Goal: Task Accomplishment & Management: Manage account settings

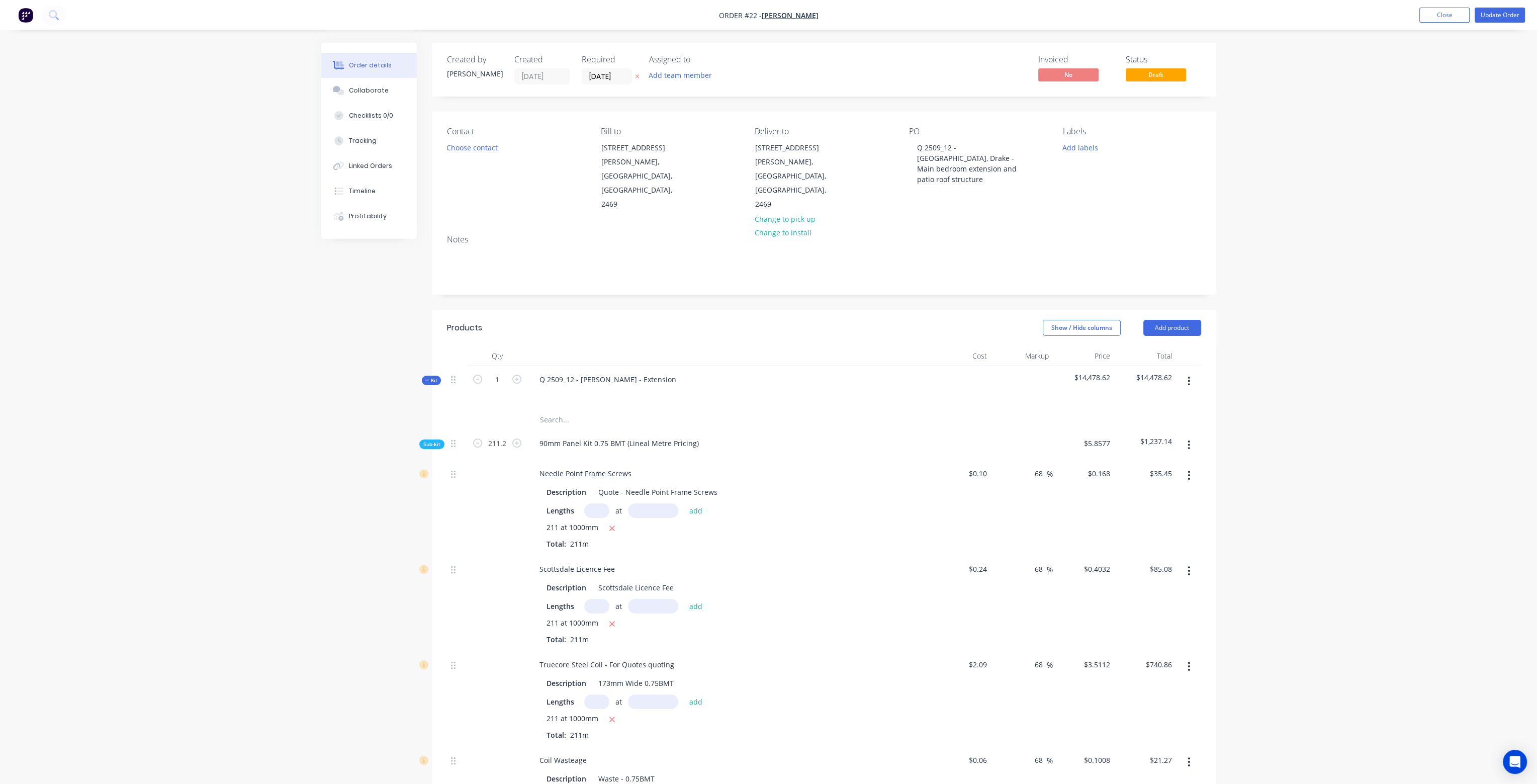
drag, startPoint x: 815, startPoint y: 466, endPoint x: 839, endPoint y: 257, distance: 210.4
click at [1172, 319] on button "Add product" at bounding box center [1172, 327] width 58 height 16
click at [1150, 346] on div "Product catalogue" at bounding box center [1154, 353] width 77 height 15
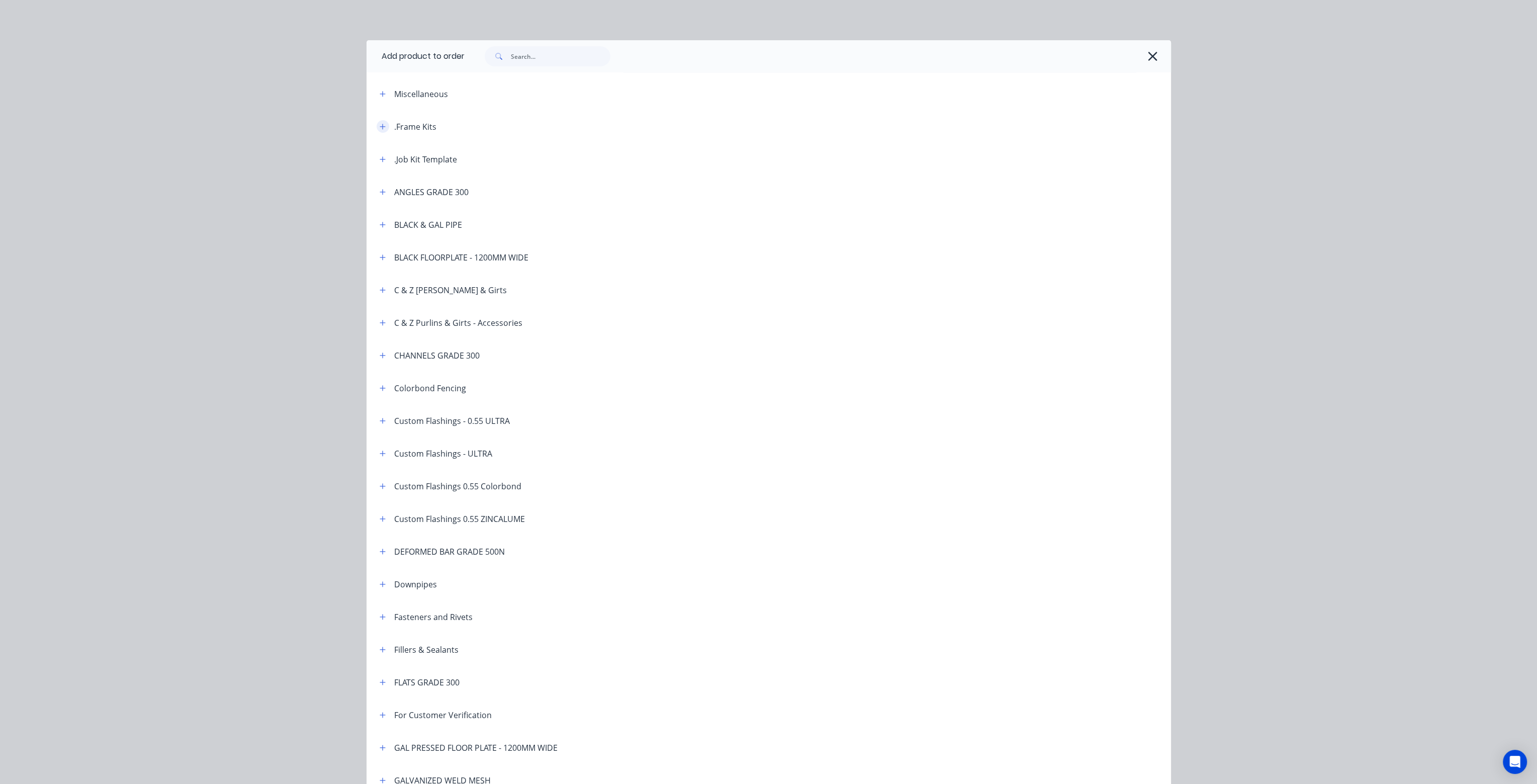
click at [376, 122] on button "button" at bounding box center [383, 126] width 13 height 13
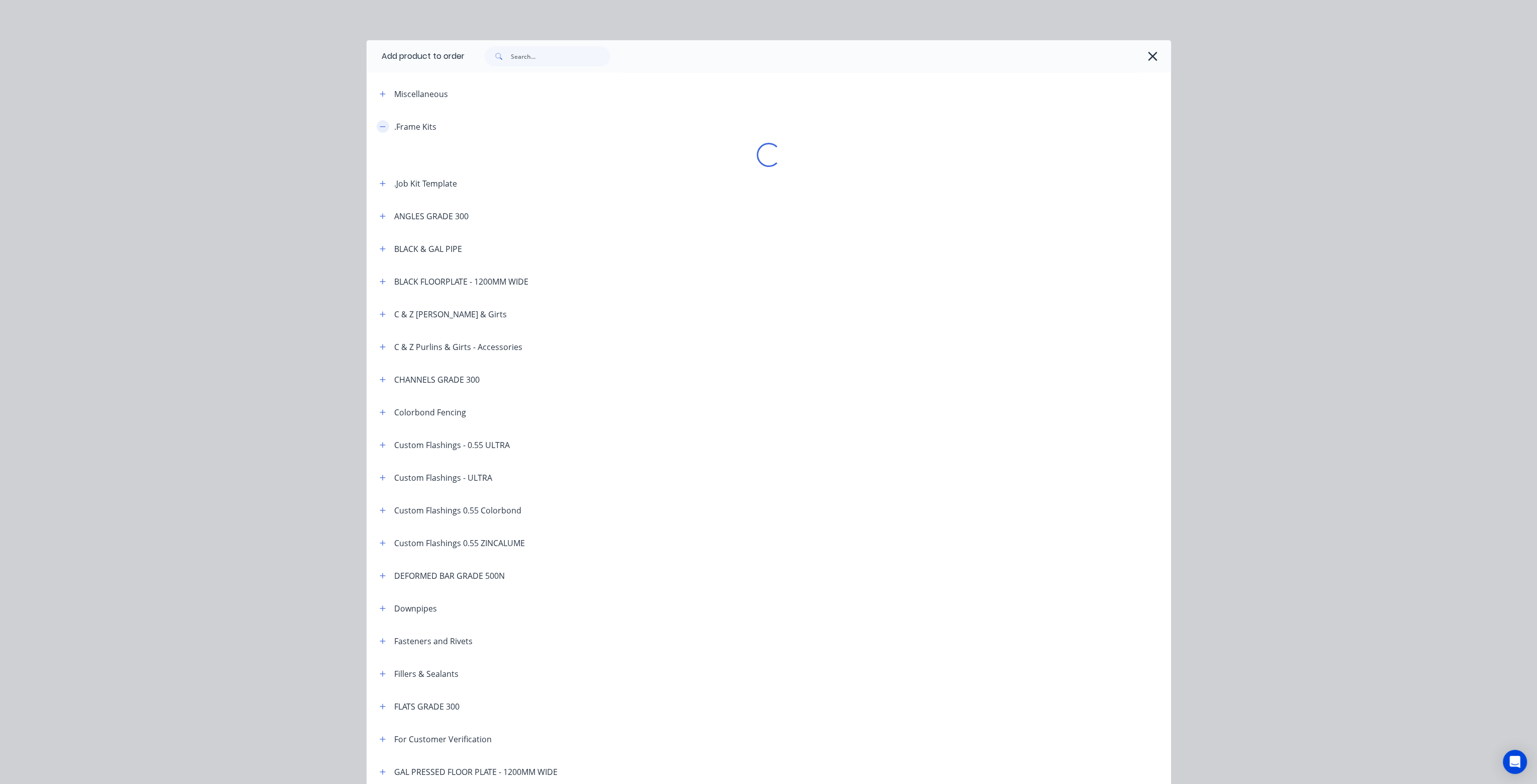
click at [380, 125] on icon "button" at bounding box center [383, 127] width 6 height 7
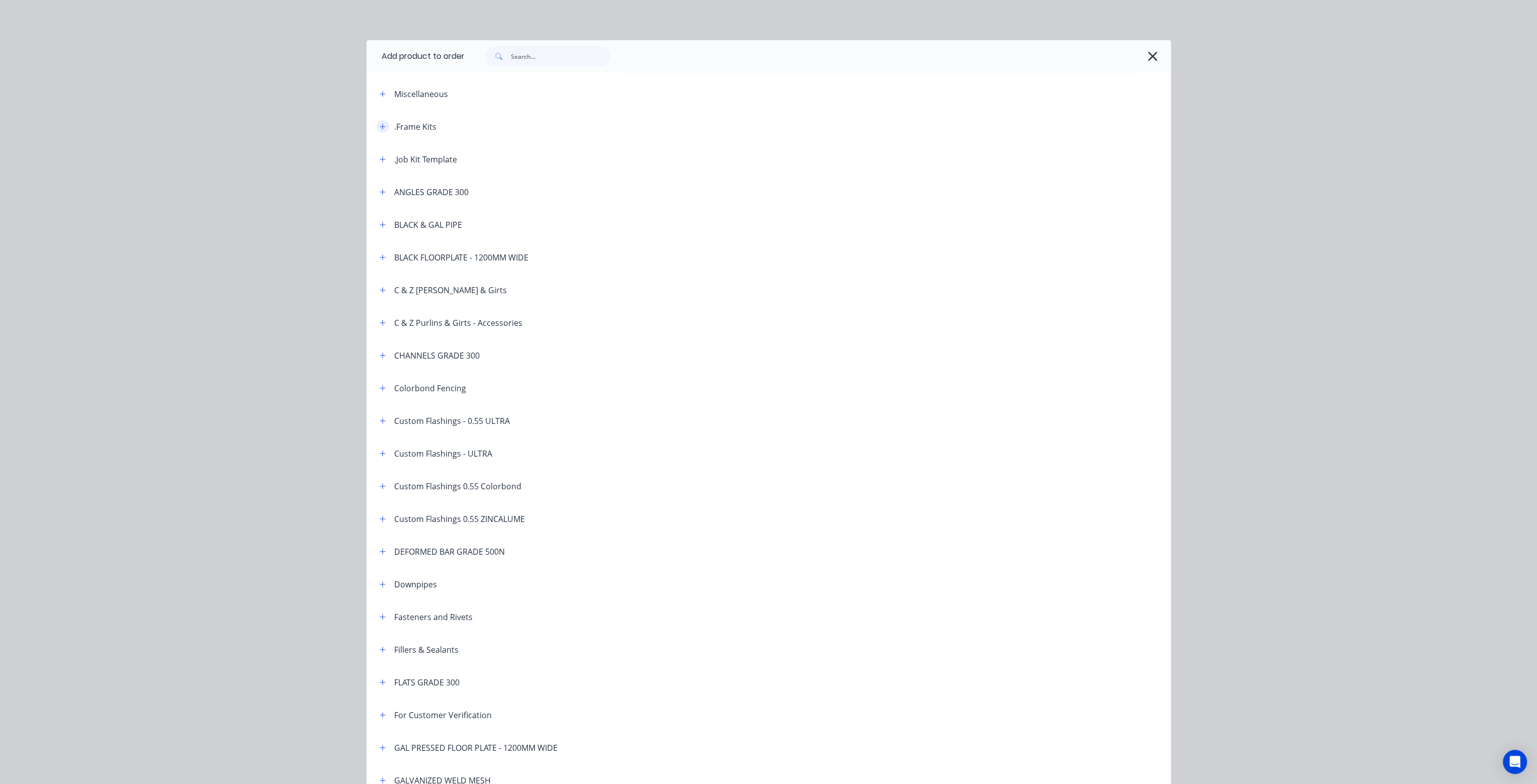
click at [380, 125] on icon "button" at bounding box center [383, 126] width 6 height 6
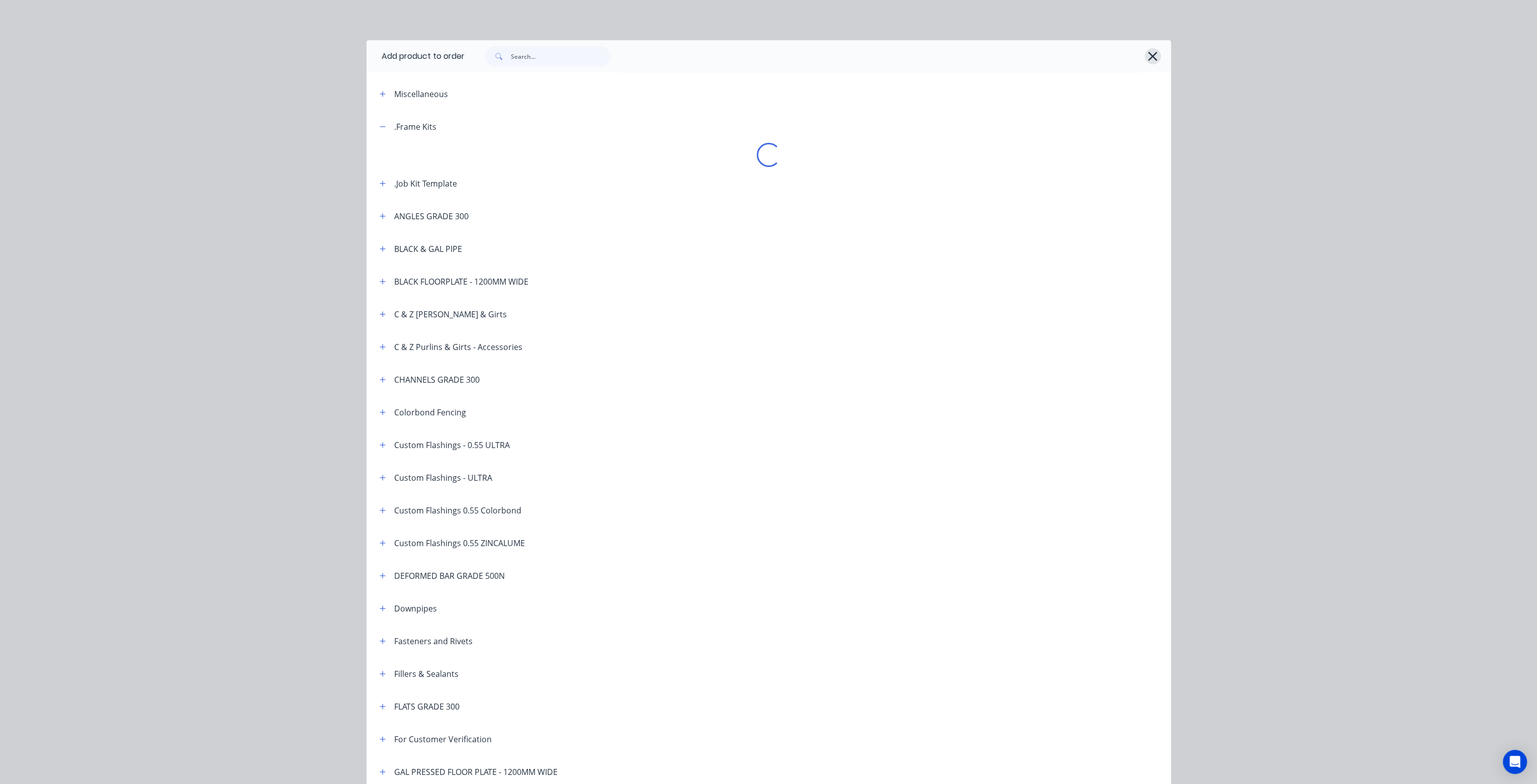
click at [1151, 55] on icon "button" at bounding box center [1152, 56] width 11 height 14
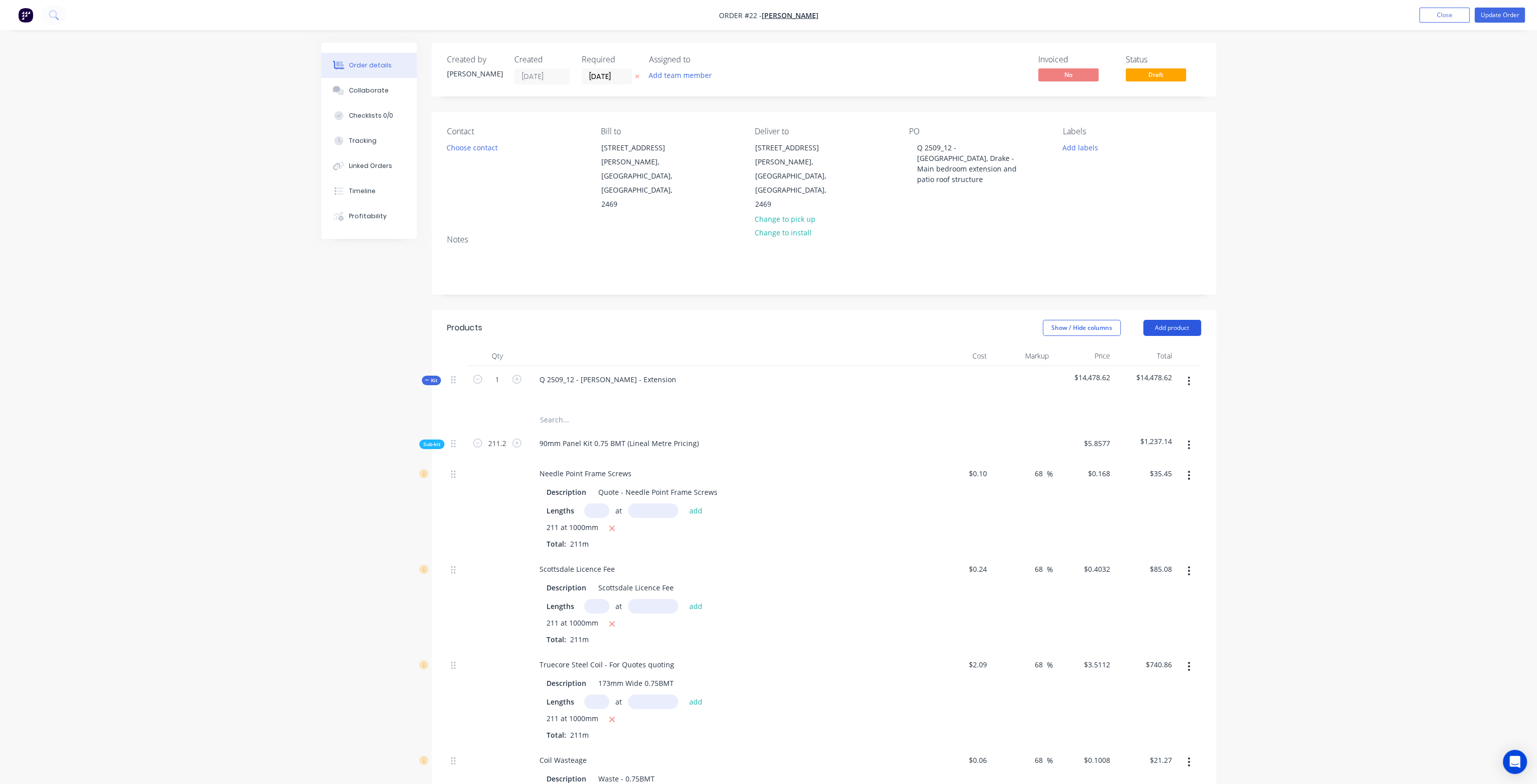
click at [1186, 319] on button "Add product" at bounding box center [1172, 327] width 58 height 16
click at [1164, 346] on div "Product catalogue" at bounding box center [1154, 353] width 77 height 15
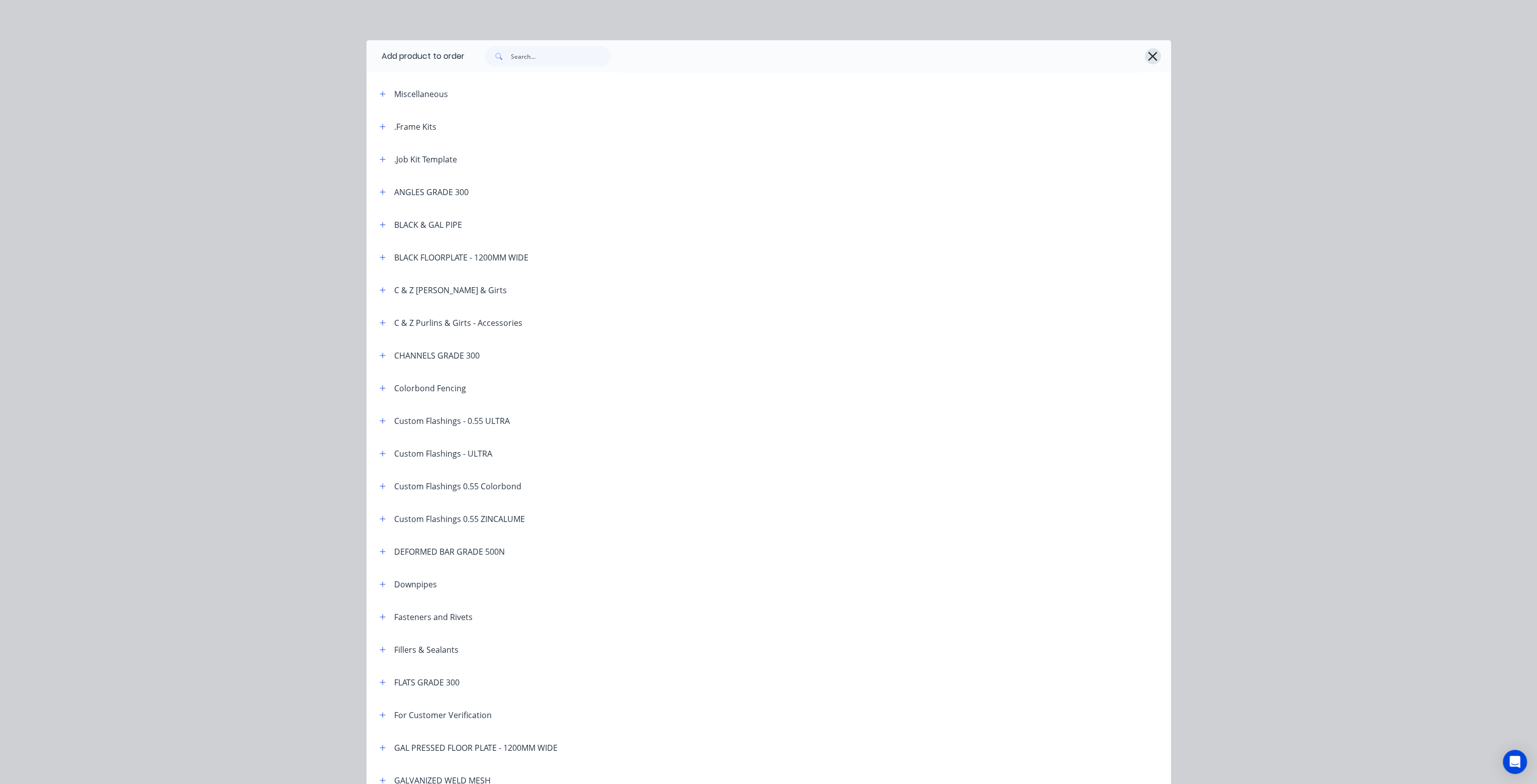
click at [1149, 53] on icon "button" at bounding box center [1152, 56] width 11 height 14
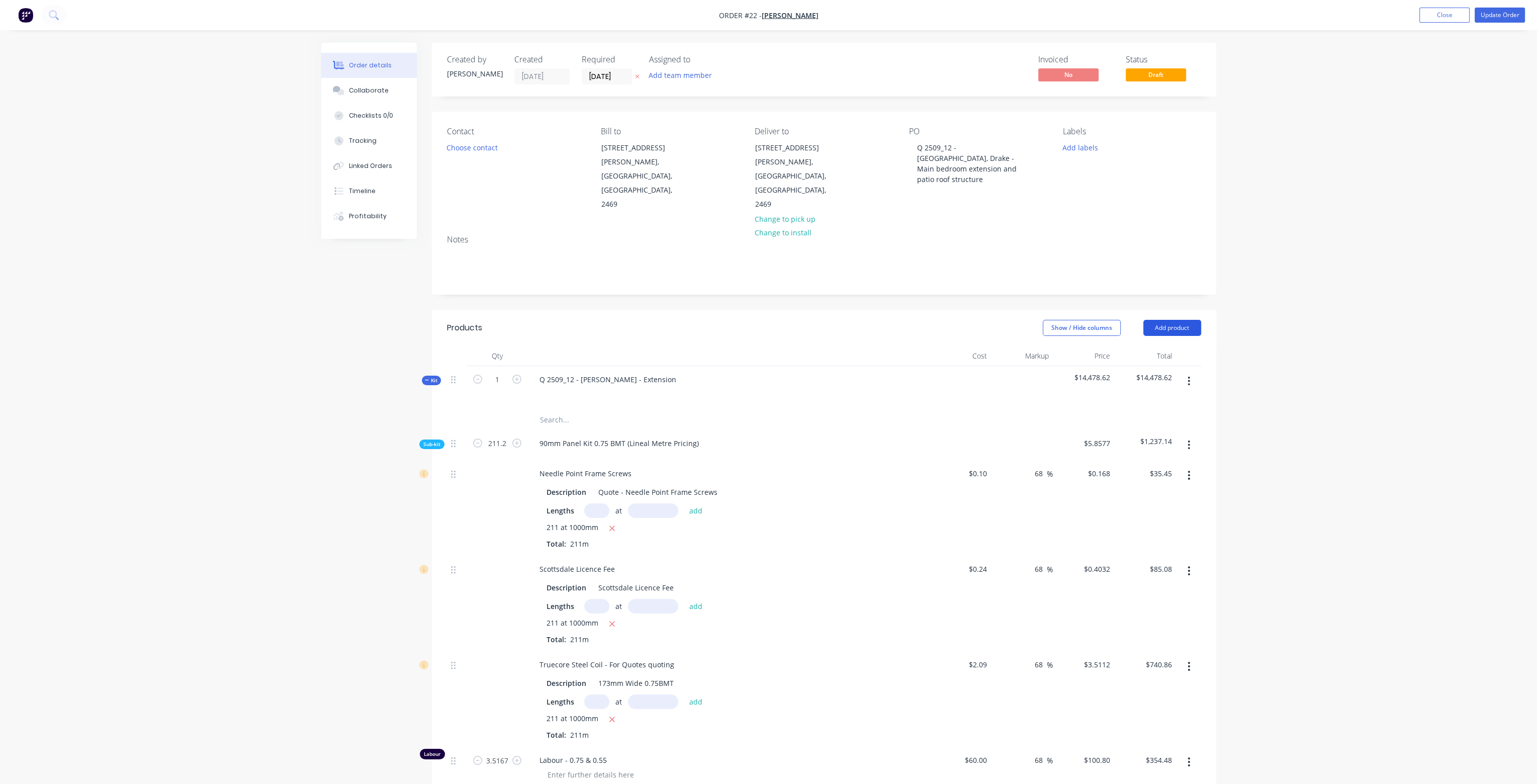
click at [1180, 319] on button "Add product" at bounding box center [1172, 327] width 58 height 16
click at [1151, 346] on div "Product catalogue" at bounding box center [1154, 353] width 77 height 15
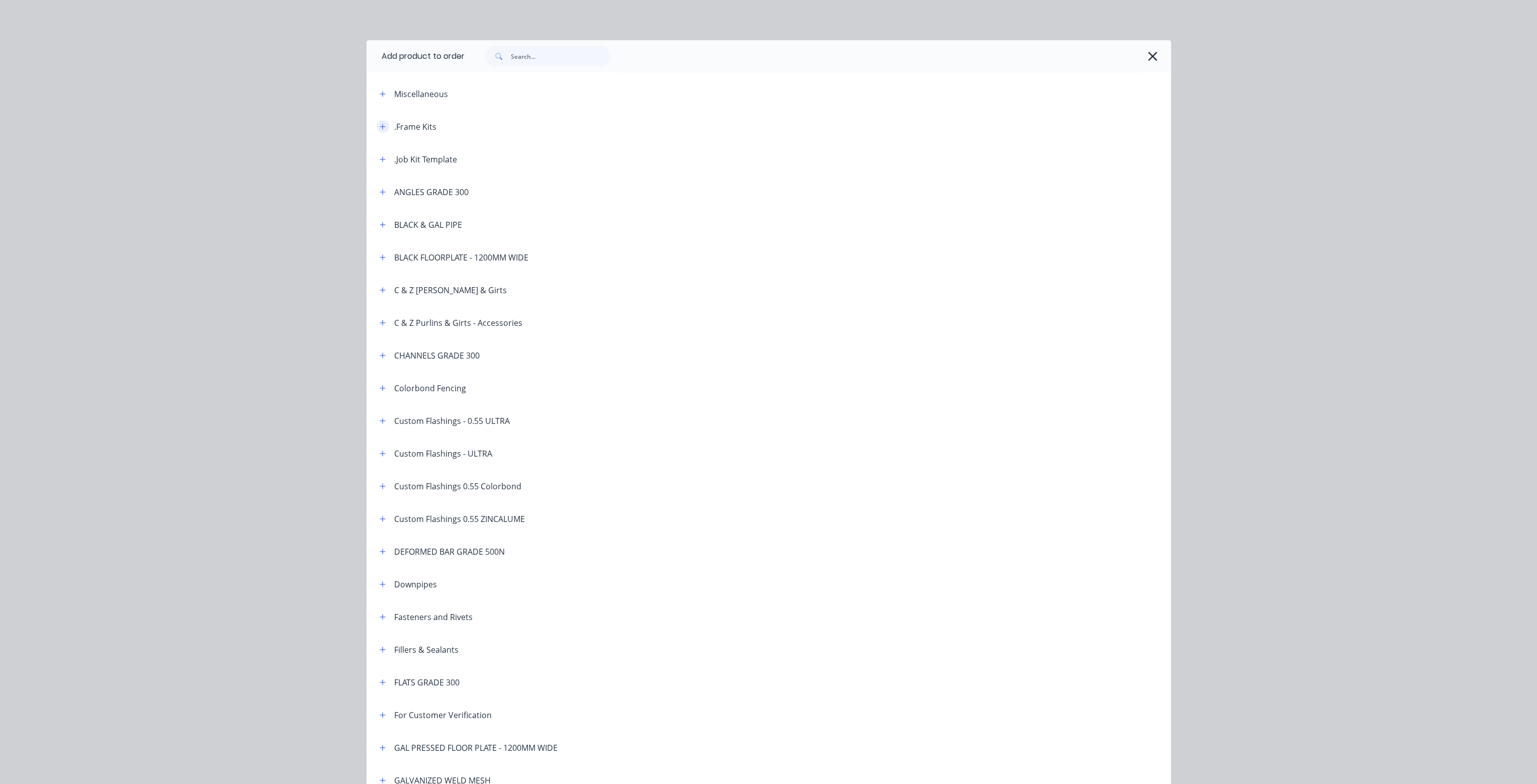
click at [376, 126] on button "button" at bounding box center [383, 126] width 13 height 13
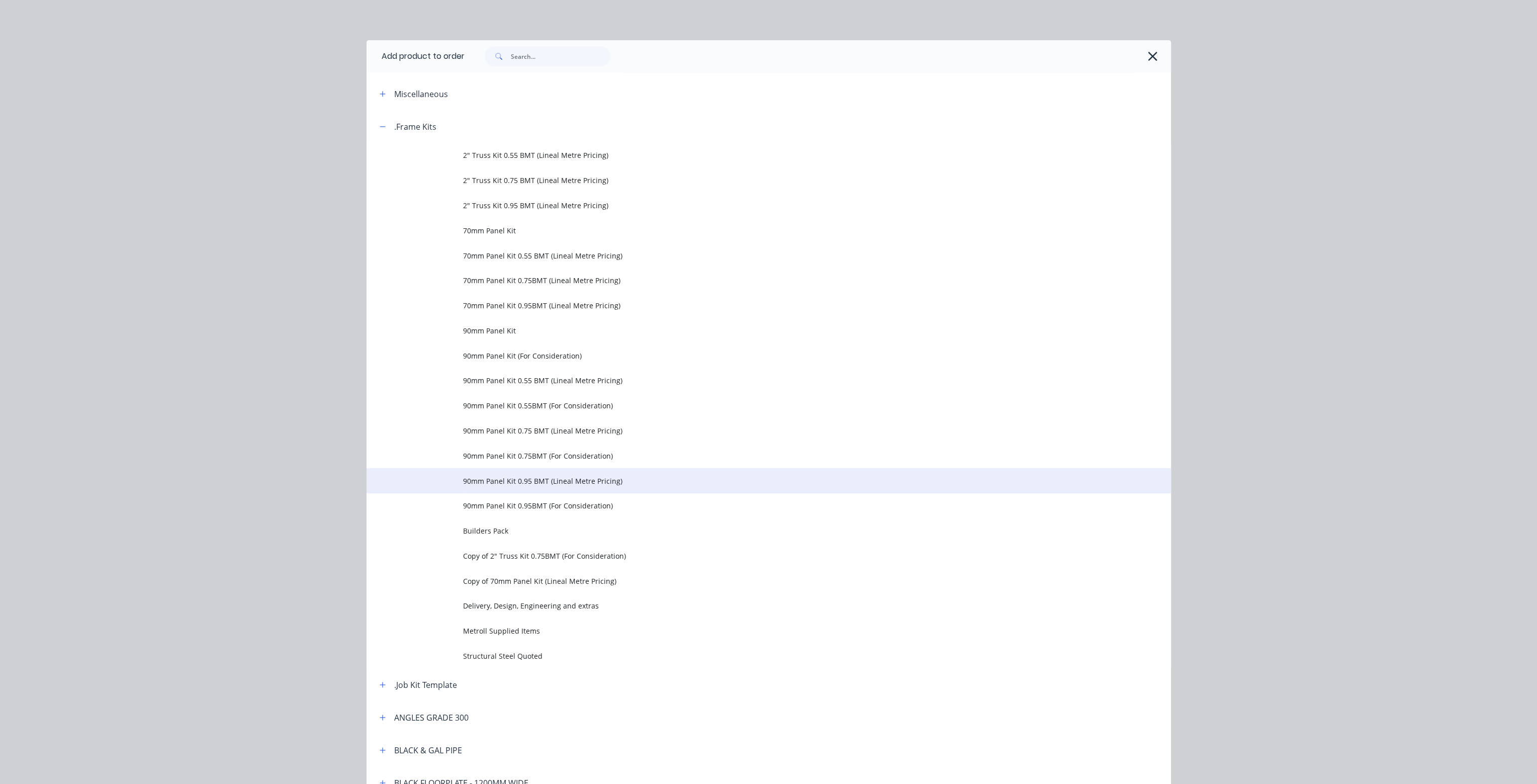
click at [511, 476] on span "90mm Panel Kit 0.95 BMT (Lineal Metre Pricing)" at bounding box center [746, 481] width 566 height 11
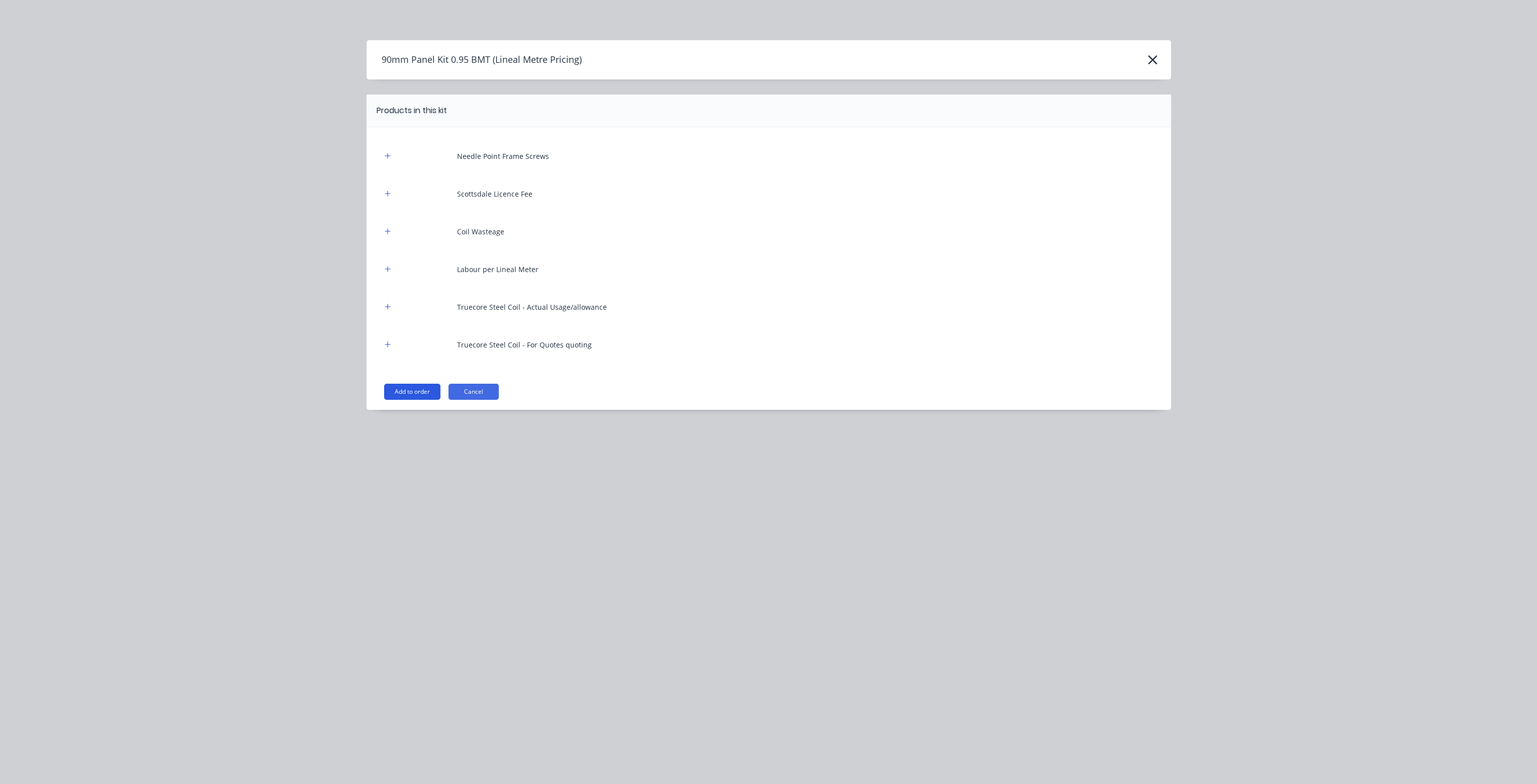
click at [413, 391] on button "Add to order" at bounding box center [412, 391] width 56 height 16
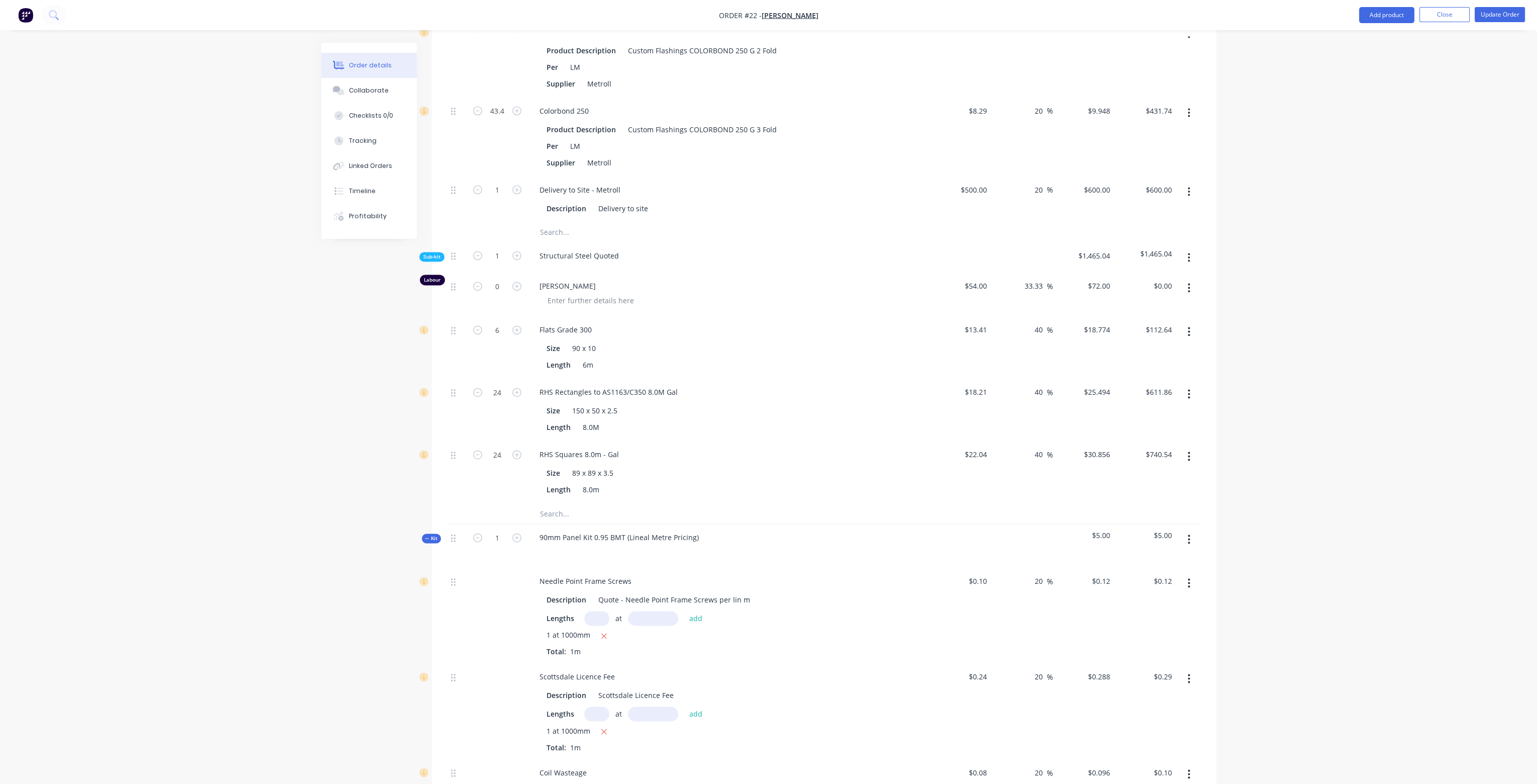
scroll to position [3267, 0]
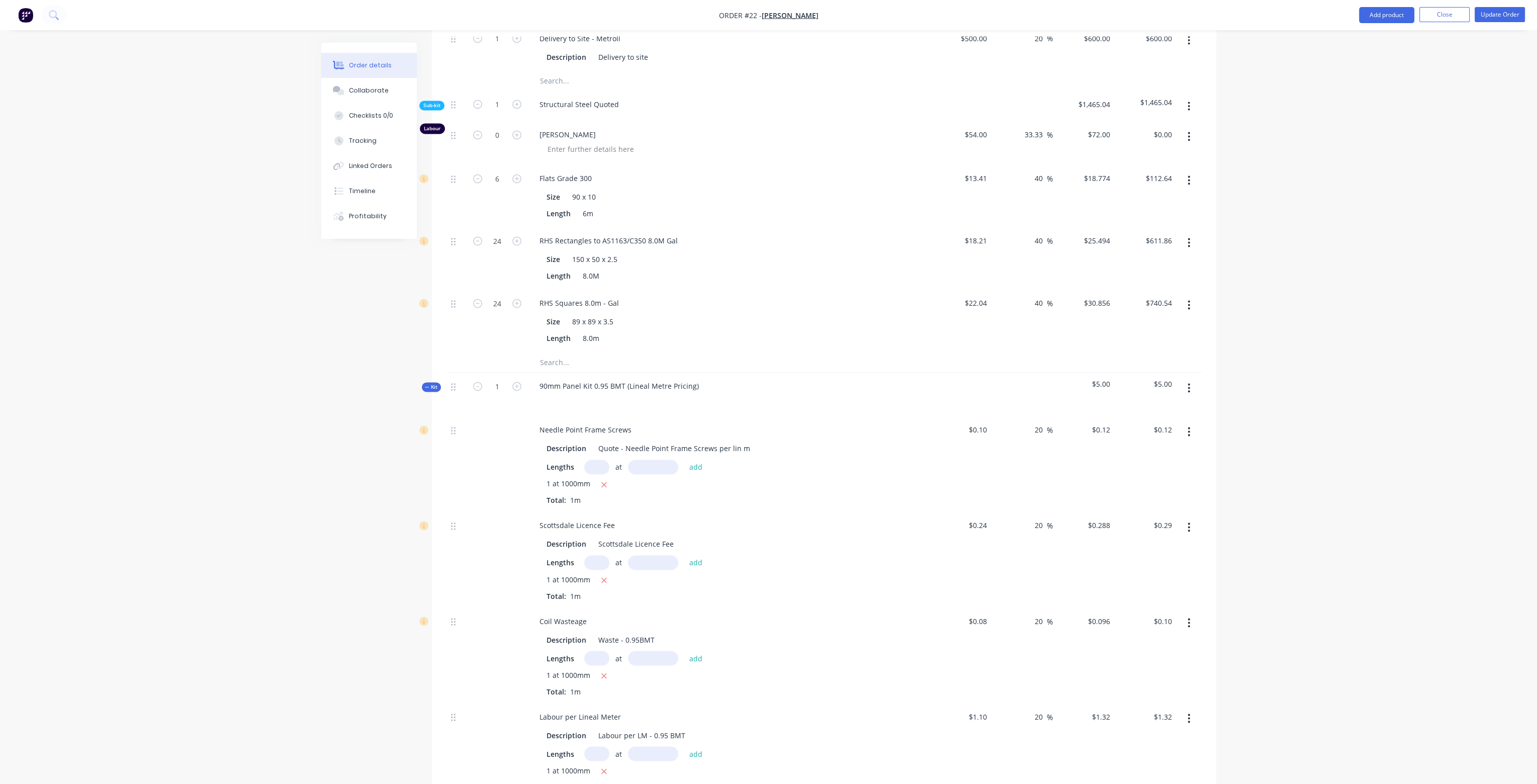
click at [1194, 378] on button "button" at bounding box center [1189, 387] width 24 height 18
click at [1164, 467] on div "Delete" at bounding box center [1154, 474] width 77 height 15
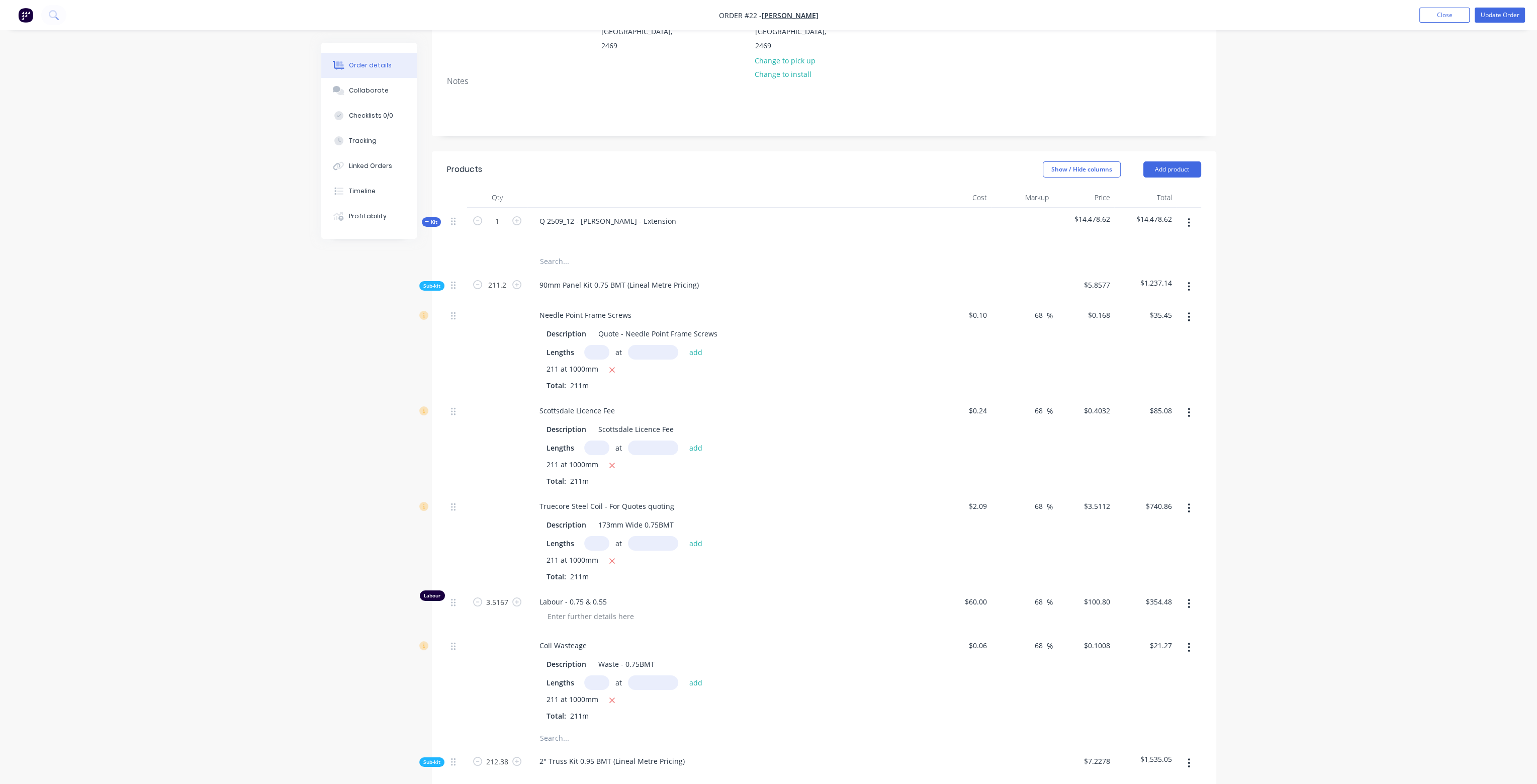
scroll to position [0, 0]
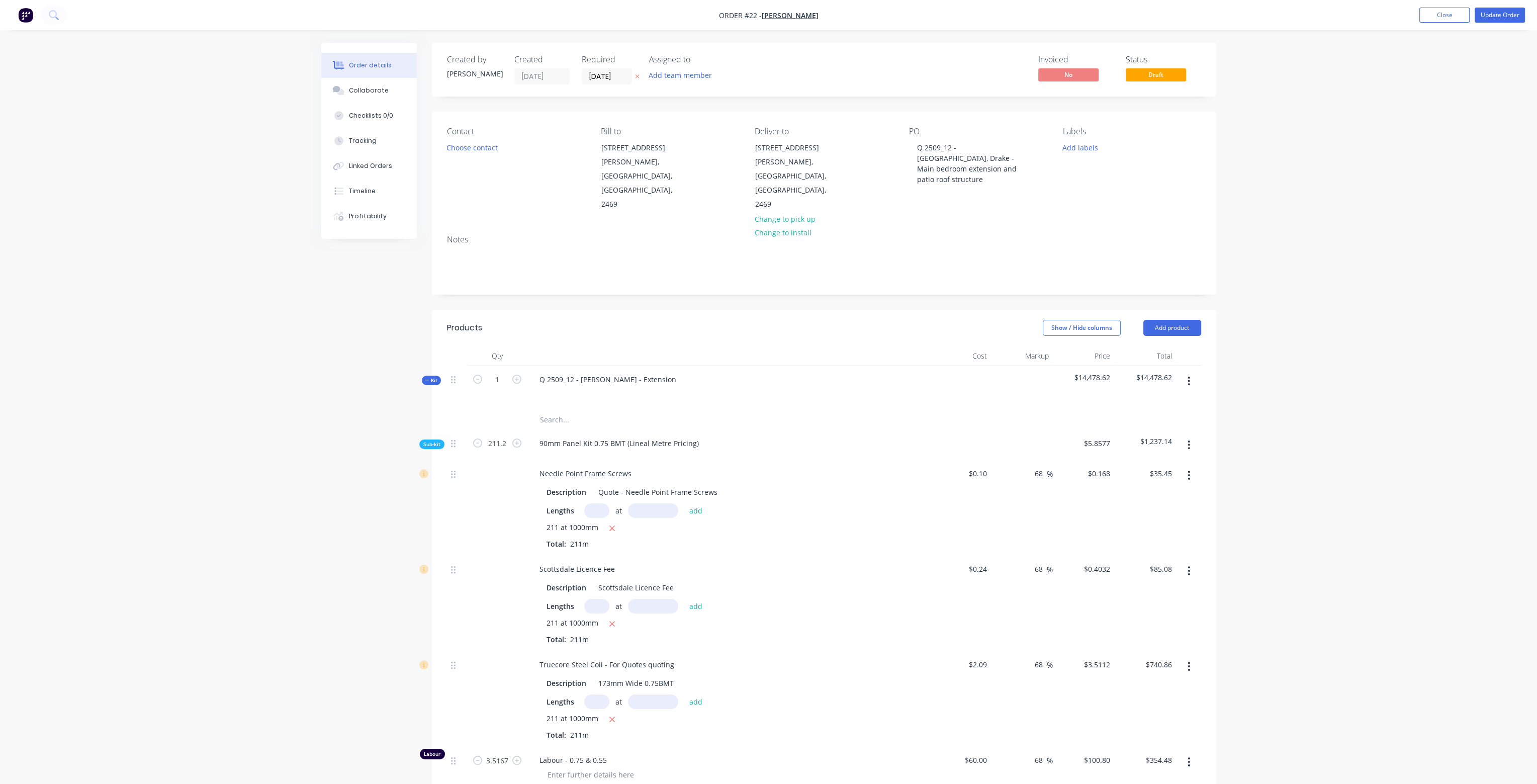
click at [1189, 376] on icon "button" at bounding box center [1189, 381] width 3 height 11
click at [1177, 400] on div "Add product to kit" at bounding box center [1154, 407] width 77 height 15
click at [1159, 440] on div "Product catalogue" at bounding box center [1154, 447] width 77 height 15
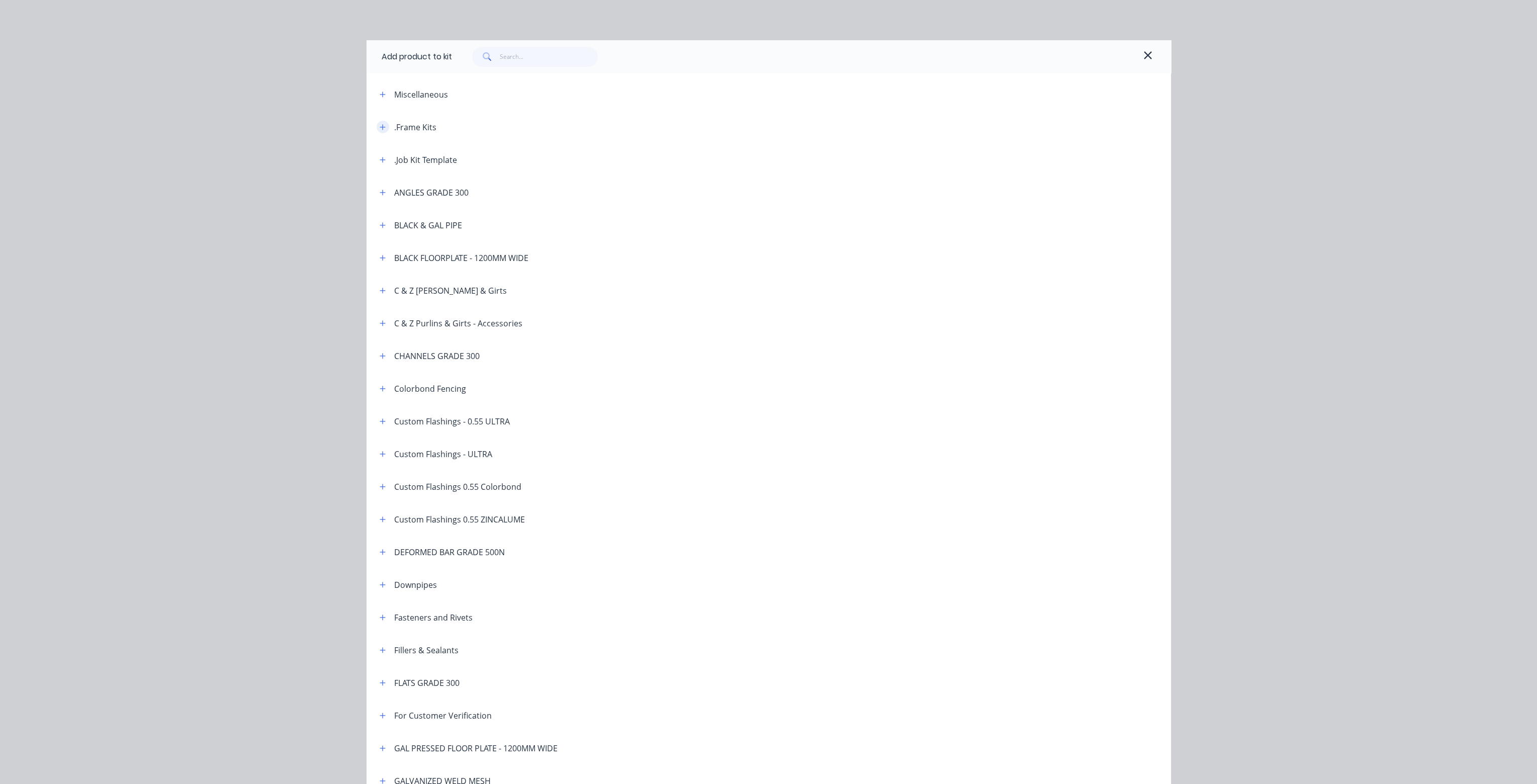
click at [380, 126] on icon "button" at bounding box center [383, 127] width 6 height 7
click at [380, 125] on icon "button" at bounding box center [383, 127] width 6 height 7
click at [1151, 55] on button "button" at bounding box center [1147, 57] width 16 height 16
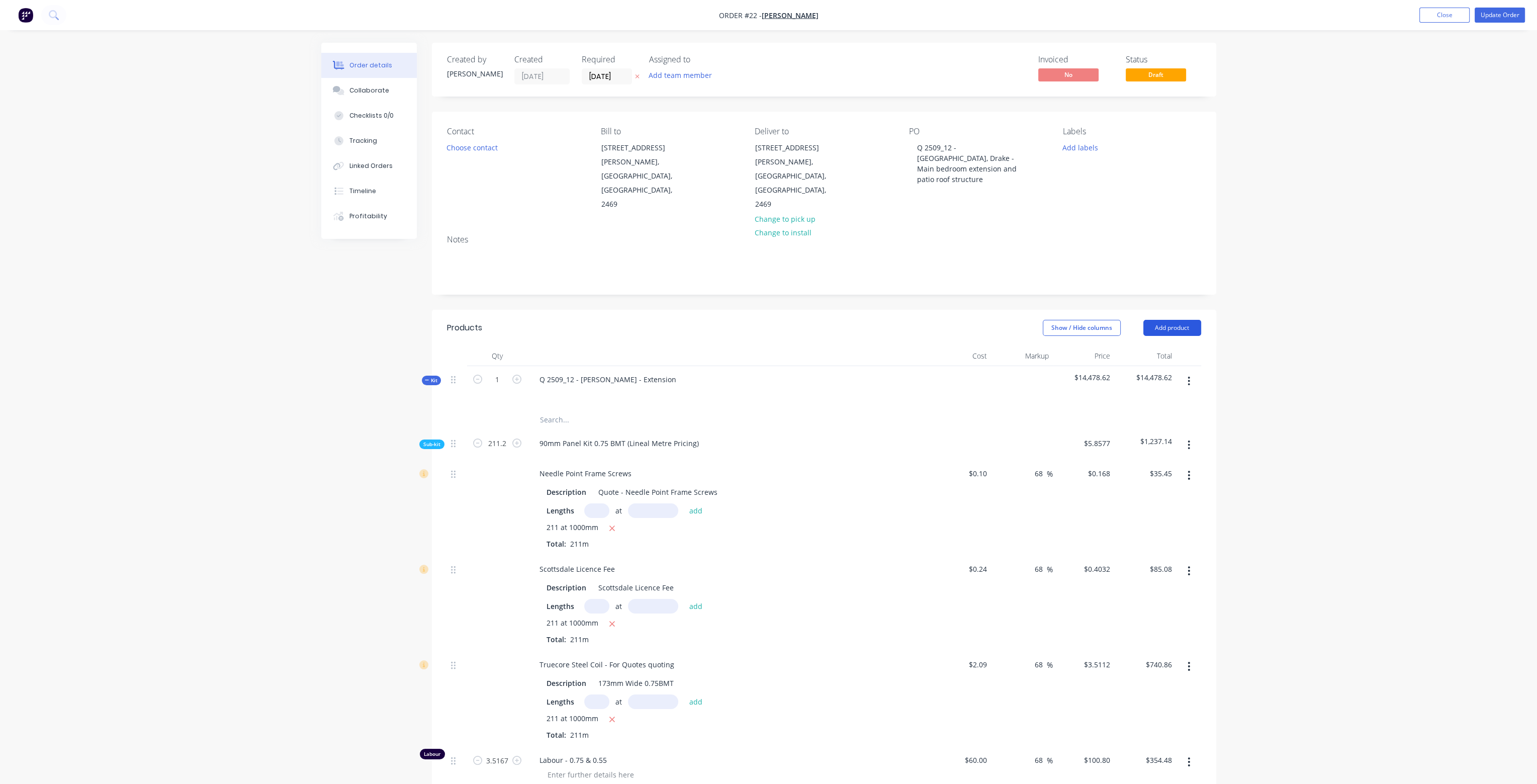
click at [1186, 319] on button "Add product" at bounding box center [1172, 327] width 58 height 16
click at [1170, 346] on div "Product catalogue" at bounding box center [1154, 353] width 77 height 15
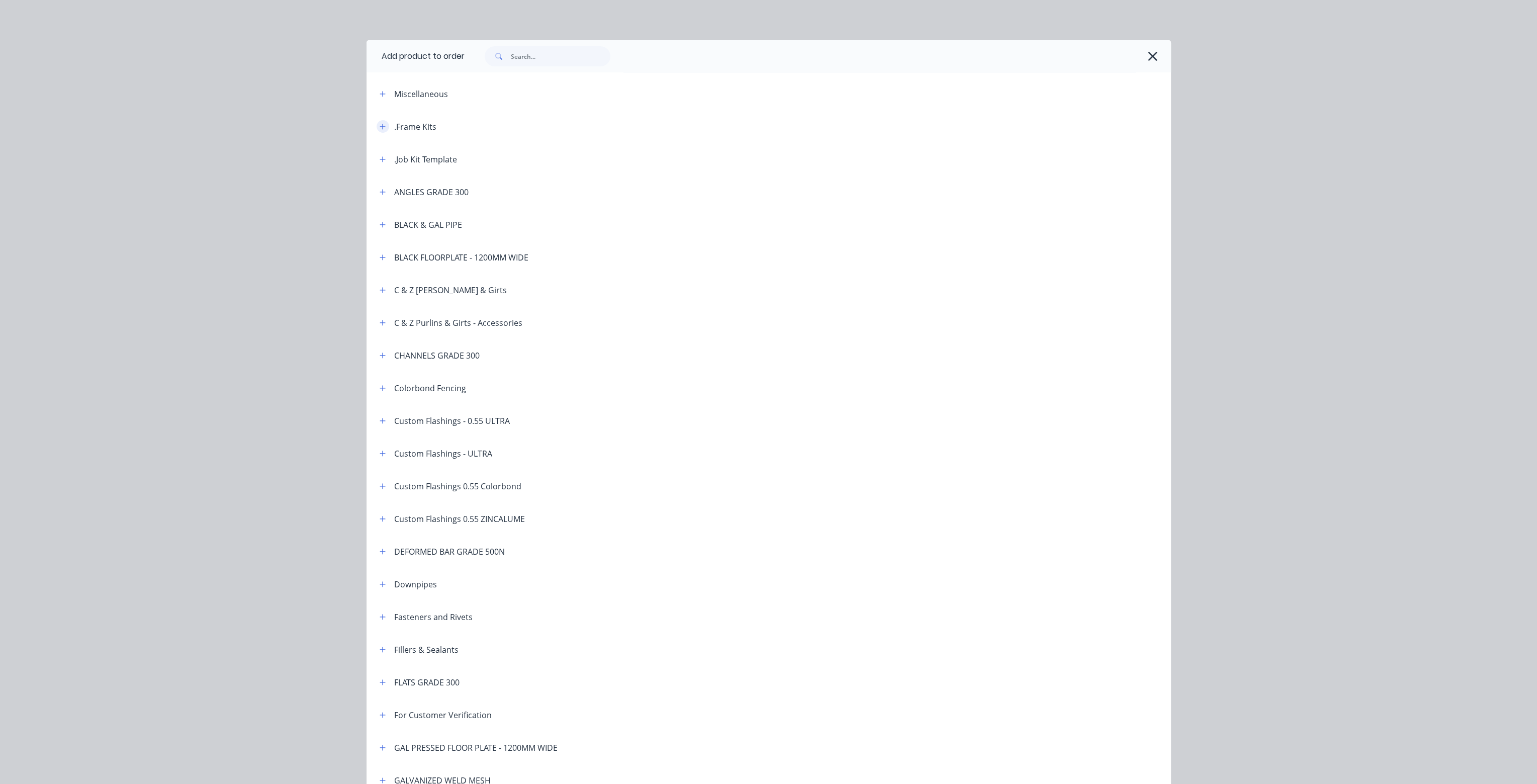
click at [380, 123] on icon "button" at bounding box center [383, 127] width 6 height 7
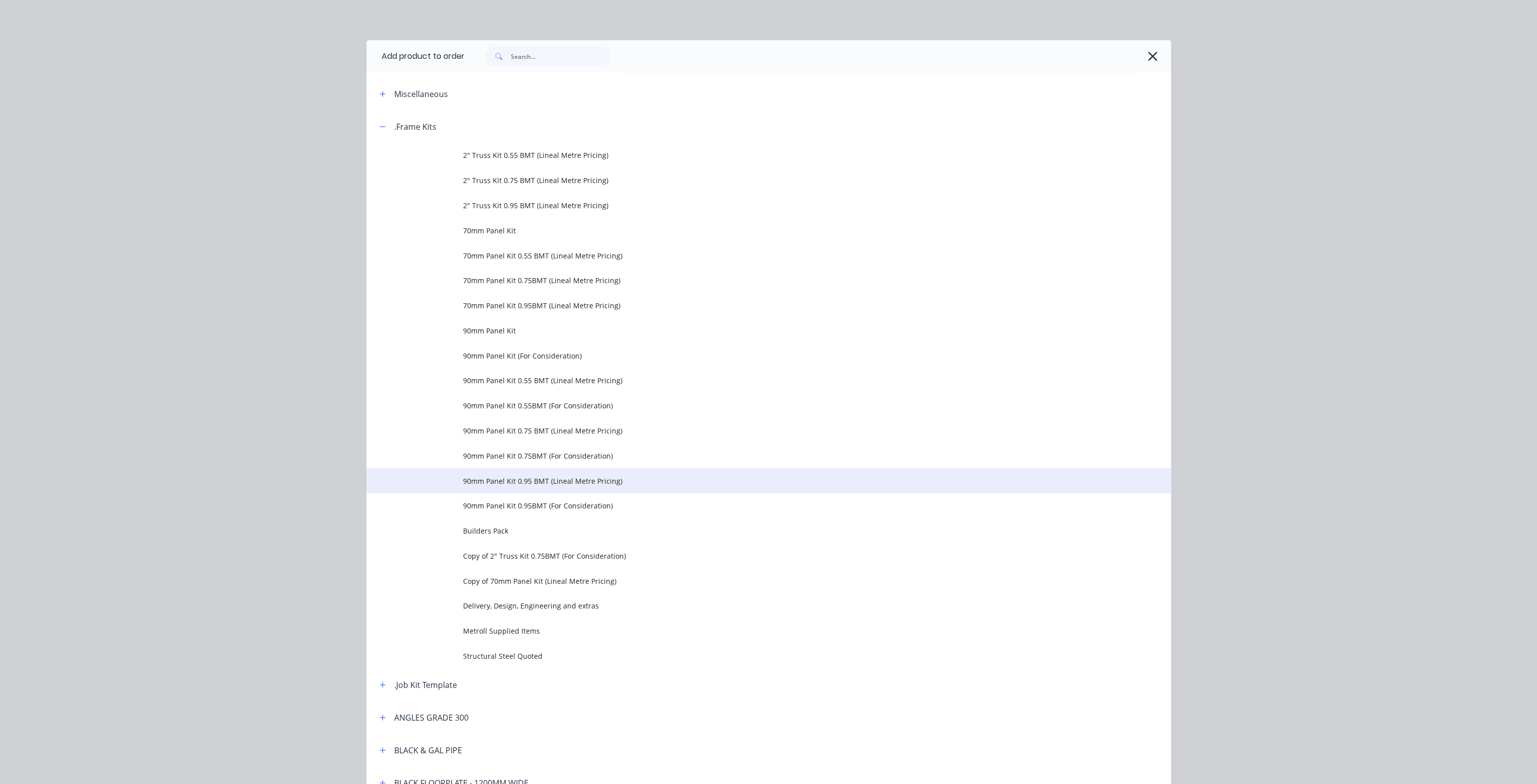
click at [522, 477] on span "90mm Panel Kit 0.95 BMT (Lineal Metre Pricing)" at bounding box center [746, 481] width 566 height 11
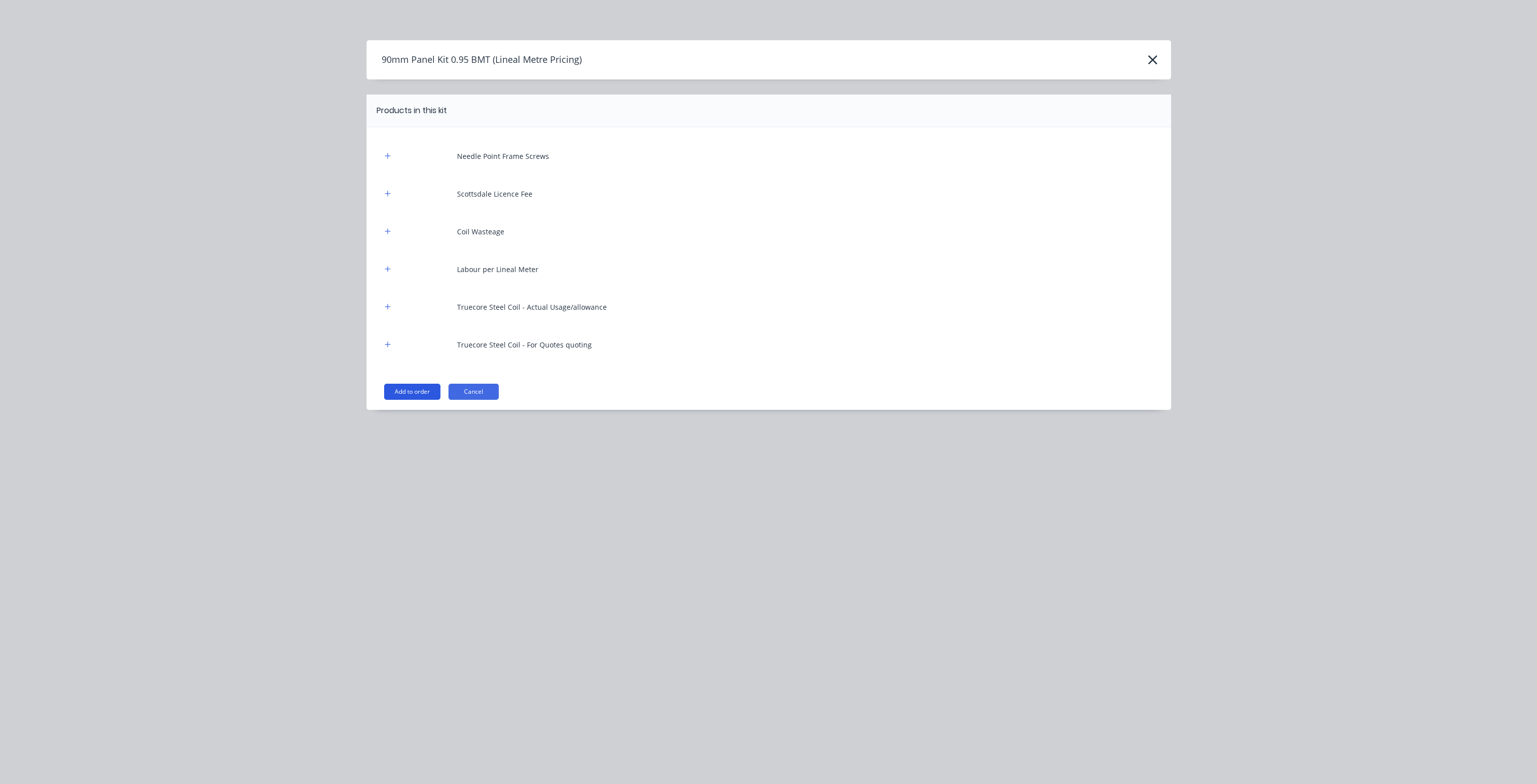
click at [421, 390] on button "Add to order" at bounding box center [412, 391] width 56 height 16
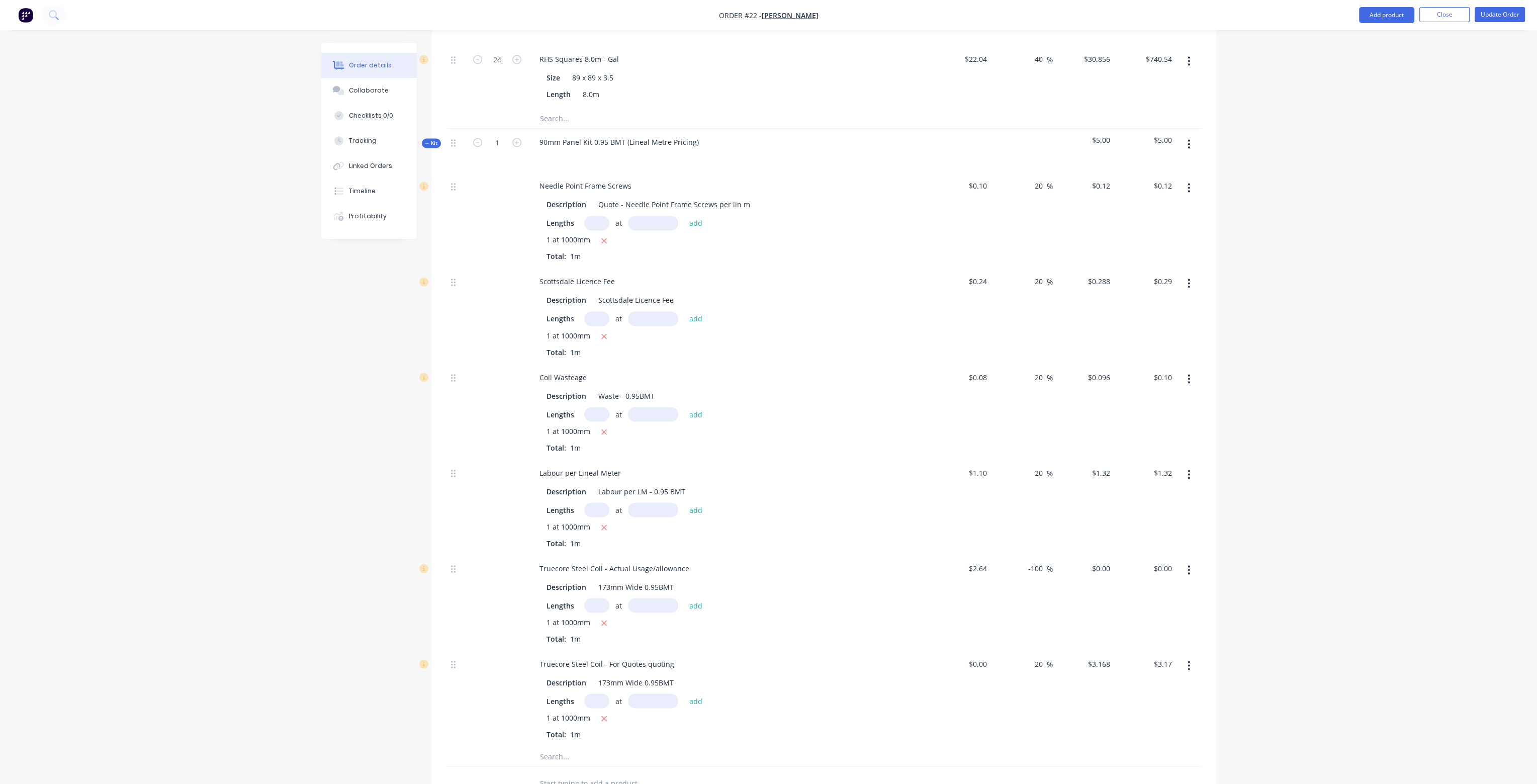
scroll to position [3519, 0]
click at [495, 128] on input "1" at bounding box center [497, 135] width 26 height 15
type input "284.13"
click at [503, 165] on div at bounding box center [498, 212] width 60 height 95
type input "$34.08"
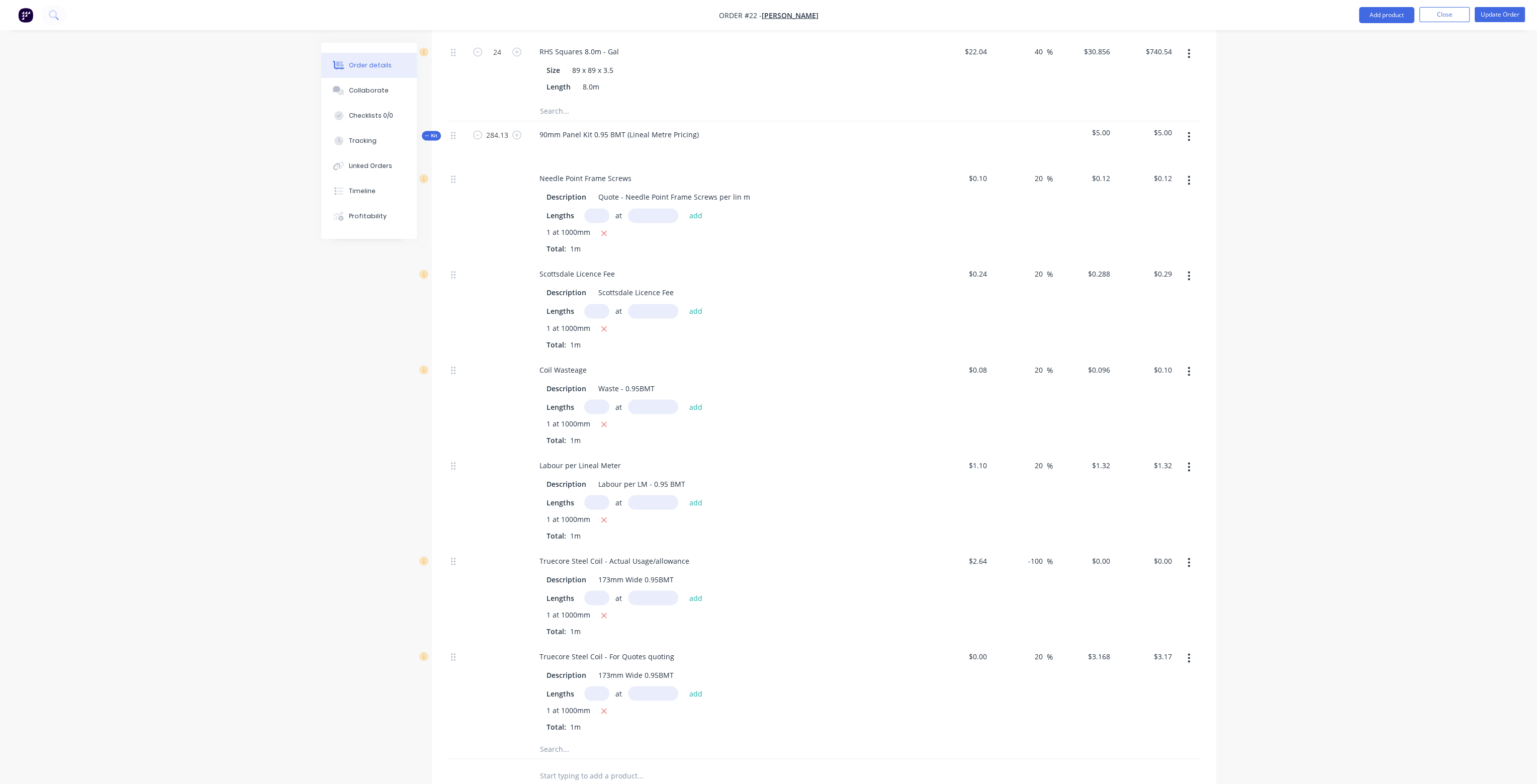
type input "$81.79"
type input "$27.26"
type input "$374.88"
type input "$899.71"
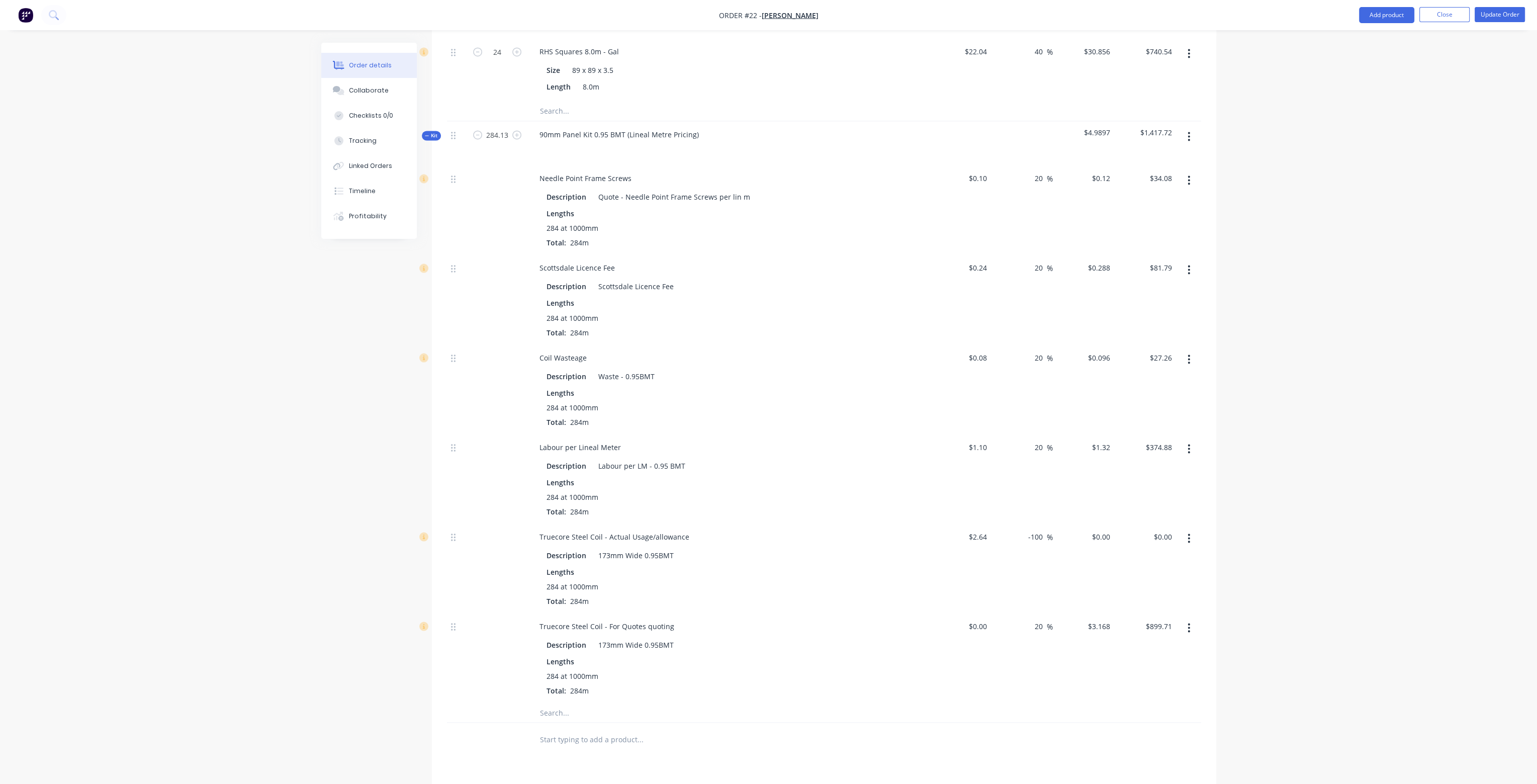
click at [1193, 128] on button "button" at bounding box center [1189, 137] width 24 height 18
click at [1156, 156] on div "Add product to kit" at bounding box center [1154, 163] width 77 height 15
click at [1140, 276] on div "Labour" at bounding box center [1154, 283] width 77 height 15
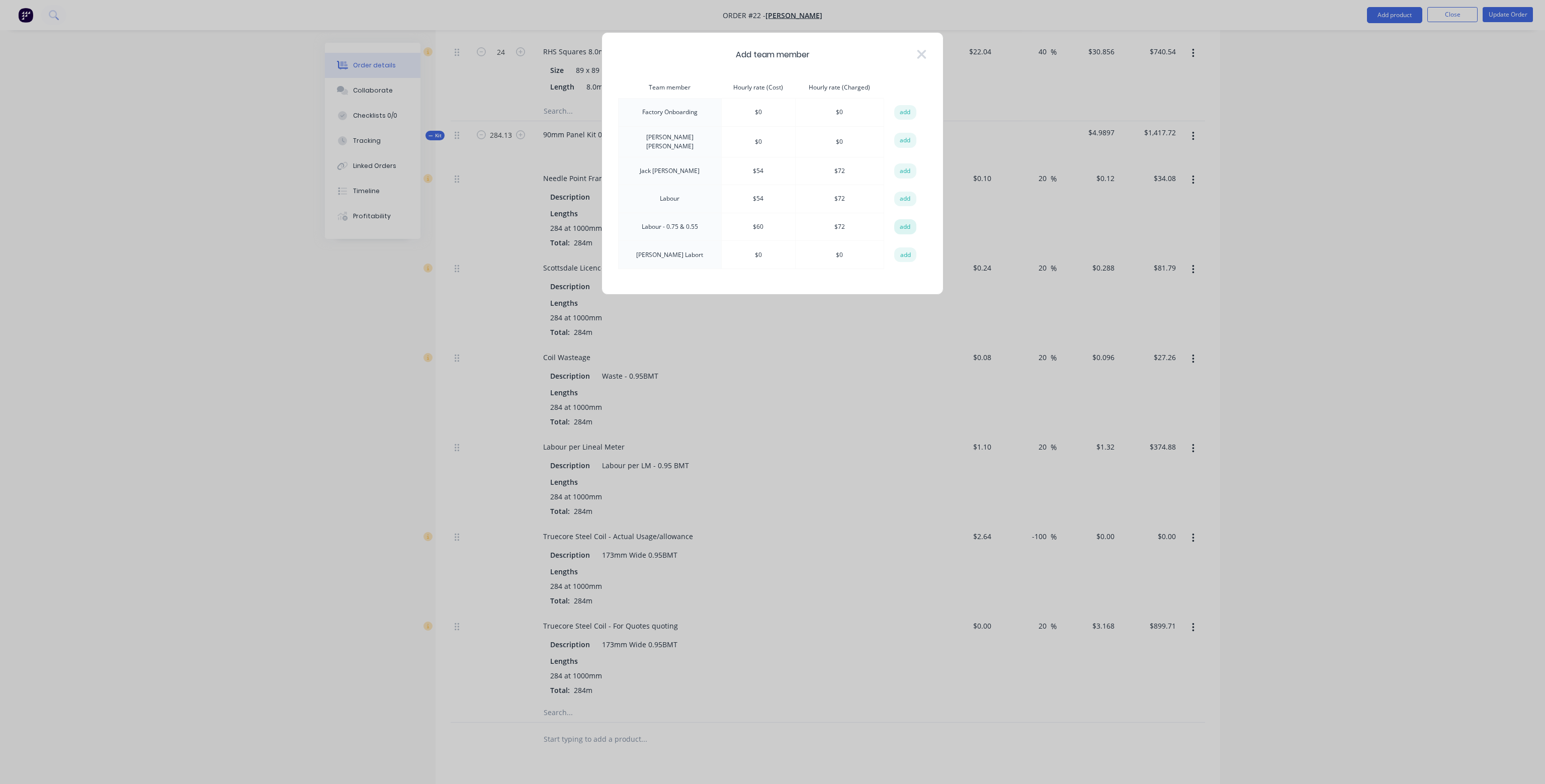
click at [905, 221] on button "add" at bounding box center [906, 227] width 22 height 15
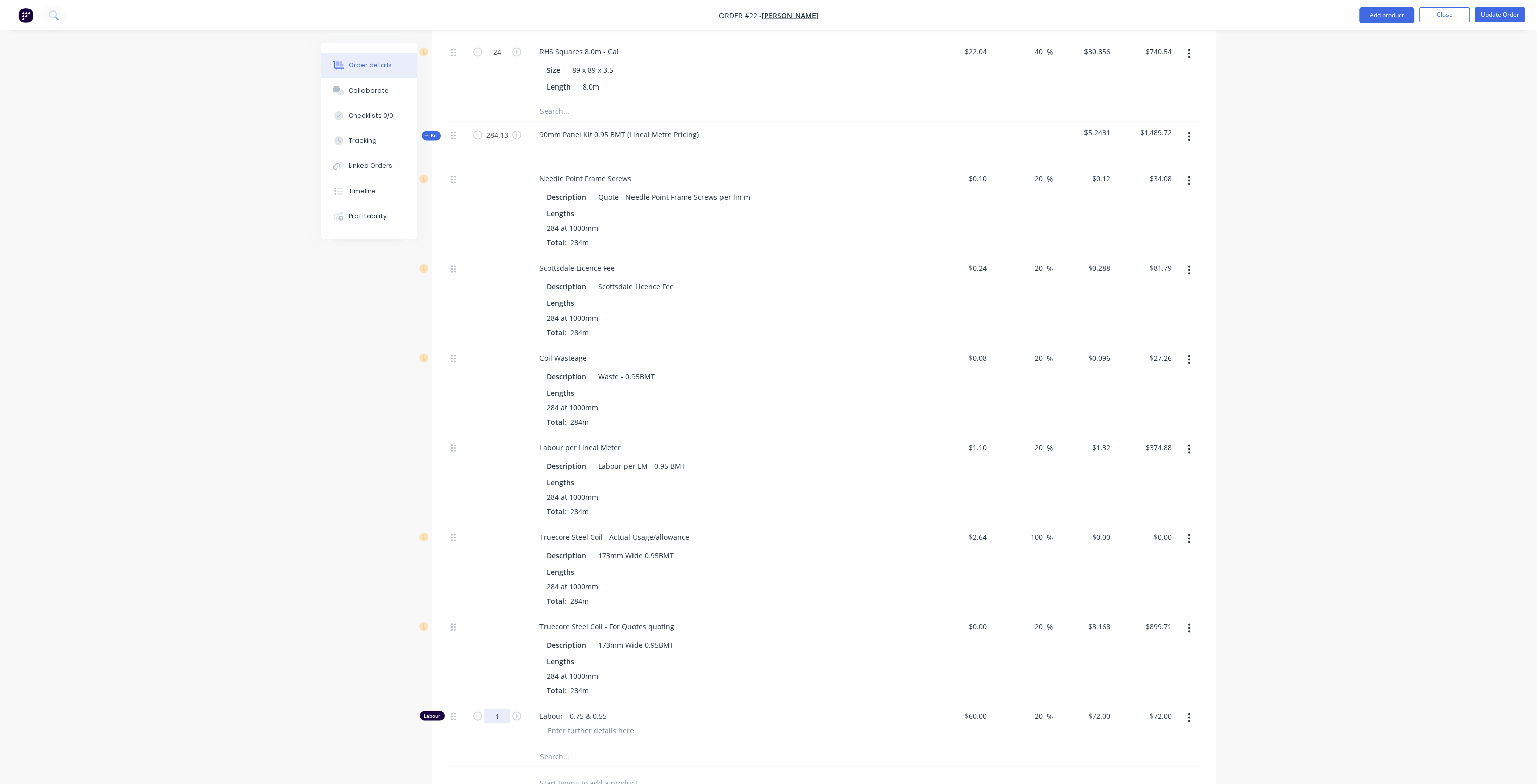
click at [506, 708] on input "1" at bounding box center [497, 715] width 26 height 15
click at [806, 656] on div "Lengths" at bounding box center [728, 661] width 364 height 11
type input "5.2067"
type input "$374.88"
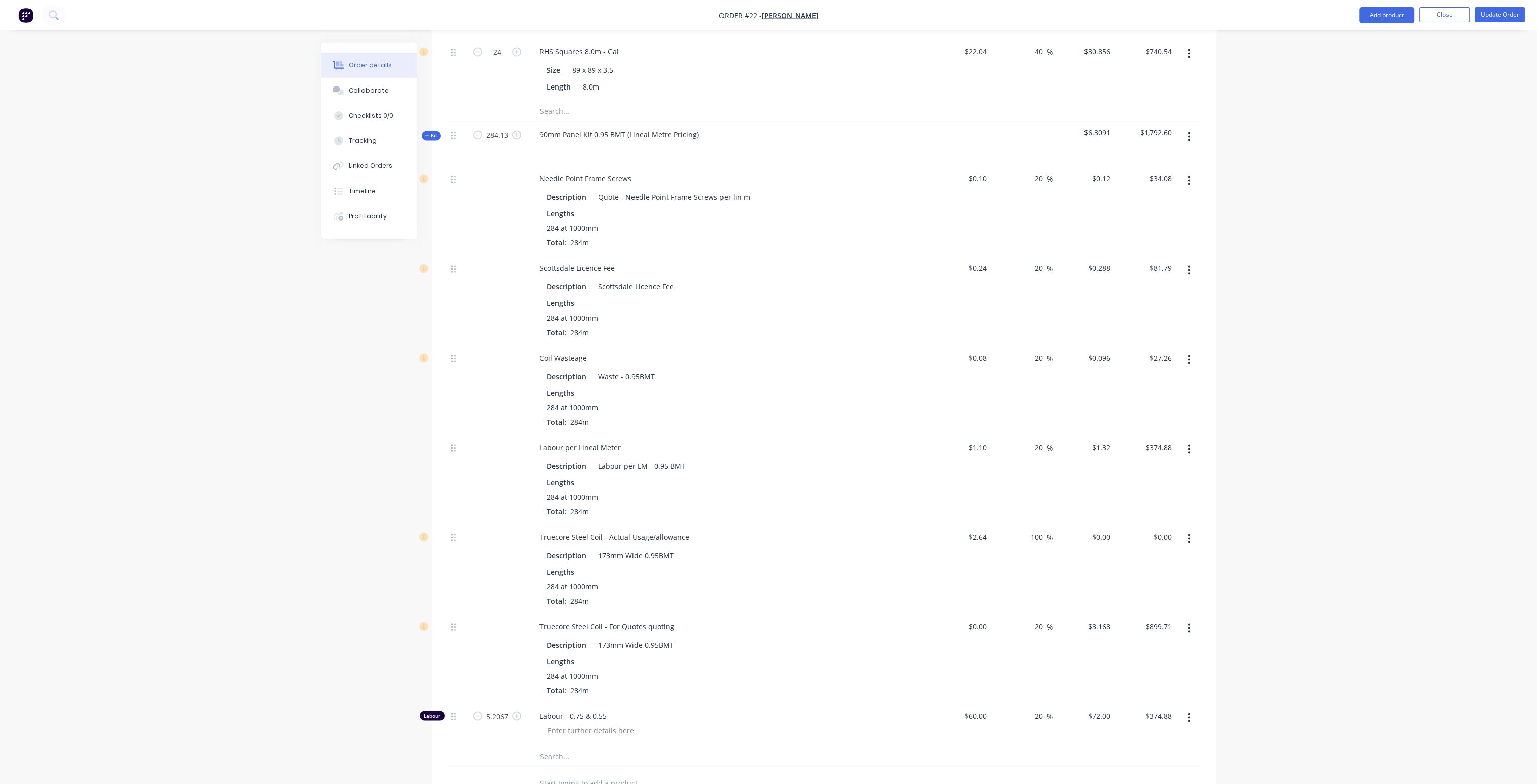
scroll to position [0, 0]
click at [1191, 439] on button "button" at bounding box center [1189, 448] width 24 height 18
click at [1145, 508] on div "Delete" at bounding box center [1154, 515] width 77 height 15
click at [1189, 444] on icon "button" at bounding box center [1189, 448] width 2 height 9
click at [1159, 508] on div "Delete" at bounding box center [1154, 515] width 77 height 15
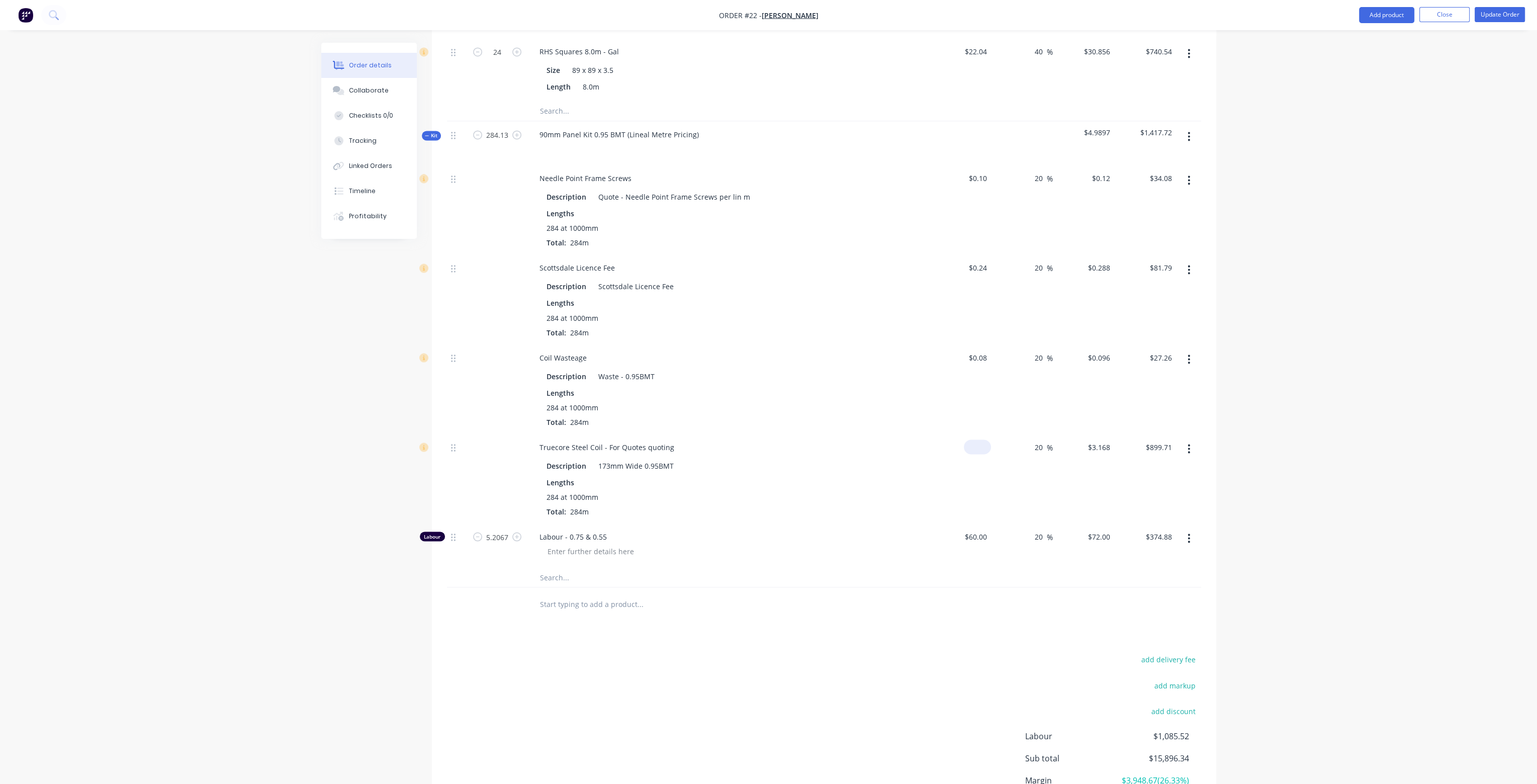
click at [978, 439] on div "$0.00" at bounding box center [977, 446] width 27 height 15
type input "$263,504,611.00"
type input "$316,205,533.20"
type input "$89,802,371,428.80"
click at [988, 453] on div "$263,504,611.00 263504611" at bounding box center [961, 478] width 62 height 90
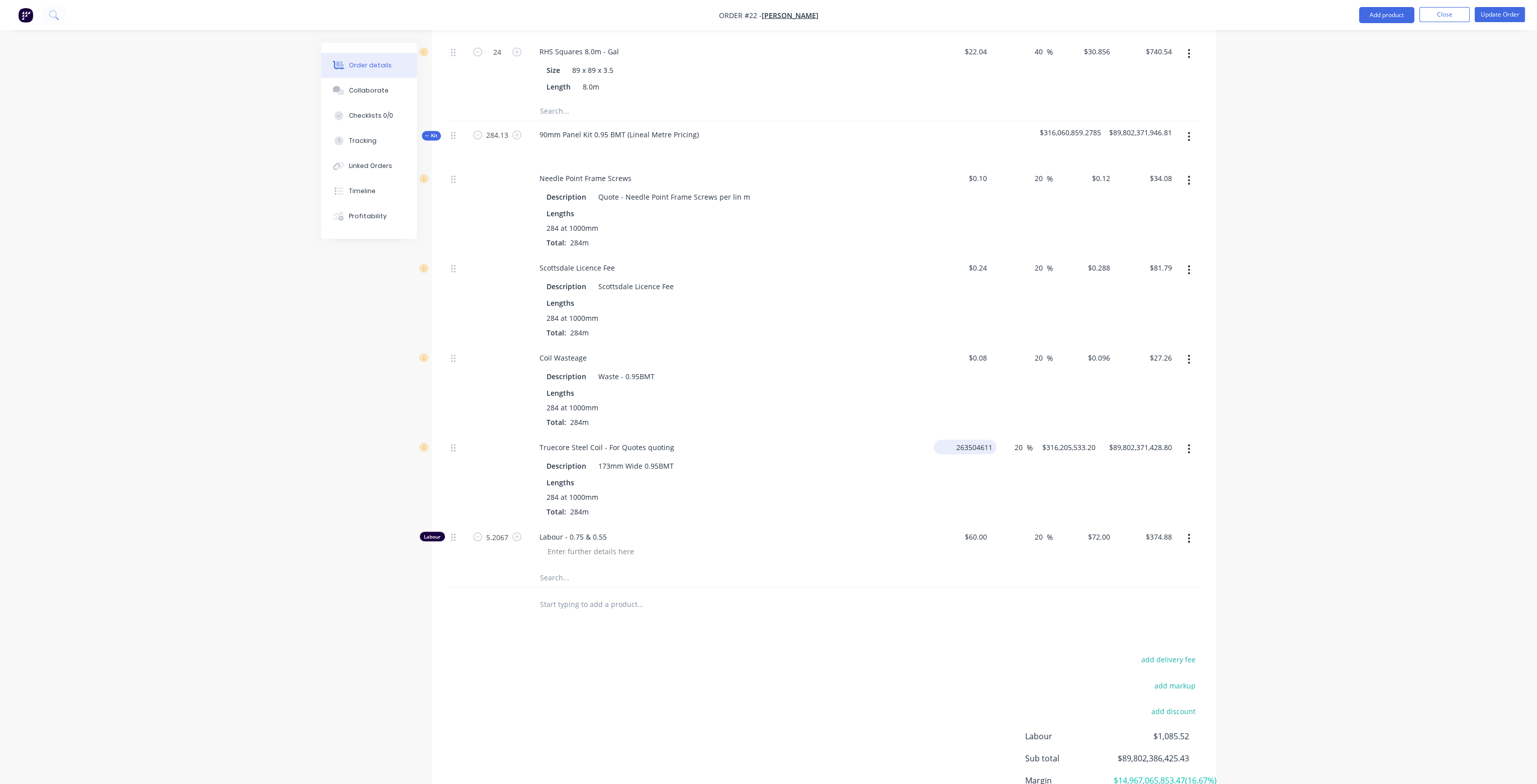
click at [976, 439] on input "263504611" at bounding box center [967, 446] width 59 height 15
click at [966, 466] on div "2.6351 2.6351" at bounding box center [956, 478] width 52 height 90
type input "$2.6351"
type input "$3.1621"
type input "$898.04"
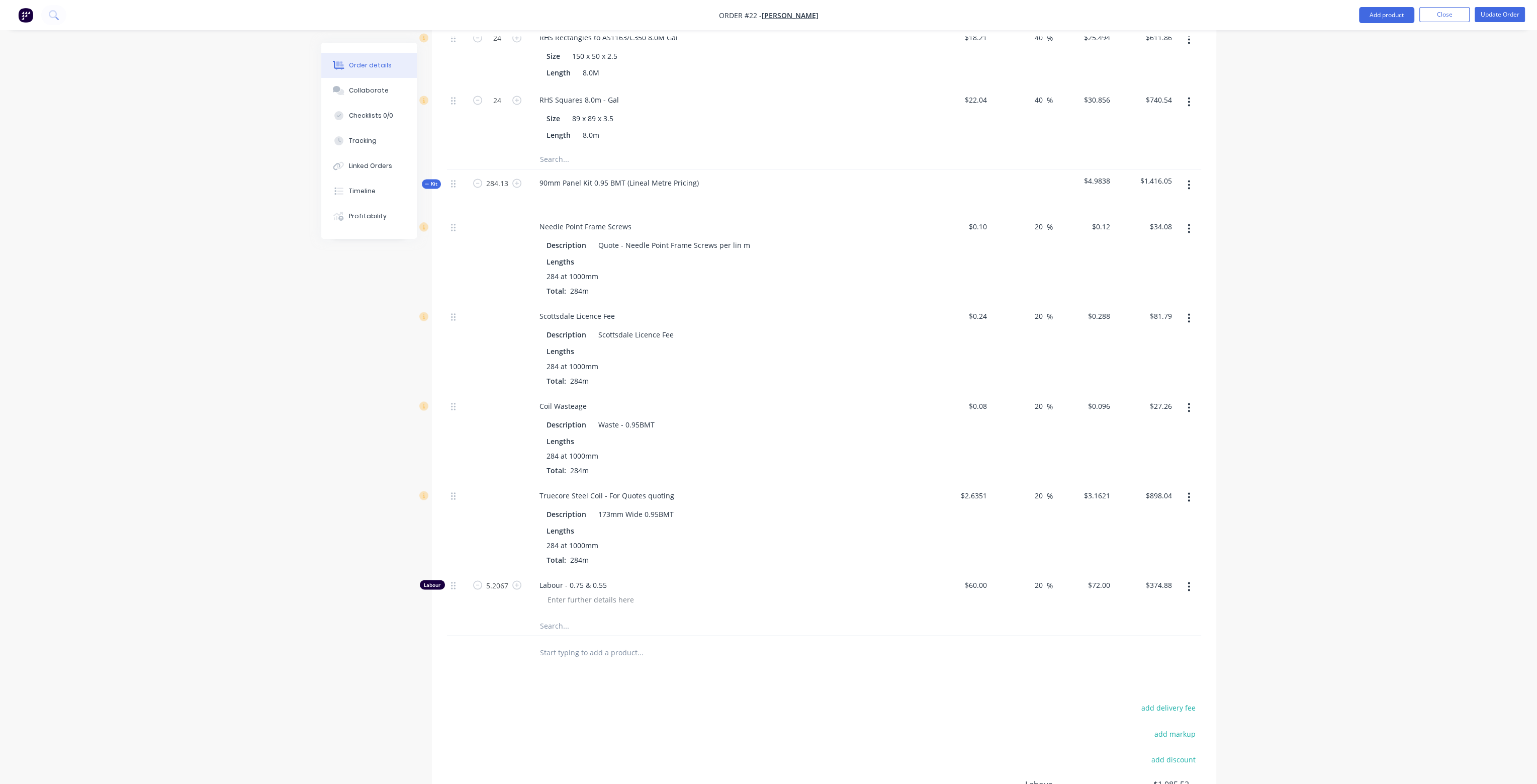
scroll to position [3529, 0]
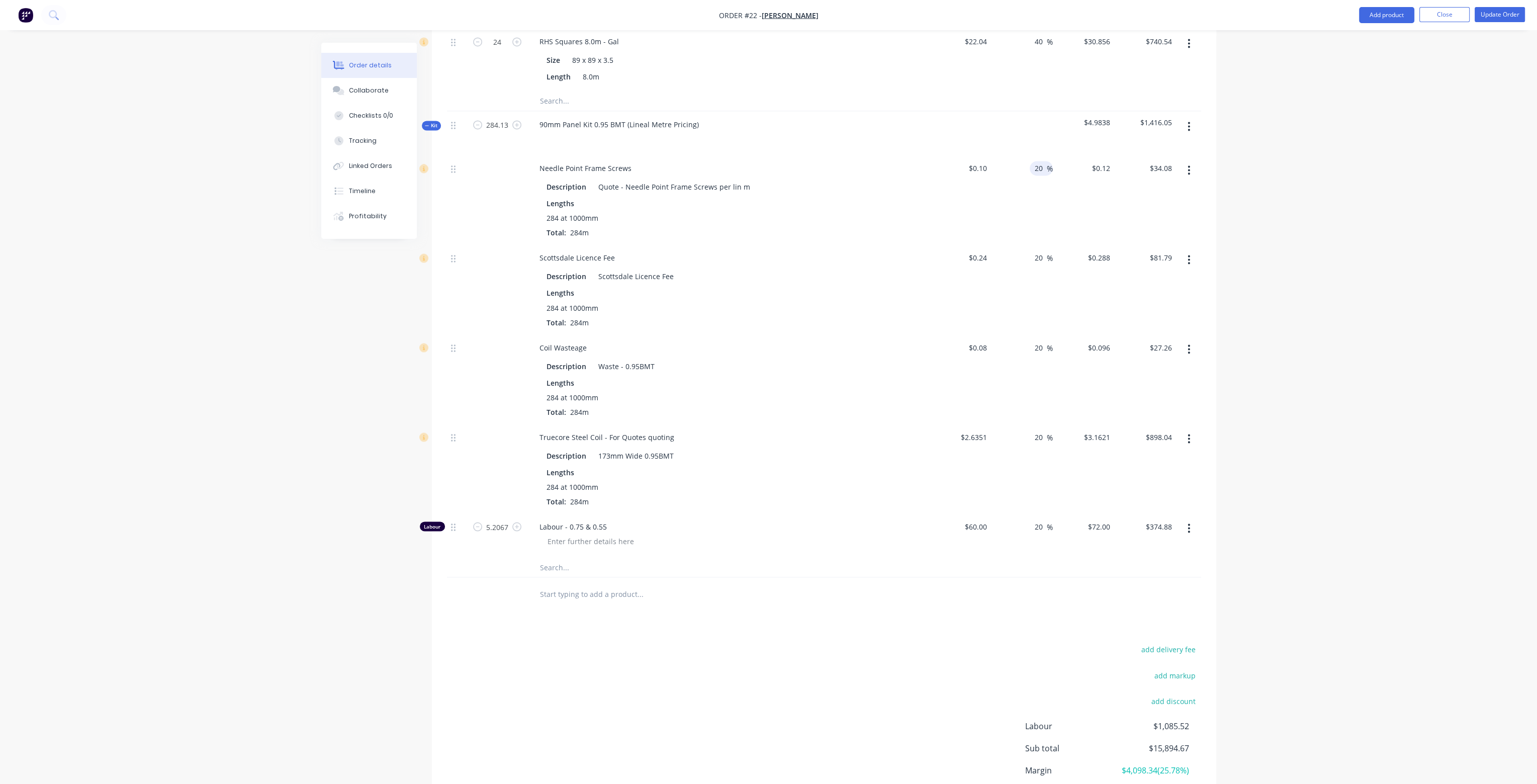
click at [1038, 161] on input "20" at bounding box center [1040, 168] width 13 height 15
type input "2"
type input "68"
type input "$0.168"
type input "$47.71"
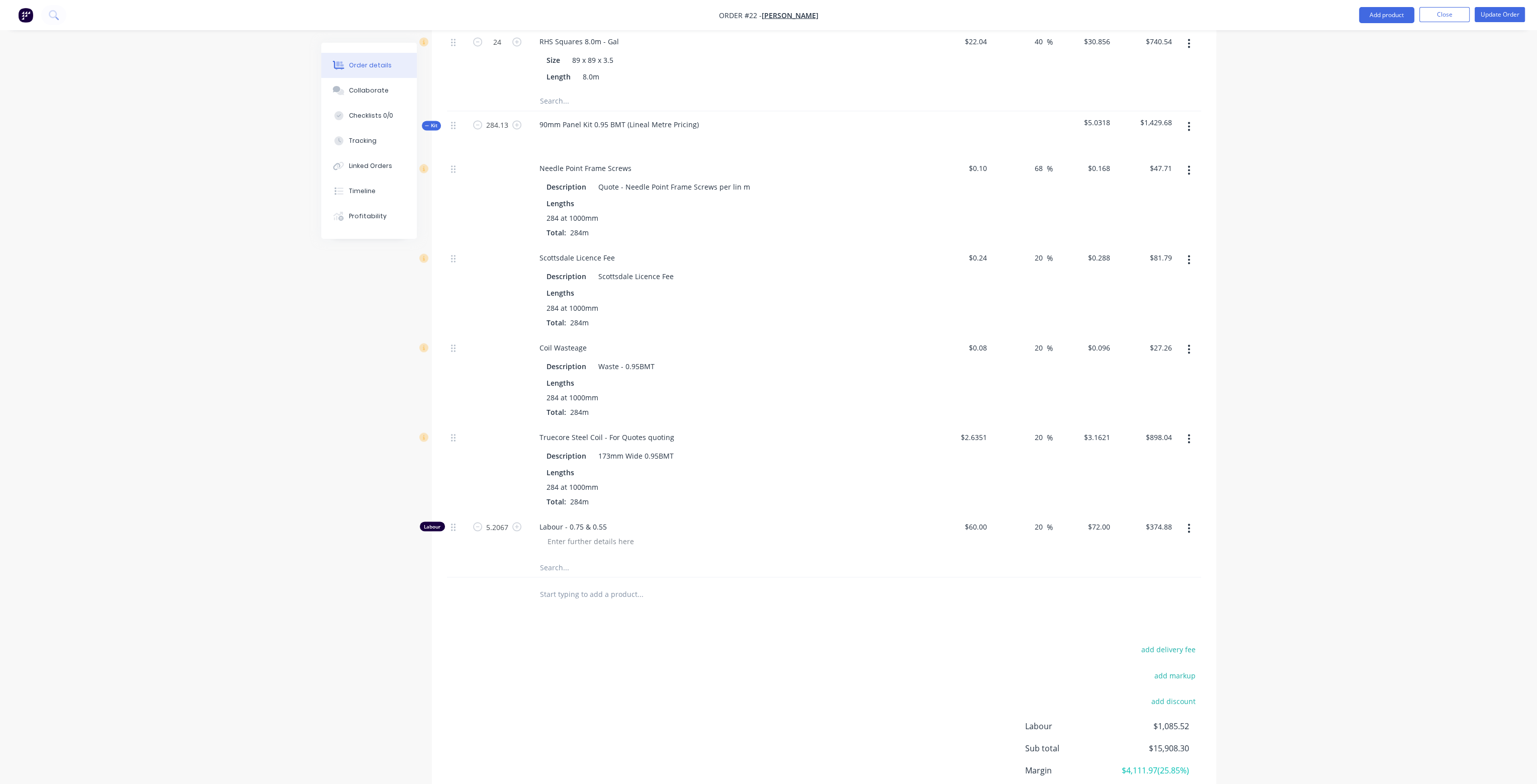
drag, startPoint x: 1044, startPoint y: 227, endPoint x: 1029, endPoint y: 226, distance: 15.0
click at [1029, 245] on div "20 20 %" at bounding box center [1022, 289] width 62 height 90
type input "68"
type input "$0.4032"
type input "$114.51"
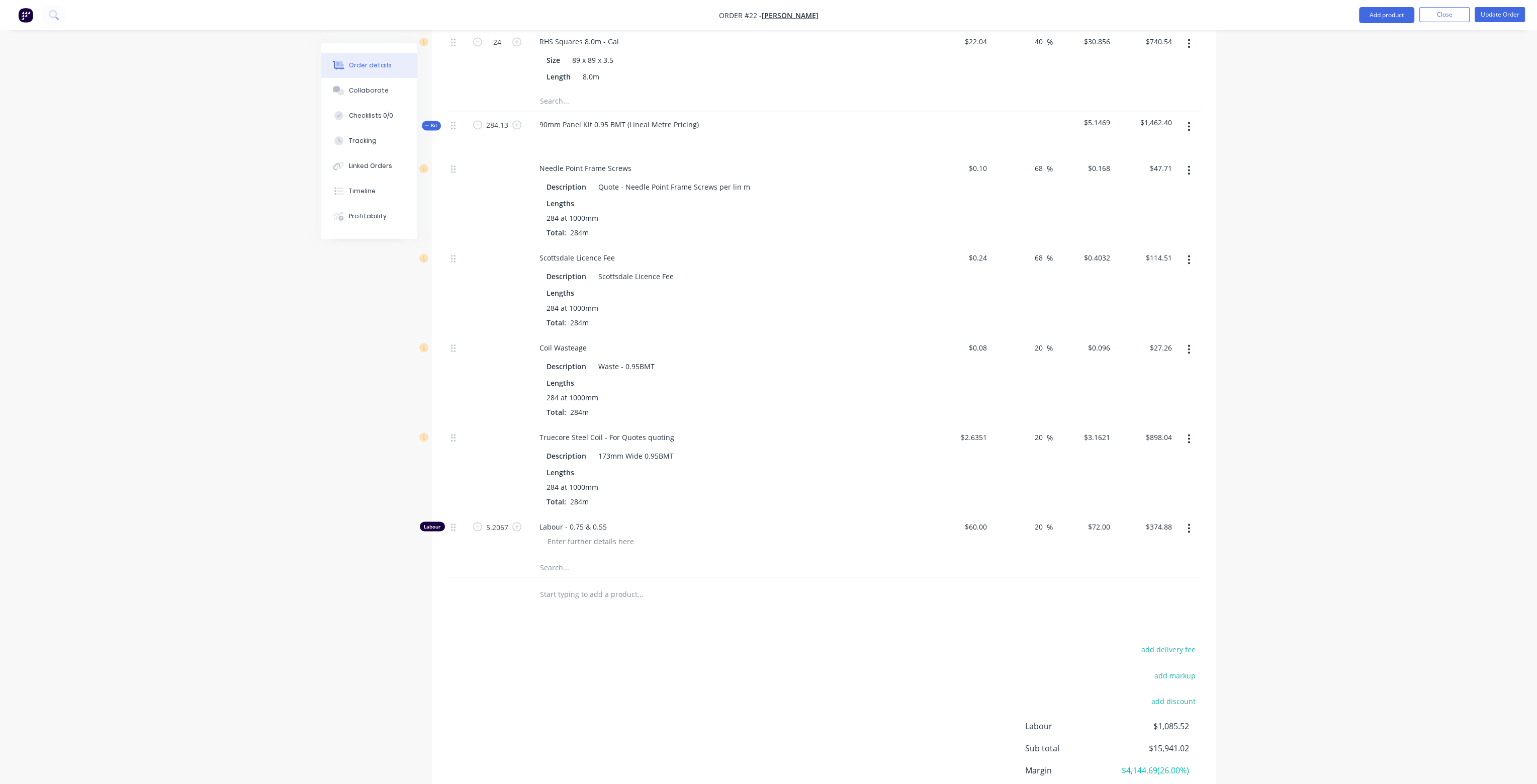
click at [1034, 278] on div "68 68 %" at bounding box center [1022, 289] width 62 height 90
drag, startPoint x: 1044, startPoint y: 315, endPoint x: 1029, endPoint y: 315, distance: 15.0
click at [1029, 333] on div "20 20 %" at bounding box center [1022, 378] width 62 height 90
type input "68"
click at [1036, 277] on div "68 68 %" at bounding box center [1022, 289] width 62 height 90
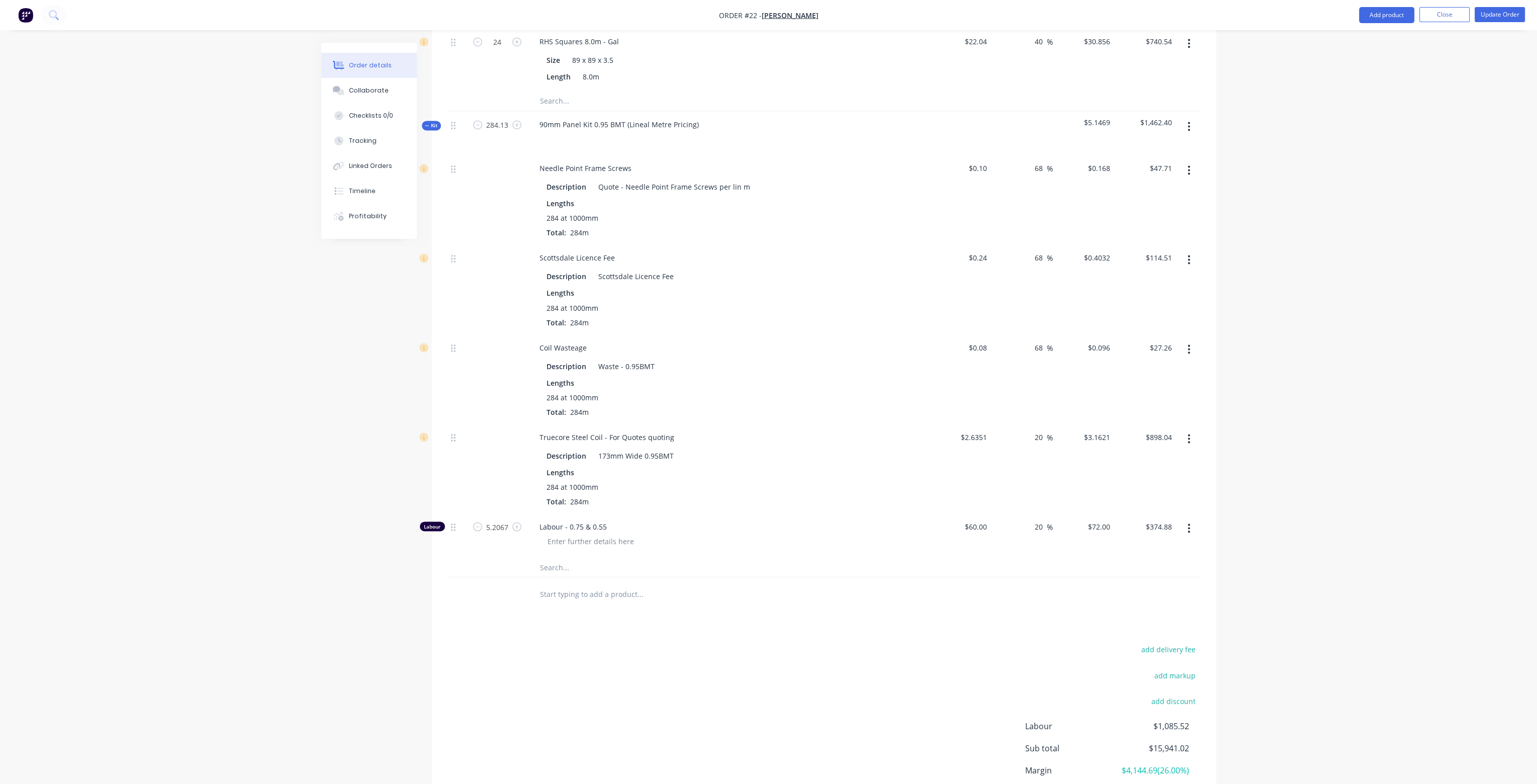
type input "$0.1344"
type input "$38.17"
drag, startPoint x: 1042, startPoint y: 407, endPoint x: 1013, endPoint y: 407, distance: 29.0
click at [1013, 423] on div "20 20 %" at bounding box center [1022, 468] width 62 height 90
type input "68"
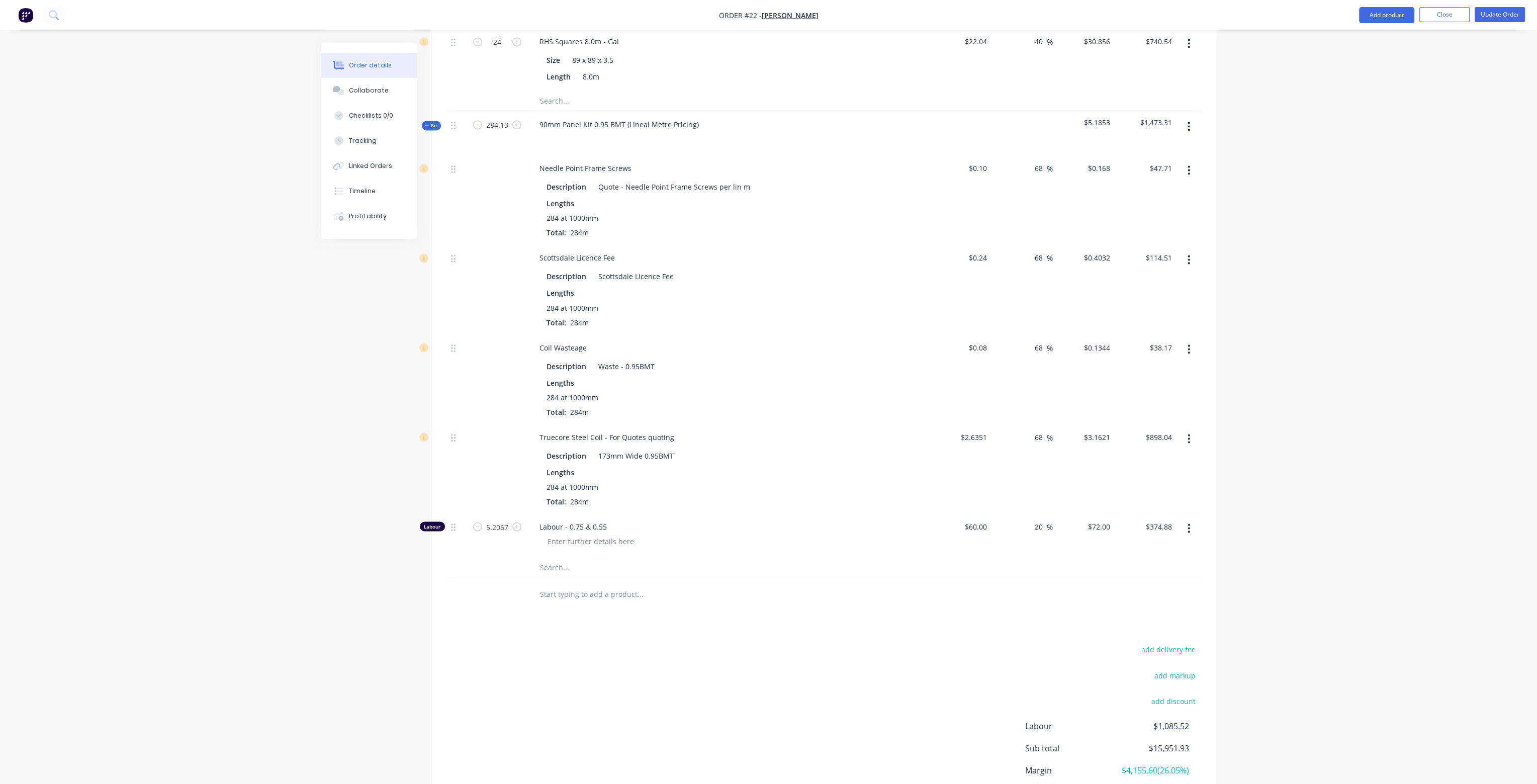
click at [1028, 446] on div "68 68 %" at bounding box center [1022, 468] width 62 height 90
type input "$4.427"
type input "$1,257.27"
drag, startPoint x: 1043, startPoint y: 494, endPoint x: 1027, endPoint y: 488, distance: 17.1
click at [1027, 513] on div "20 20 %" at bounding box center [1022, 535] width 62 height 43
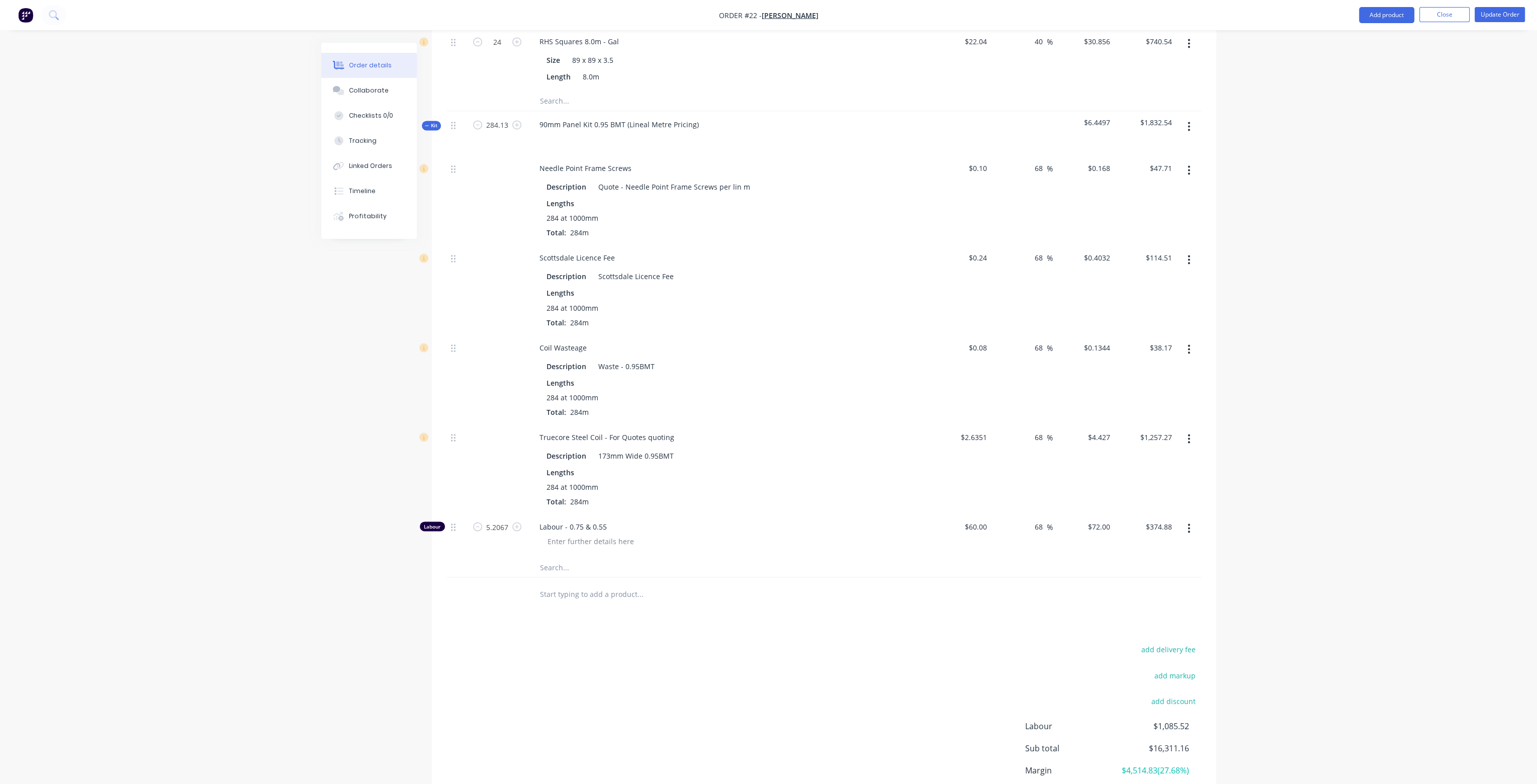
type input "68"
type input "$100.80"
type input "$524.84"
click at [992, 433] on div "68 68 %" at bounding box center [1022, 468] width 62 height 90
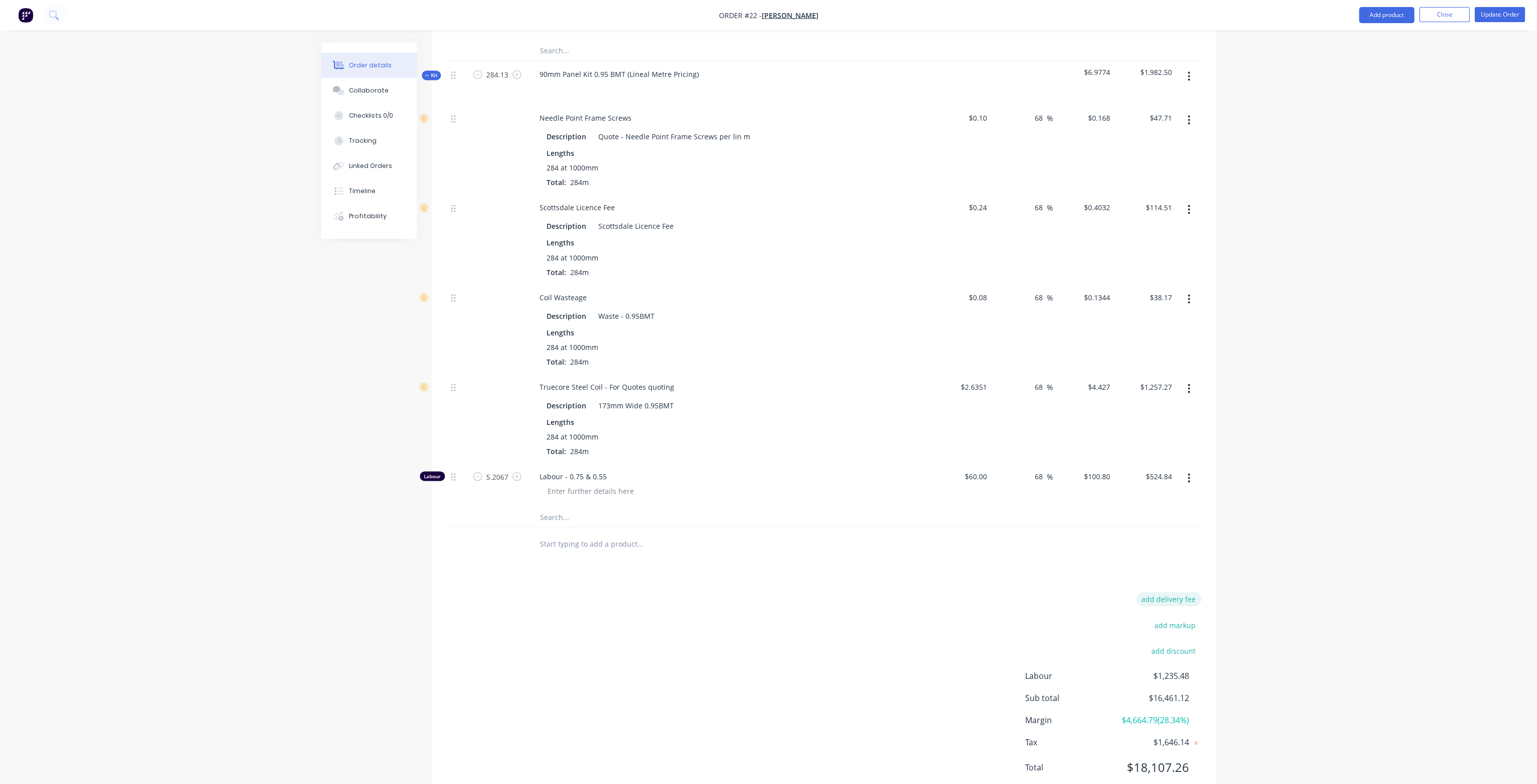
click at [1165, 591] on button "add delivery fee" at bounding box center [1168, 598] width 65 height 13
type input "12.74"
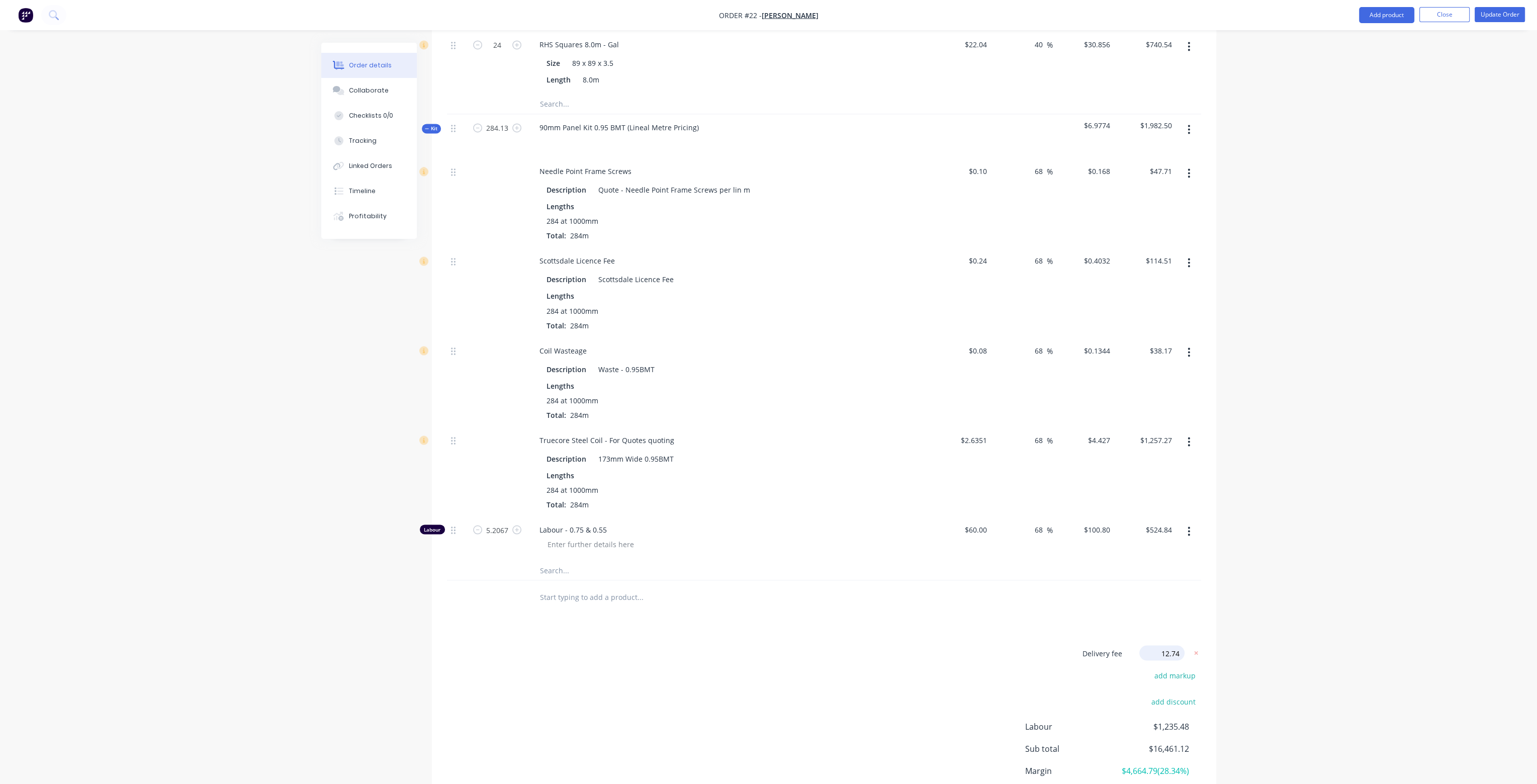
click at [1074, 580] on div at bounding box center [824, 596] width 754 height 33
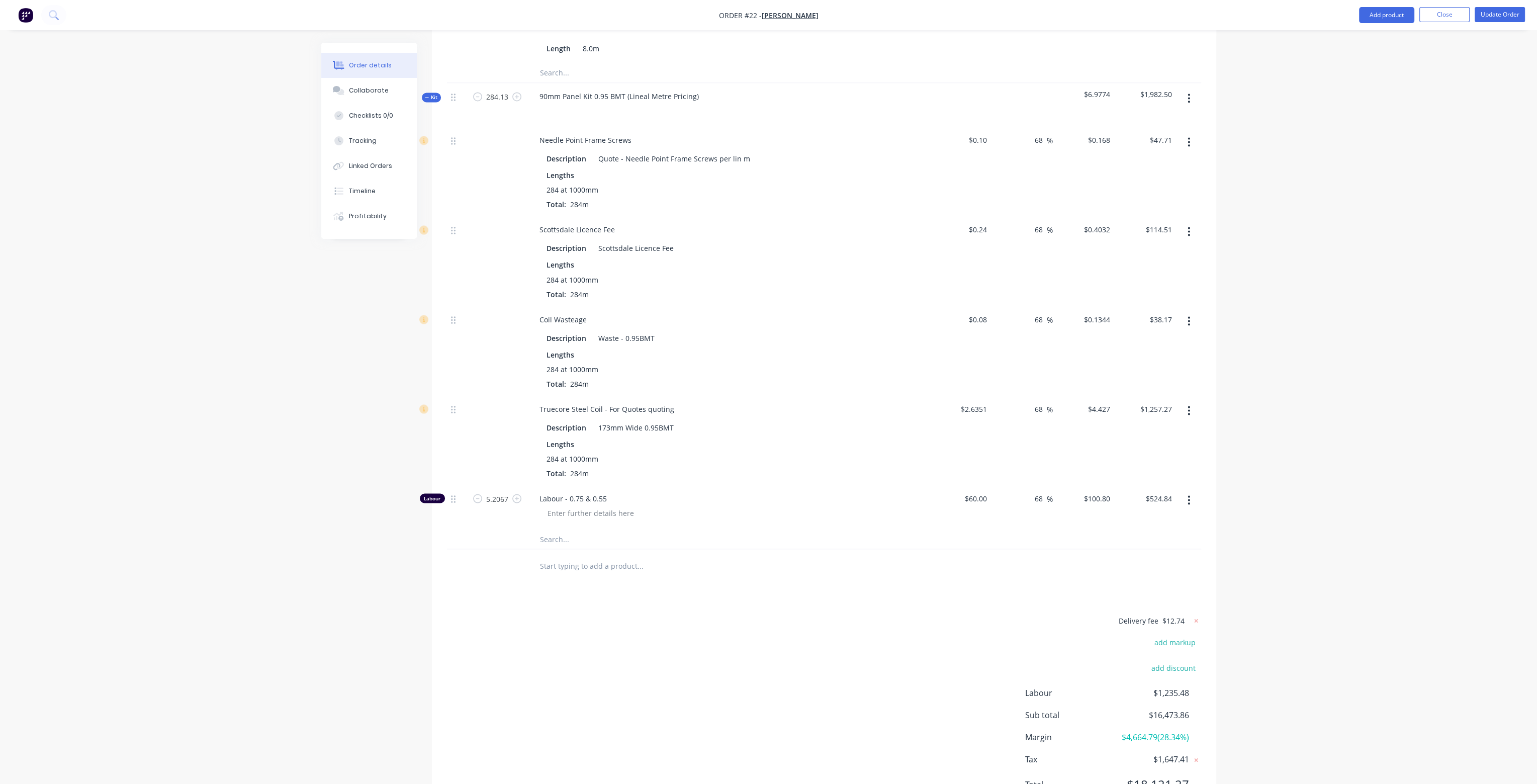
scroll to position [3573, 0]
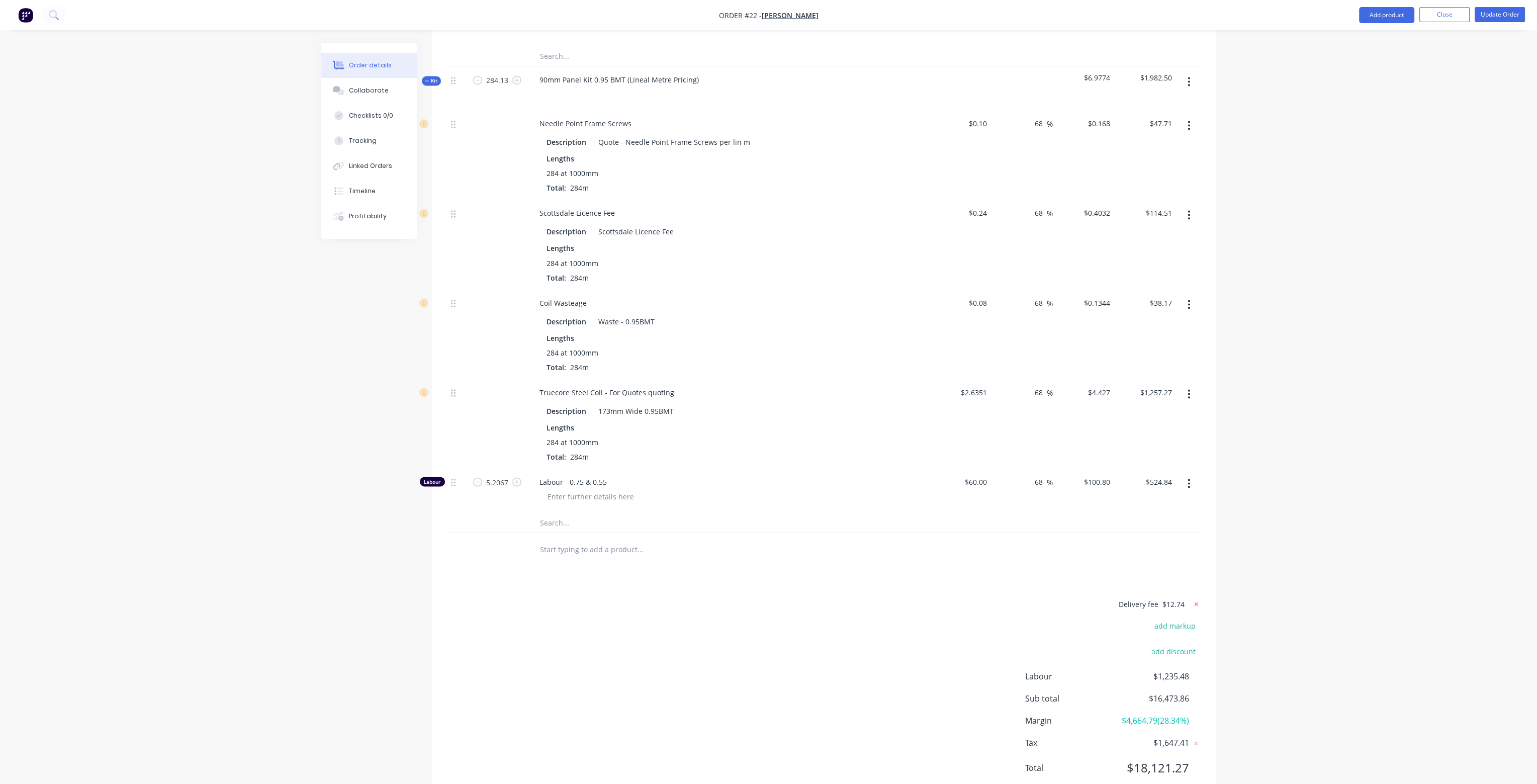
click at [1196, 598] on icon at bounding box center [1196, 603] width 10 height 10
click at [1186, 597] on button "add delivery fee" at bounding box center [1168, 603] width 65 height 13
type input "11.61"
click at [1175, 532] on div at bounding box center [824, 549] width 754 height 33
click at [1179, 598] on span "$11.61" at bounding box center [1174, 603] width 22 height 11
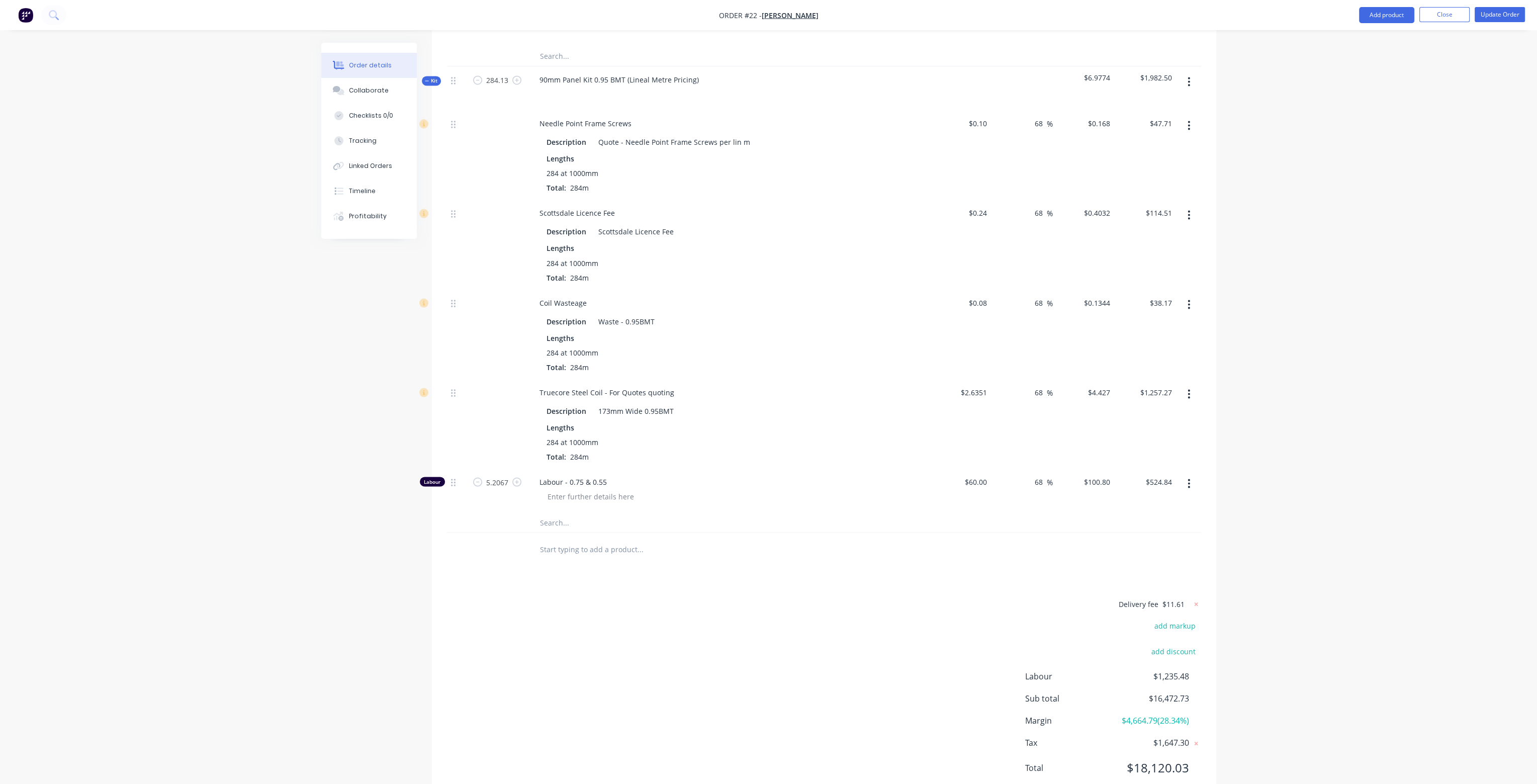
click at [1182, 598] on span "$11.61" at bounding box center [1174, 603] width 22 height 11
click at [1195, 603] on icon at bounding box center [1196, 604] width 4 height 4
click at [1182, 597] on button "add delivery fee" at bounding box center [1168, 603] width 65 height 13
type input "11.60"
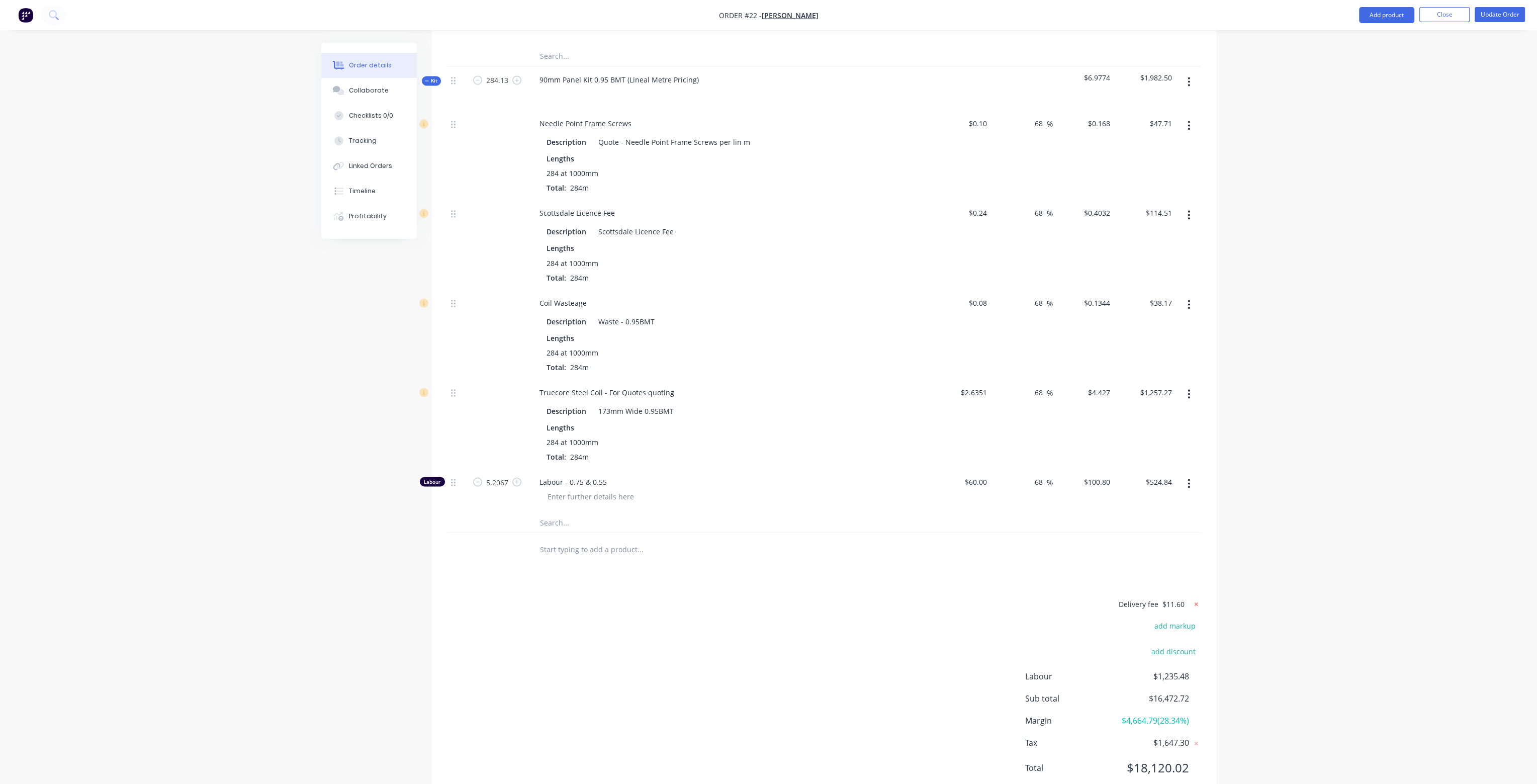
click at [1197, 598] on icon at bounding box center [1196, 603] width 10 height 10
click at [1187, 597] on button "add delivery fee" at bounding box center [1168, 603] width 65 height 13
type input "11.59"
click at [1158, 532] on div at bounding box center [824, 549] width 754 height 33
click at [1193, 598] on icon at bounding box center [1196, 603] width 10 height 10
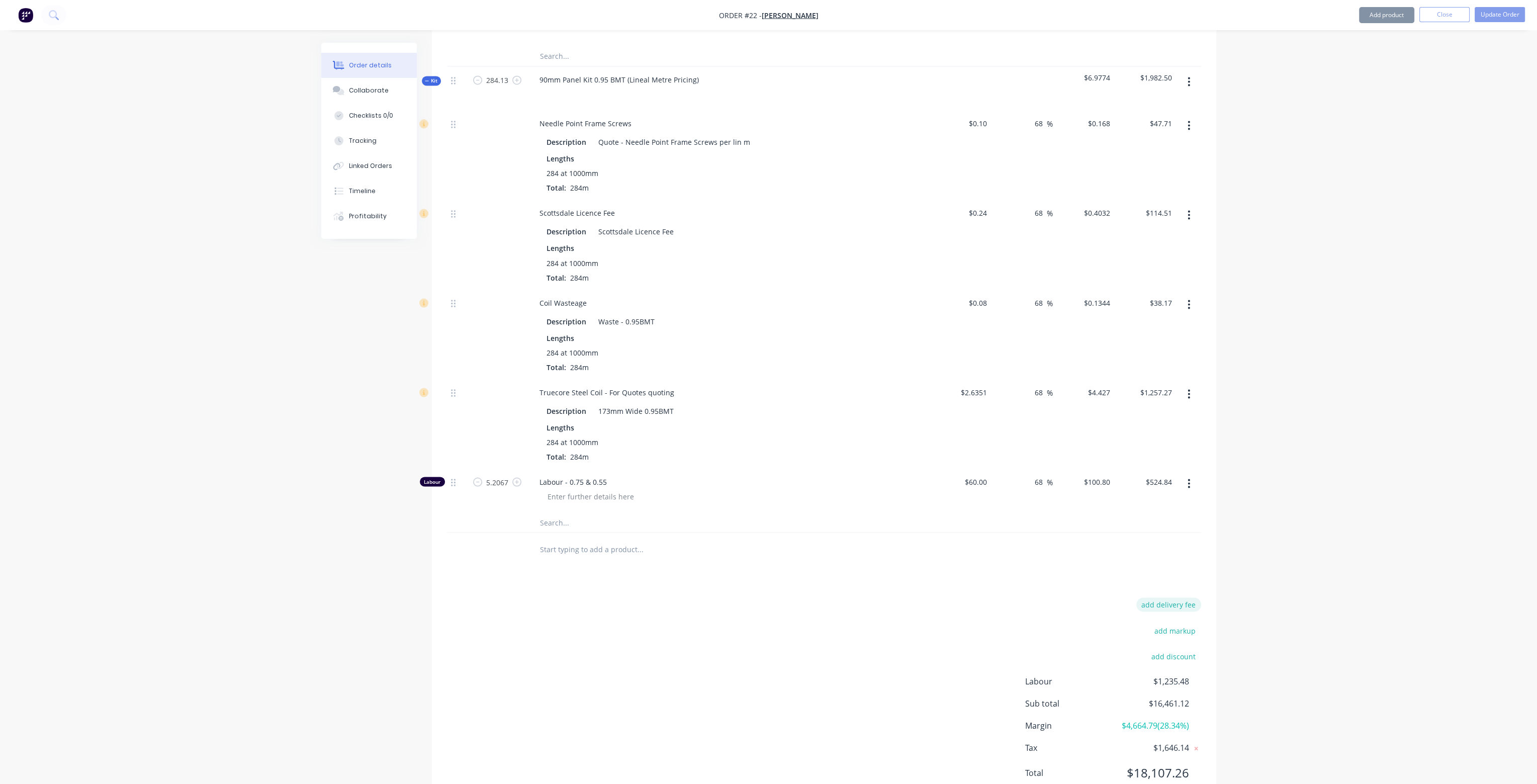
click at [1182, 597] on button "add delivery fee" at bounding box center [1168, 603] width 65 height 13
type input "11.58"
click at [1146, 532] on div at bounding box center [824, 549] width 754 height 33
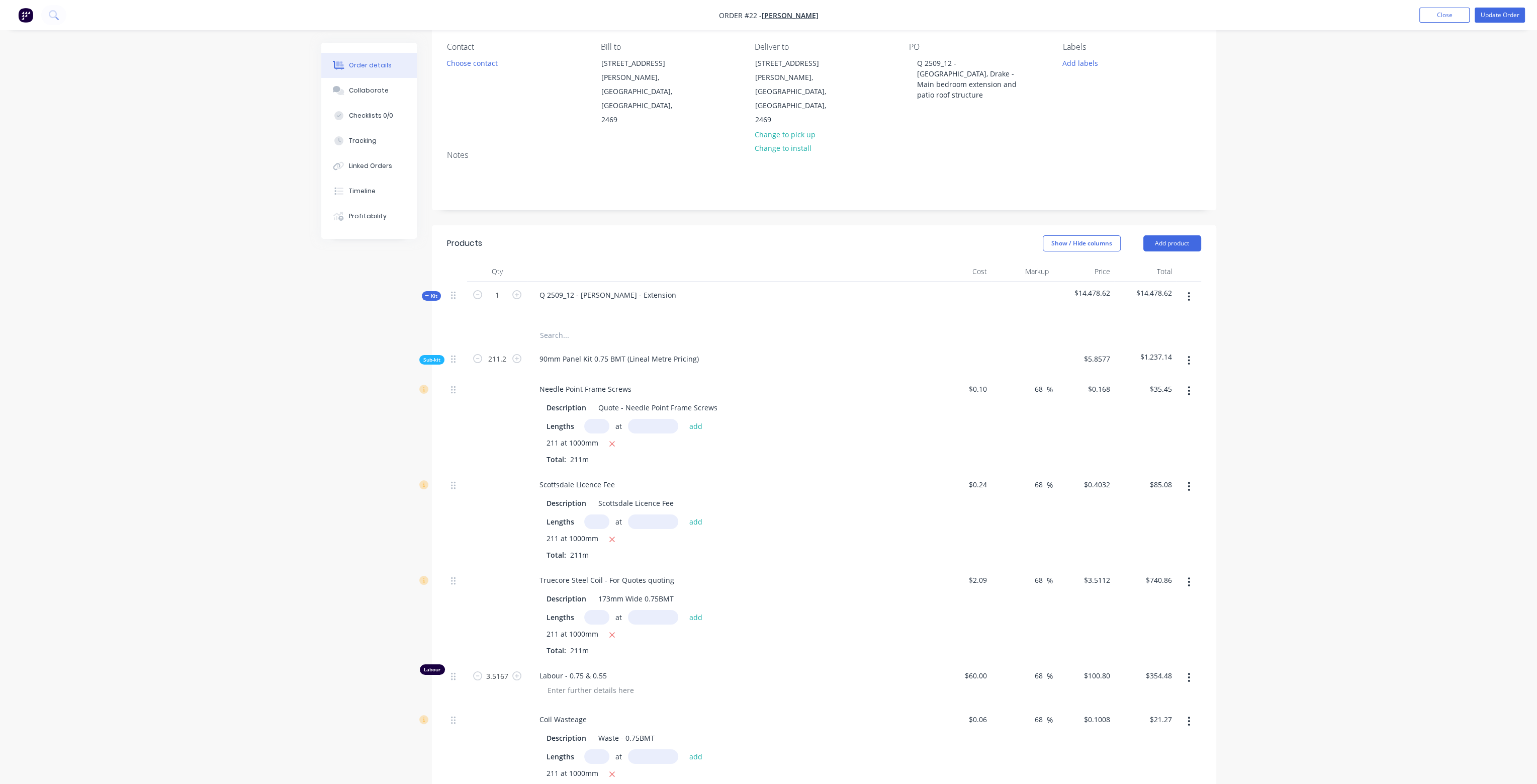
scroll to position [0, 0]
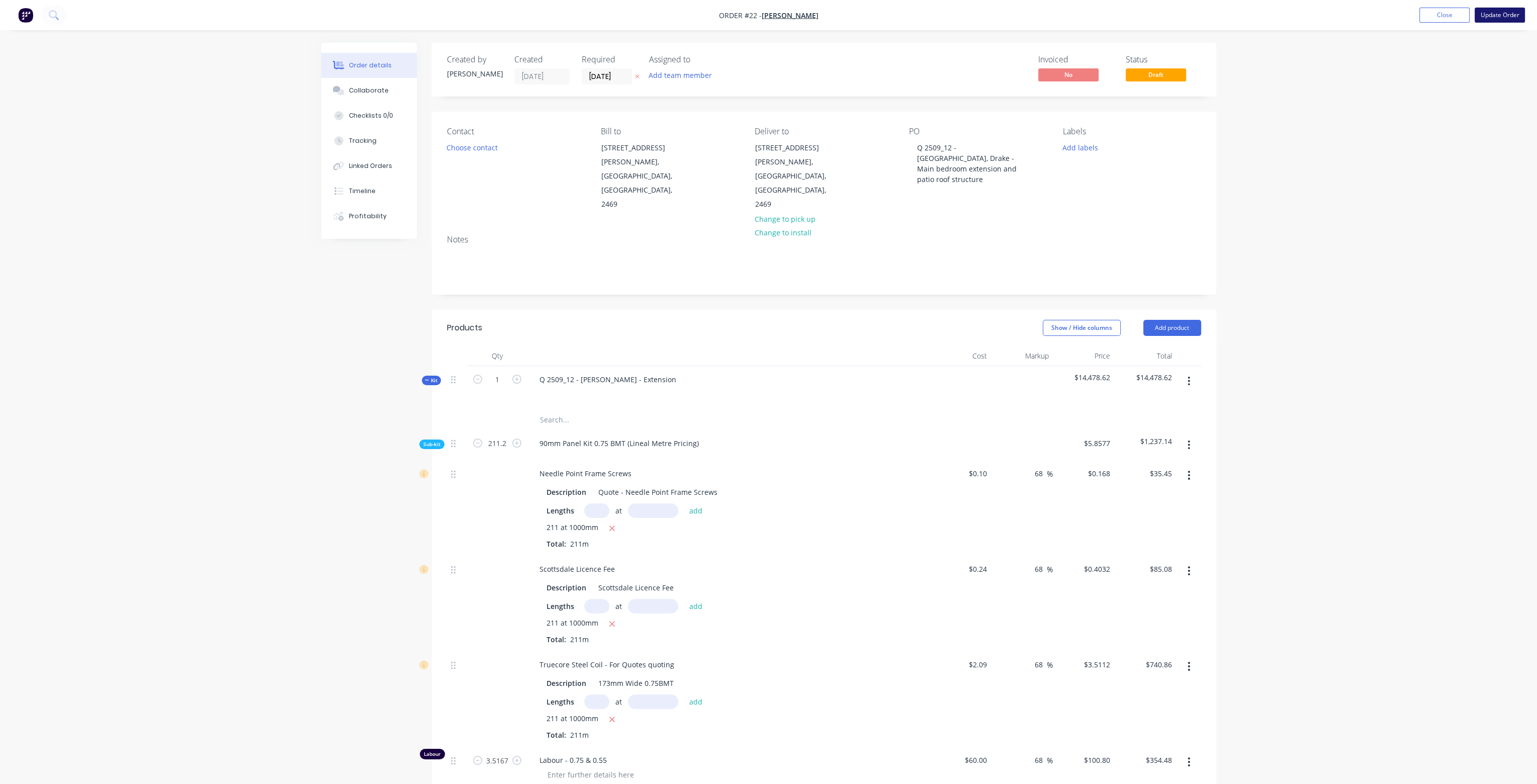
click at [1505, 13] on button "Update Order" at bounding box center [1500, 15] width 50 height 15
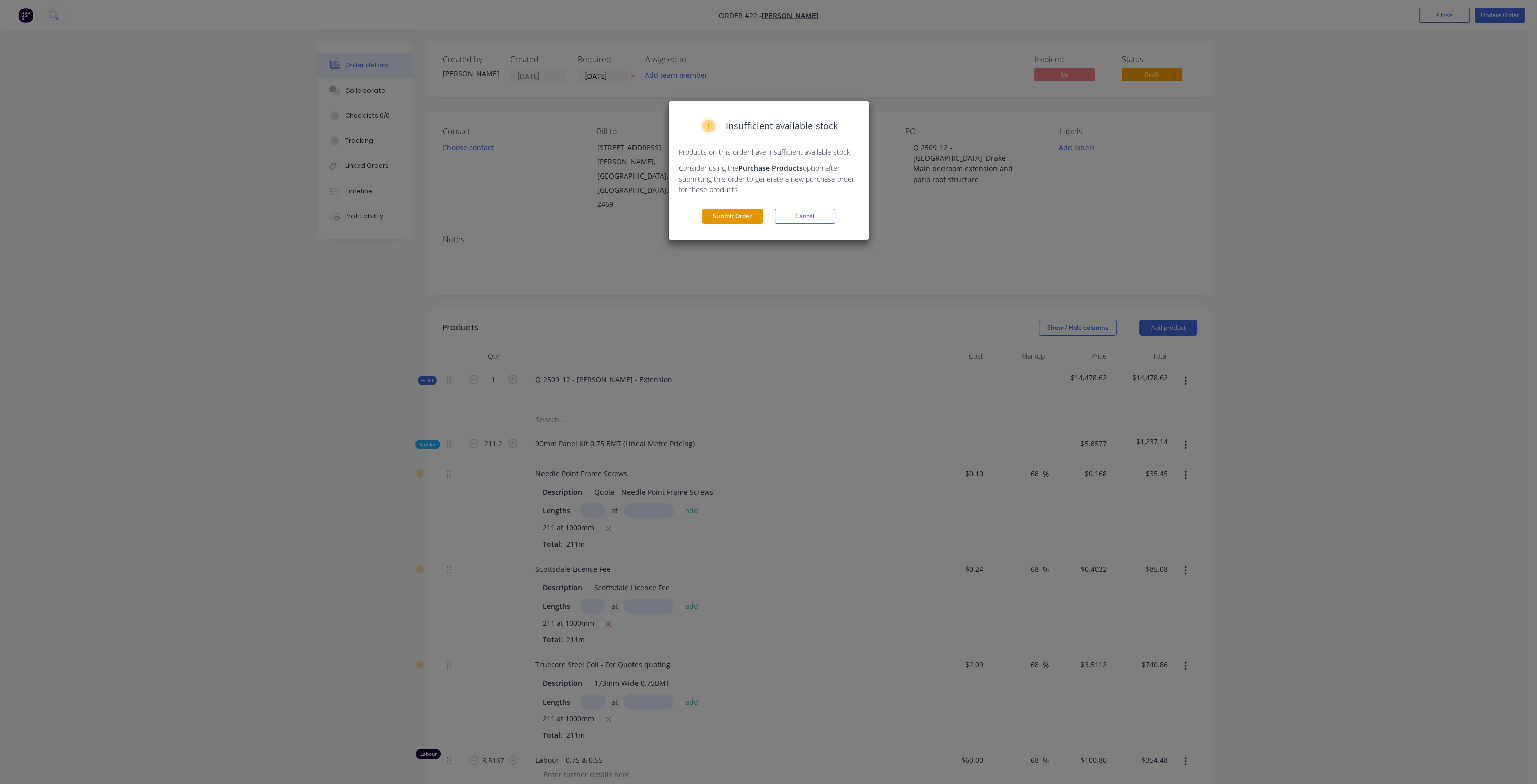
click at [720, 214] on button "Submit Order" at bounding box center [732, 216] width 60 height 15
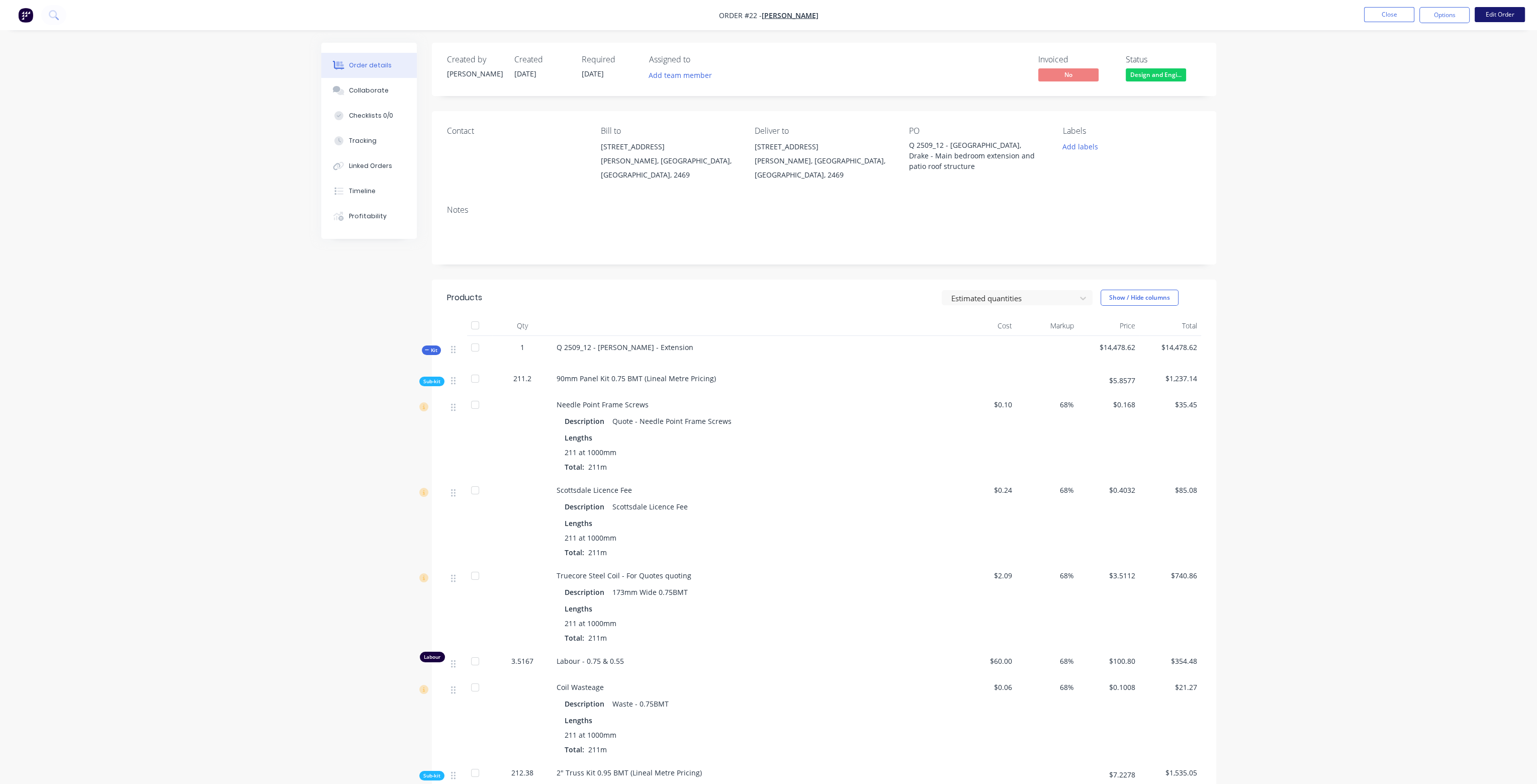
click at [1512, 15] on button "Edit Order" at bounding box center [1500, 15] width 50 height 15
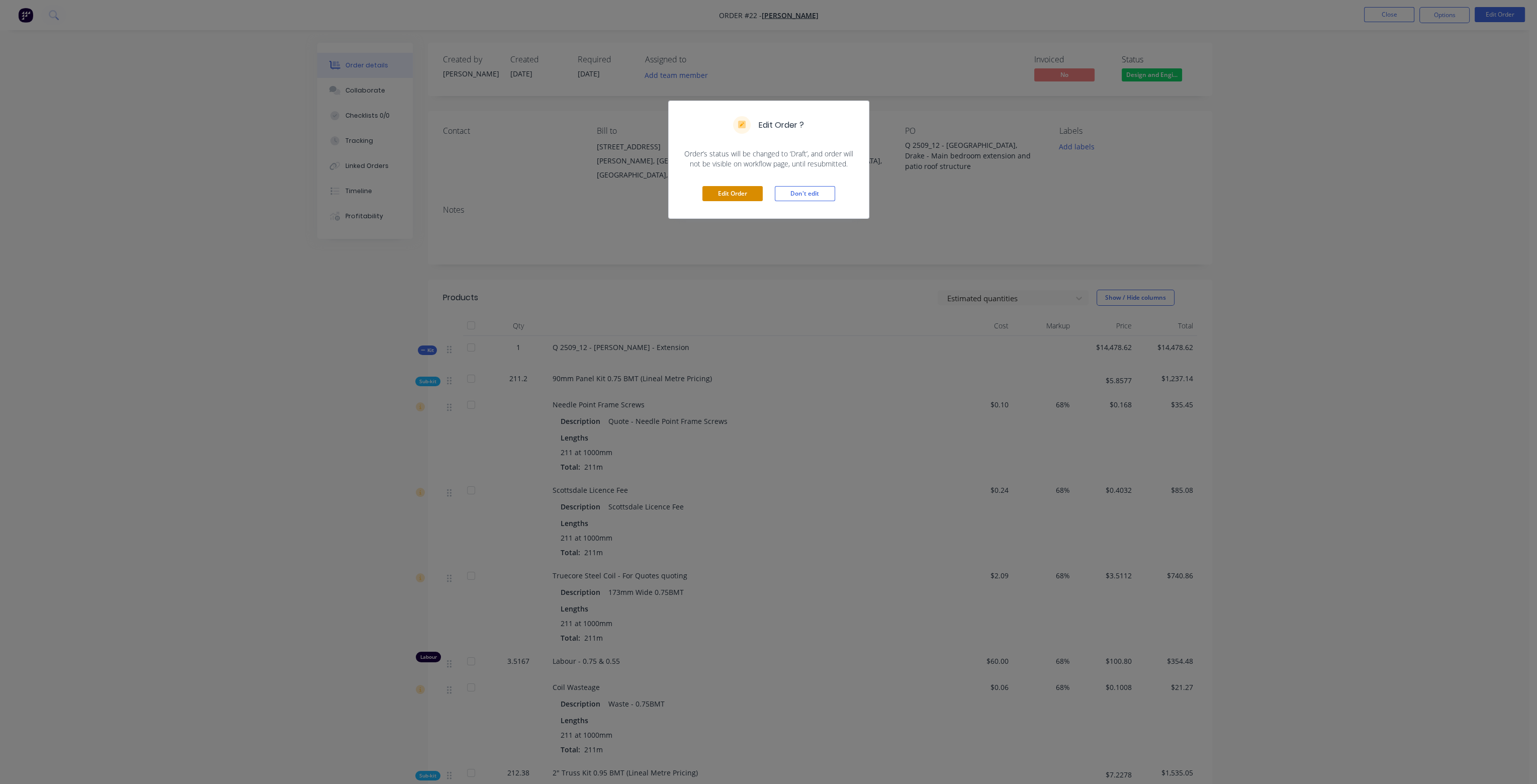
click at [742, 191] on button "Edit Order" at bounding box center [732, 193] width 60 height 15
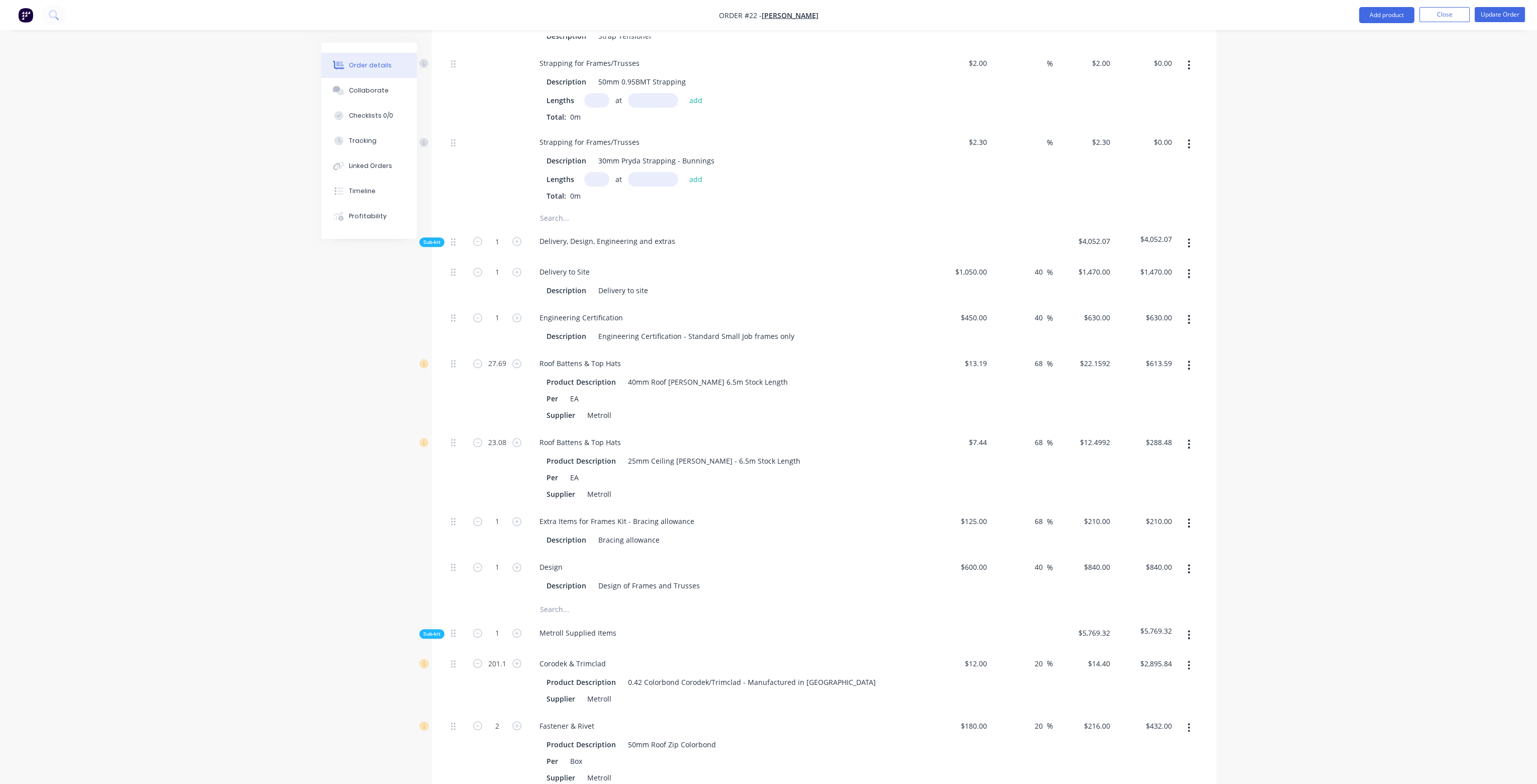
scroll to position [1759, 0]
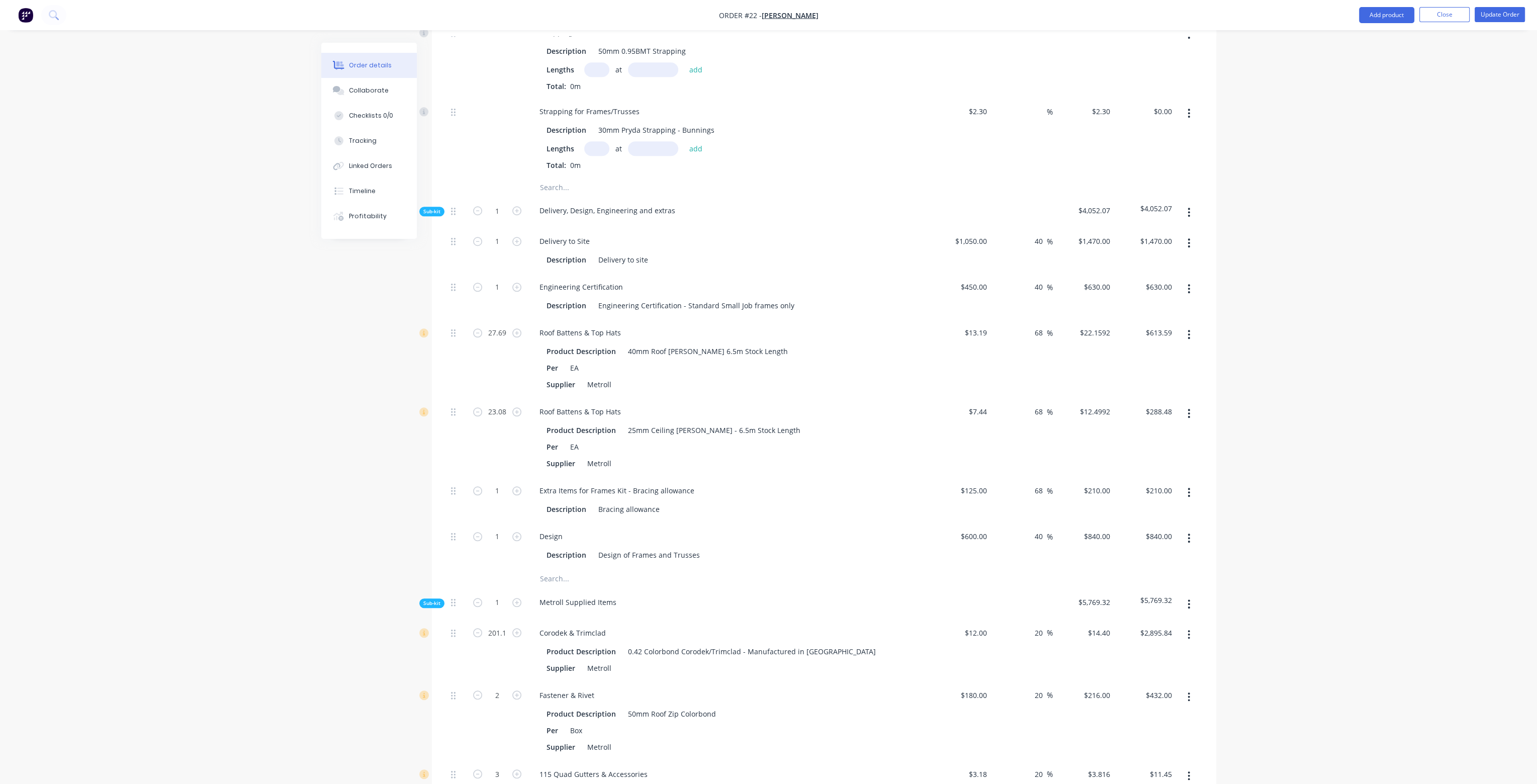
click at [1189, 532] on icon "button" at bounding box center [1189, 538] width 3 height 11
click at [1189, 207] on icon "button" at bounding box center [1189, 212] width 2 height 9
click at [1177, 231] on div "Add product to kit" at bounding box center [1154, 238] width 77 height 15
click at [1136, 352] on div "Labour" at bounding box center [1154, 359] width 77 height 15
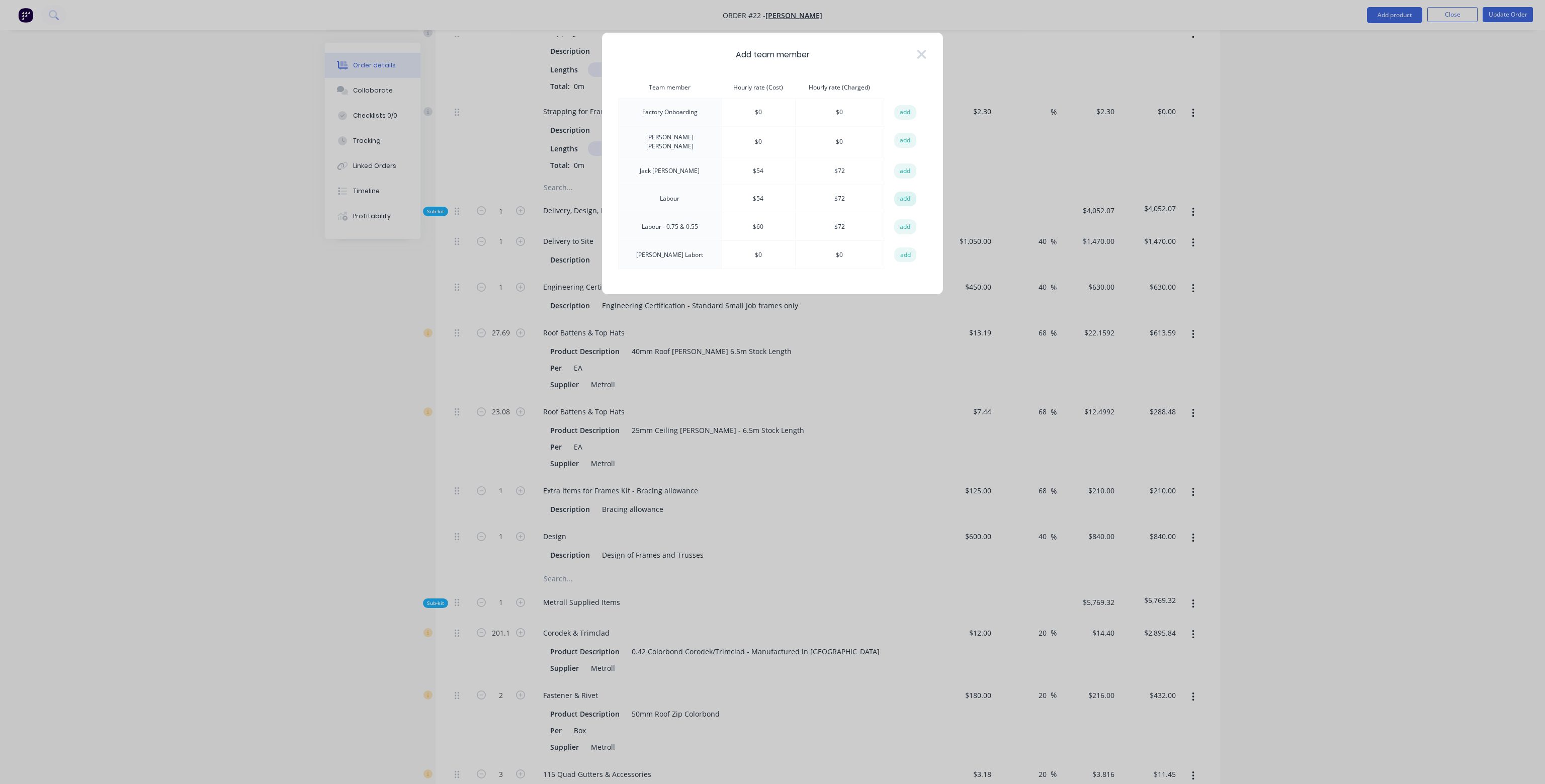
click at [905, 193] on button "add" at bounding box center [906, 199] width 22 height 15
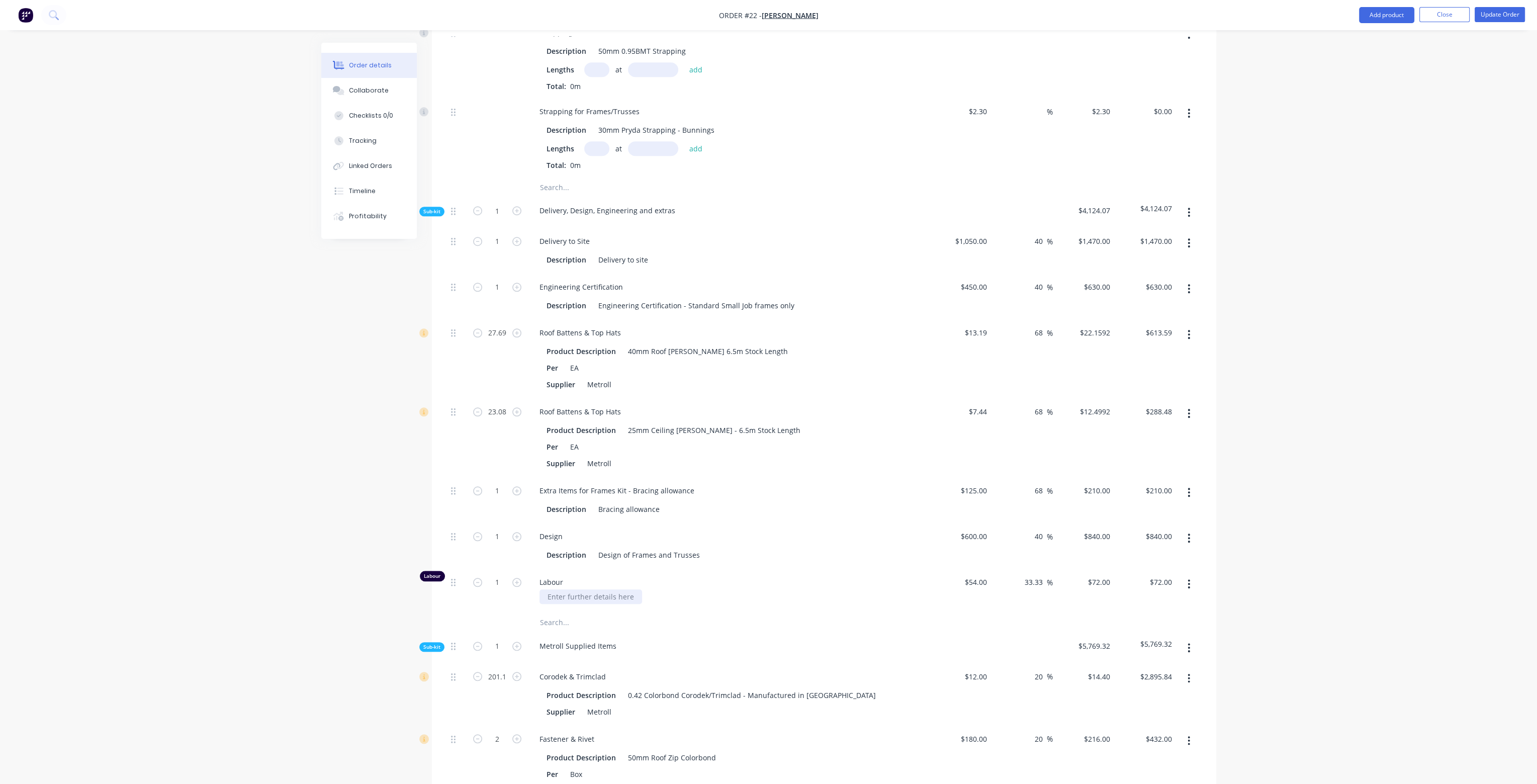
click at [602, 589] on div at bounding box center [591, 596] width 102 height 15
click at [501, 575] on input "1" at bounding box center [497, 582] width 26 height 15
type input "8.33"
click at [837, 529] on div "Design" at bounding box center [728, 536] width 394 height 15
type input "$599.76"
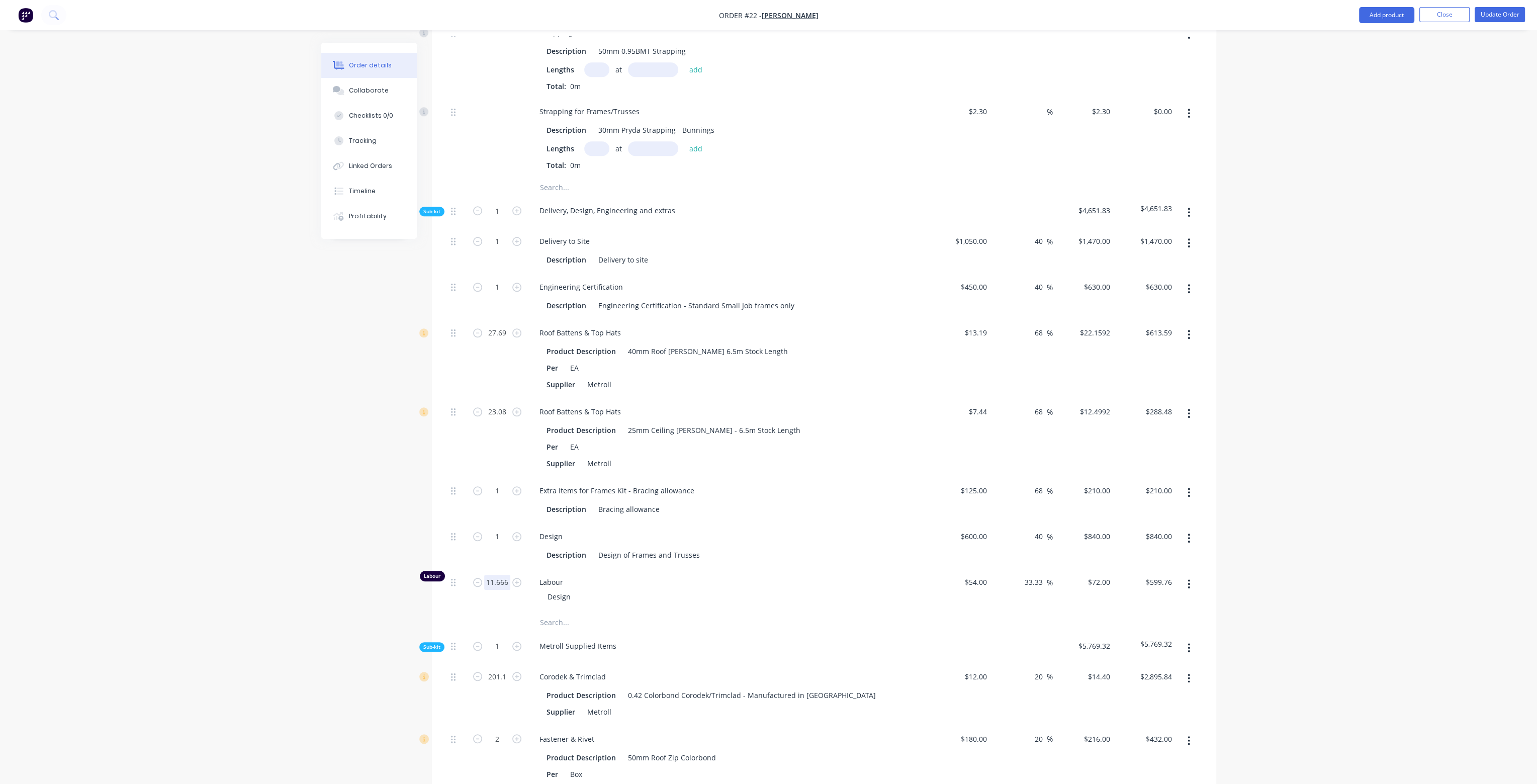
type input "11.666"
click at [845, 547] on div "Description Design of Frames and Trusses" at bounding box center [726, 554] width 368 height 15
type input "$839.95"
click at [789, 589] on div "Design" at bounding box center [732, 596] width 386 height 15
click at [504, 575] on input "11.666" at bounding box center [497, 582] width 26 height 15
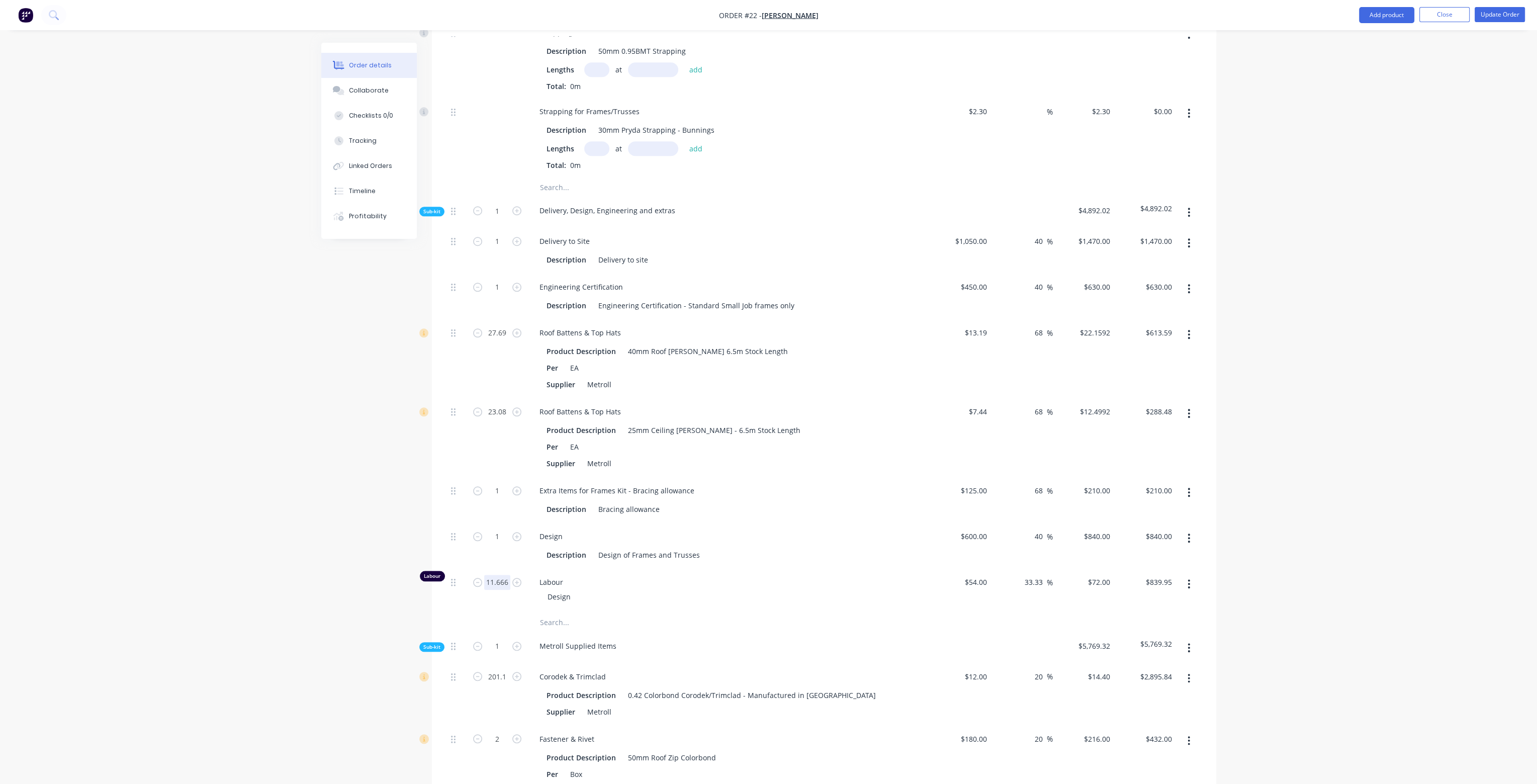
click at [507, 575] on input "11.666" at bounding box center [497, 582] width 26 height 15
click at [803, 523] on div "Design Description Design of Frames and Trusses" at bounding box center [729, 545] width 402 height 46
click at [507, 575] on input "11.666" at bounding box center [497, 582] width 26 height 15
click at [506, 575] on input "11.666" at bounding box center [497, 582] width 26 height 15
type input "11.667"
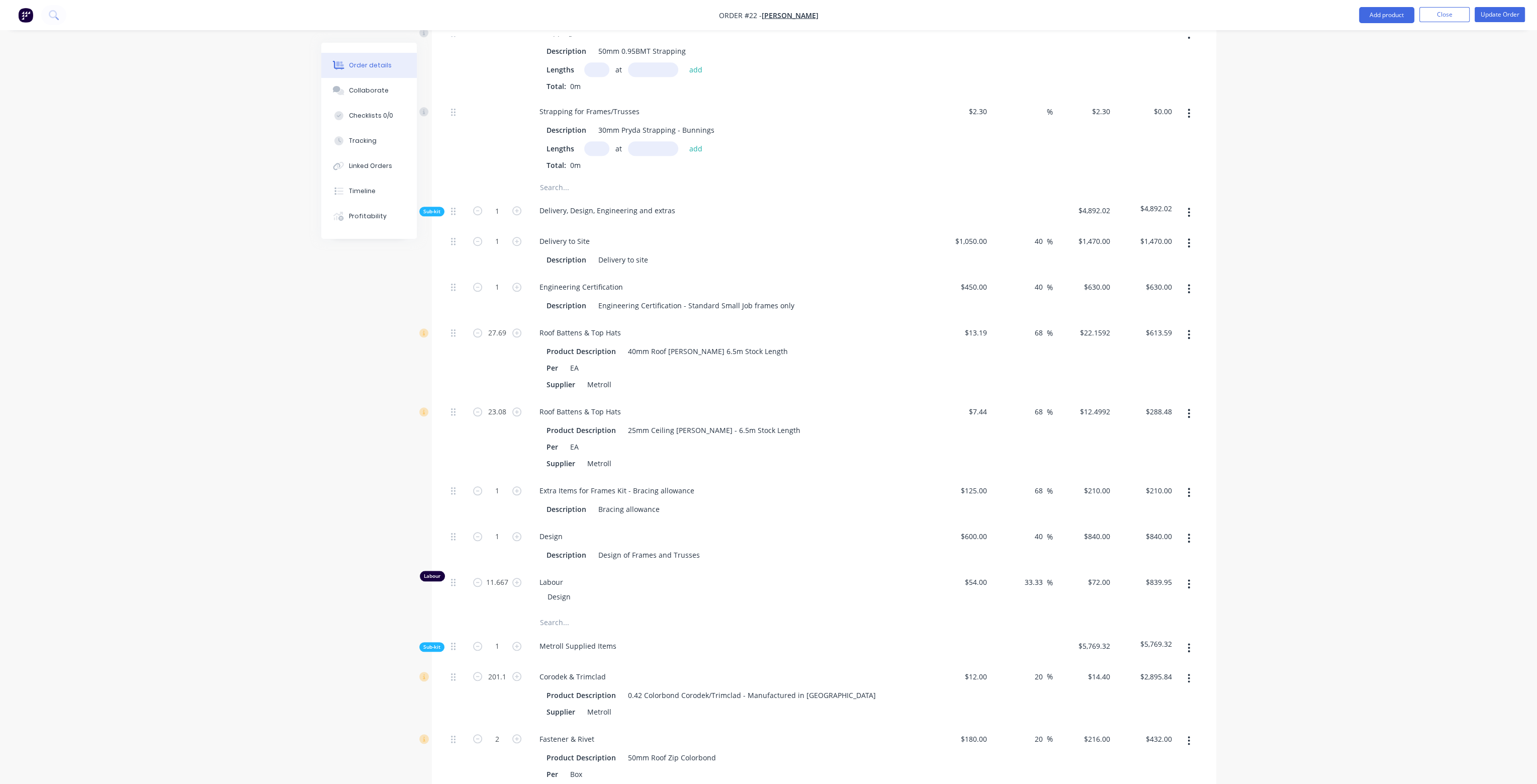
click at [811, 529] on div "Design" at bounding box center [728, 536] width 394 height 15
type input "$840.02"
click at [1189, 533] on icon "button" at bounding box center [1189, 537] width 2 height 9
click at [1152, 597] on div "Delete" at bounding box center [1154, 604] width 77 height 15
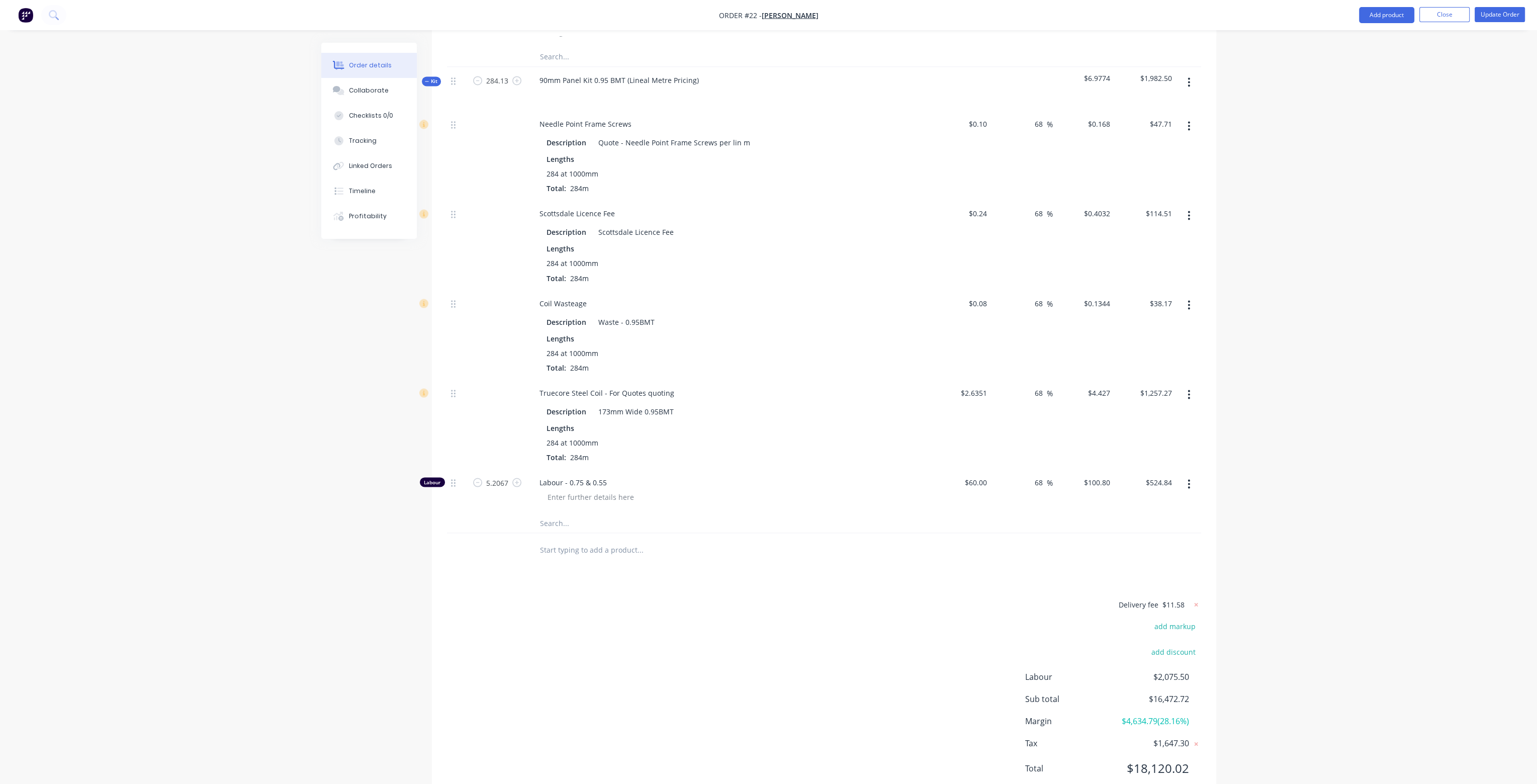
scroll to position [3571, 0]
click at [1196, 598] on icon at bounding box center [1196, 603] width 10 height 10
click at [1182, 597] on button "add delivery fee" at bounding box center [1168, 603] width 65 height 13
type input "11.56"
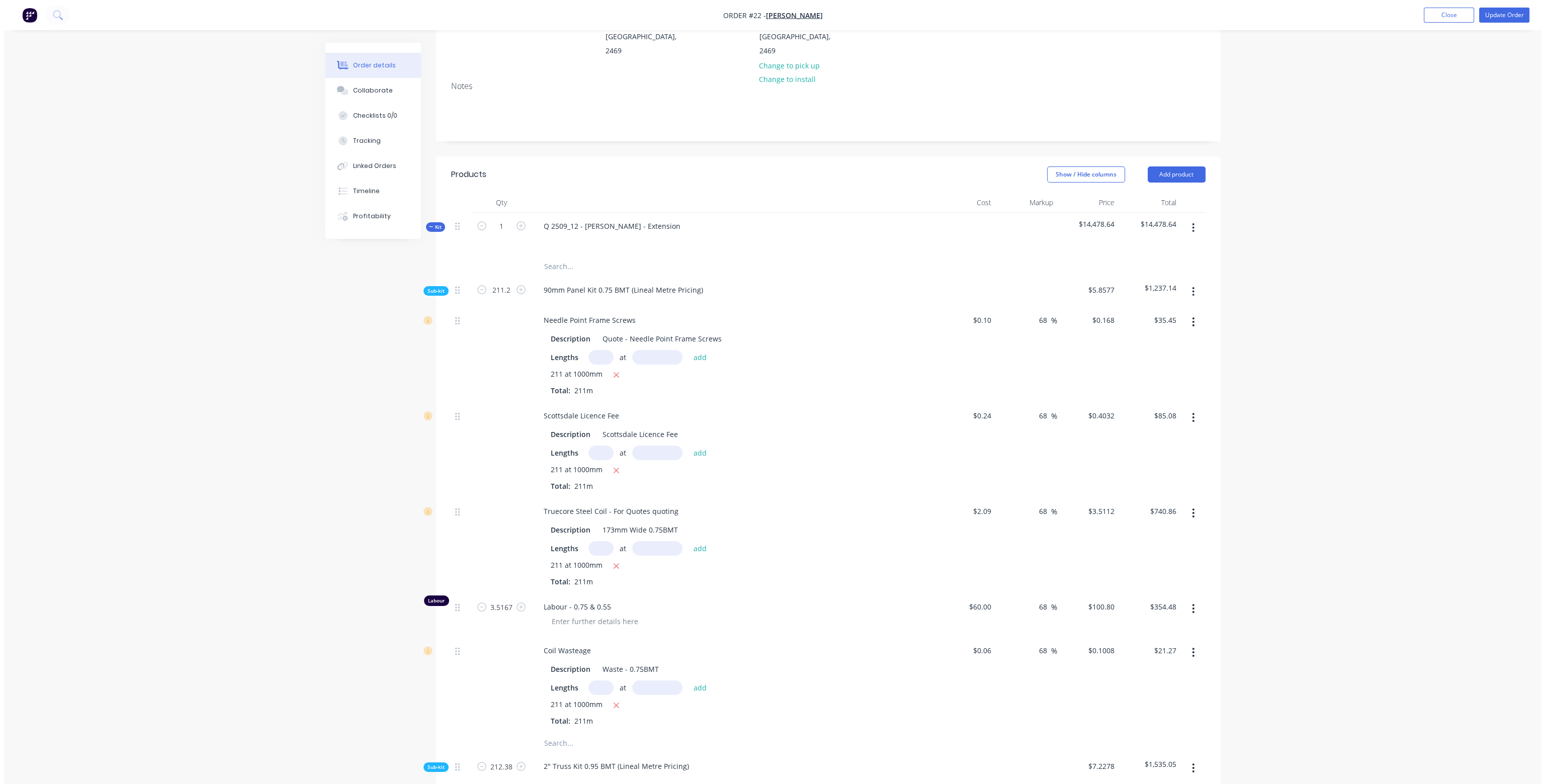
scroll to position [0, 0]
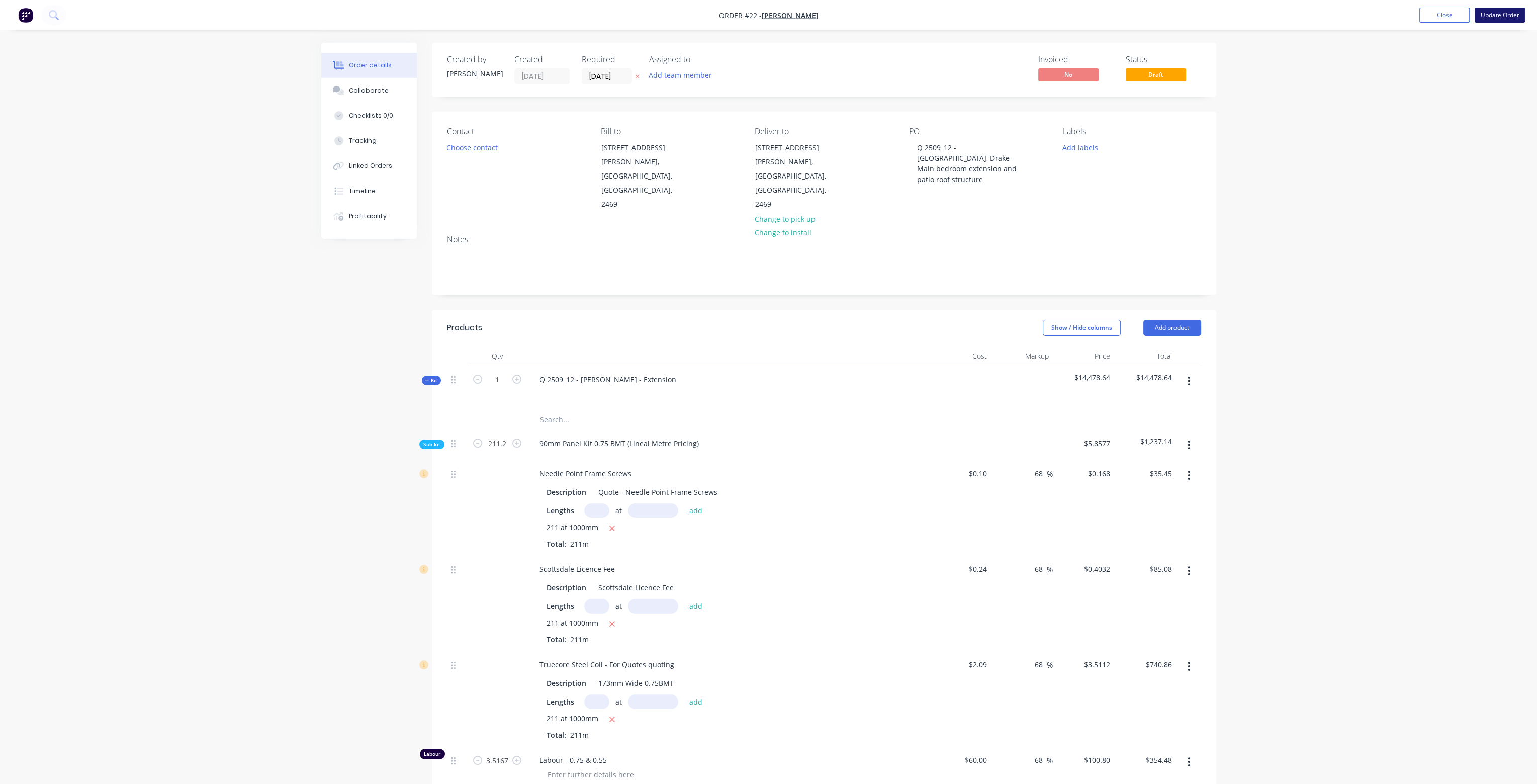
click at [1492, 15] on button "Update Order" at bounding box center [1500, 15] width 50 height 15
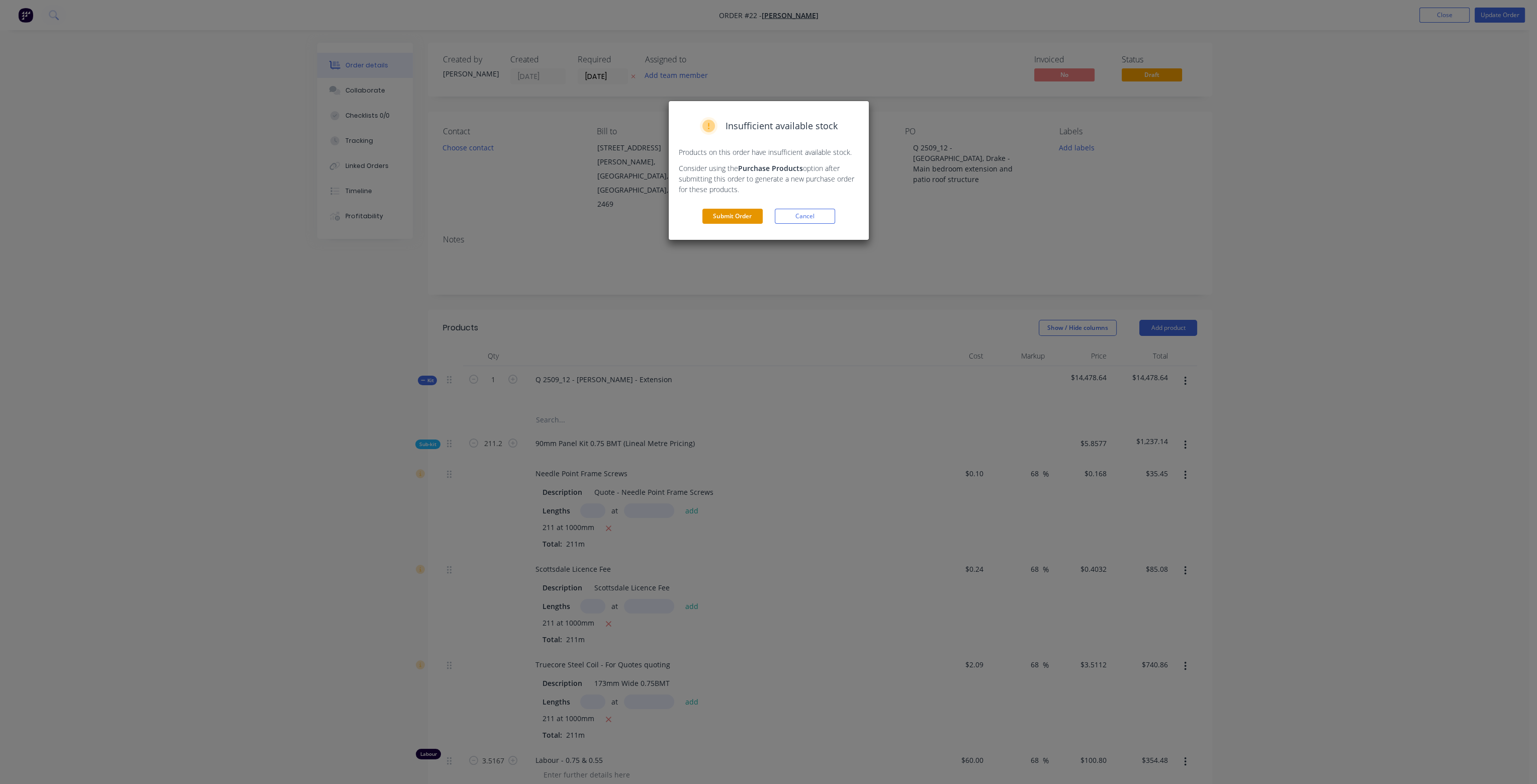
click at [746, 214] on button "Submit Order" at bounding box center [732, 216] width 60 height 15
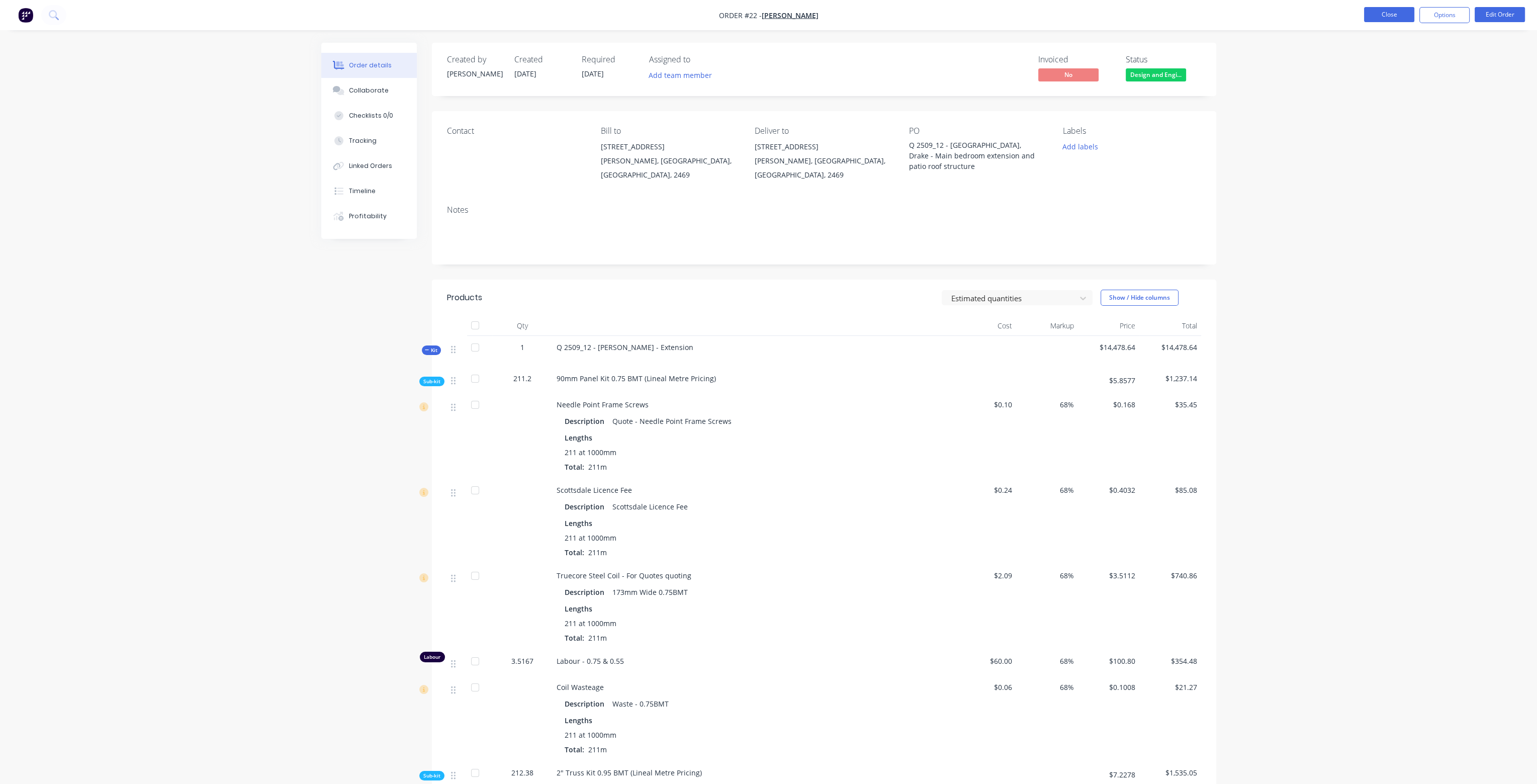
click at [1396, 11] on button "Close" at bounding box center [1389, 15] width 50 height 15
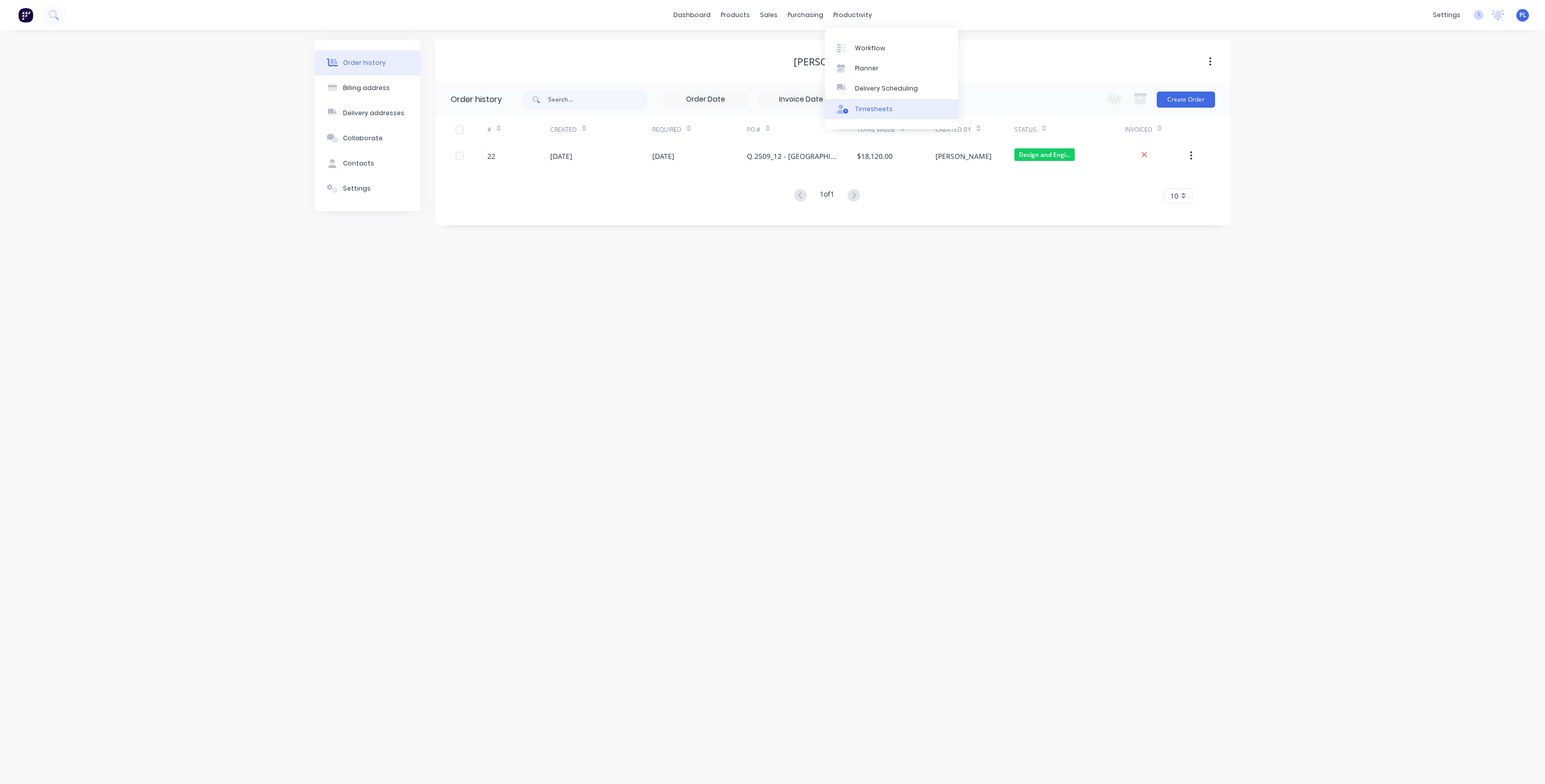
click at [864, 109] on div "Timesheets" at bounding box center [874, 109] width 38 height 9
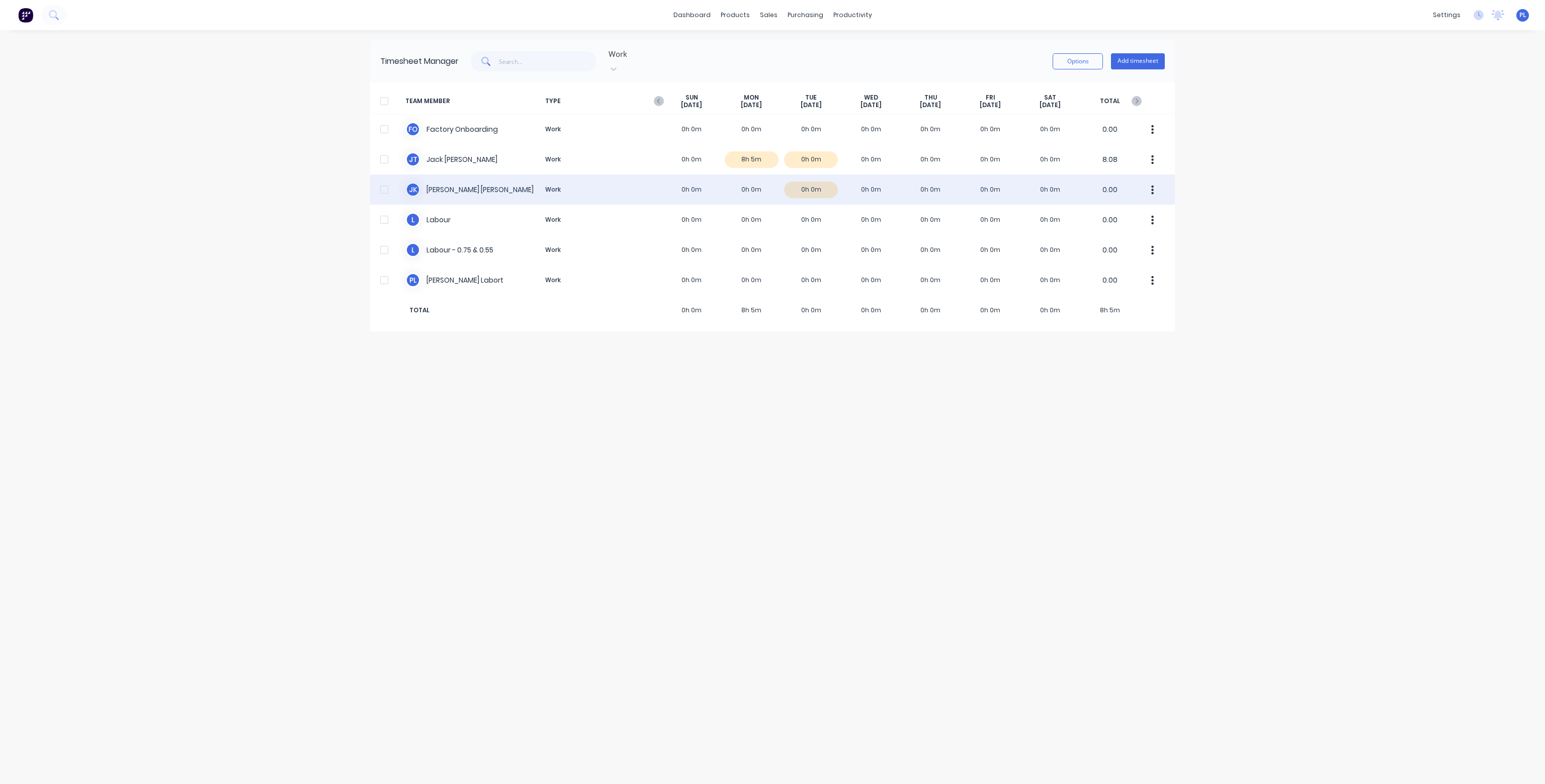
click at [819, 177] on div "J K JAMIE KNOWLES Work 0h 0m 0h 0m 0h 0m 0h 0m 0h 0m 0h 0m 0h 0m 0.00" at bounding box center [772, 189] width 805 height 30
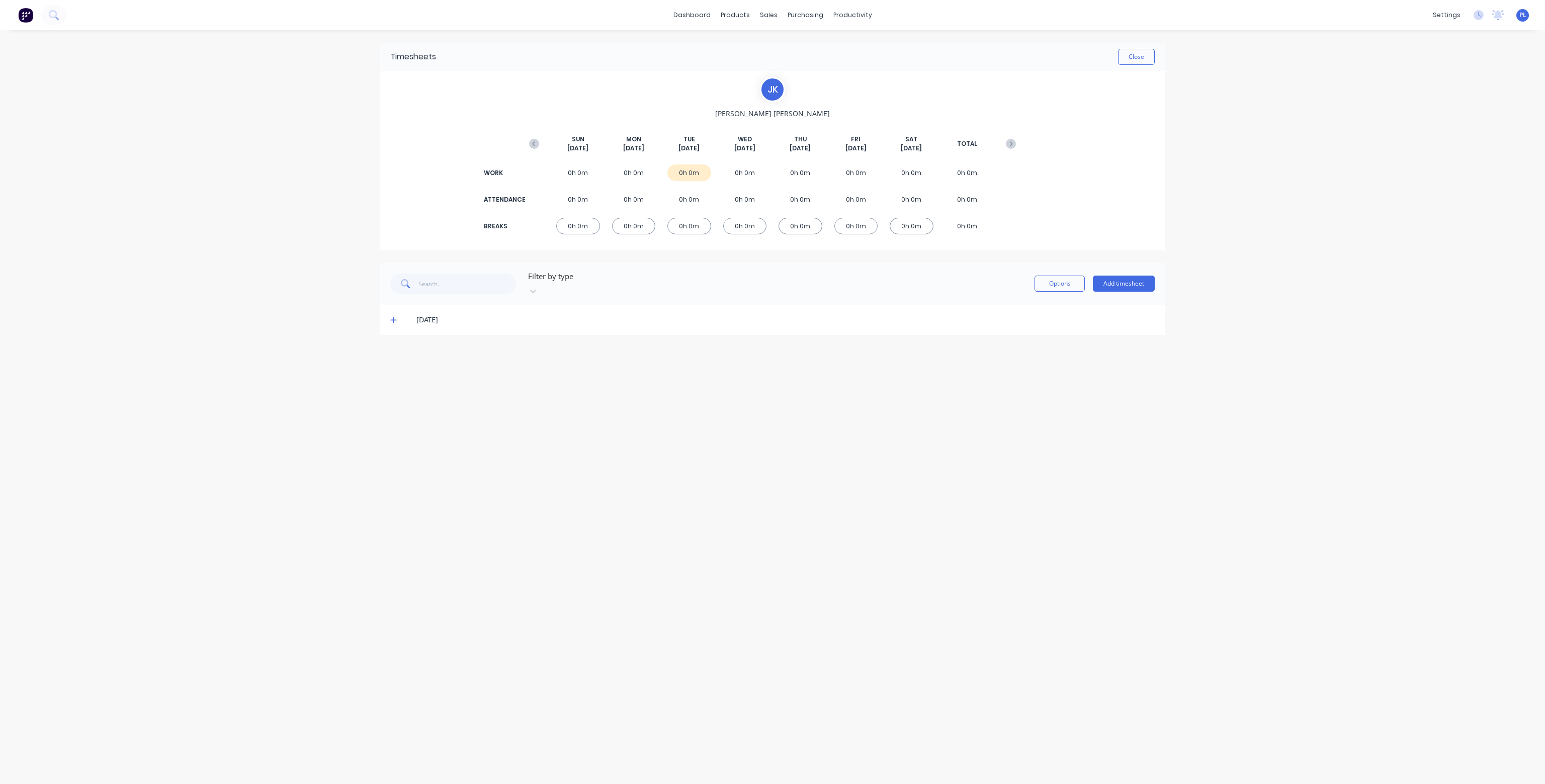
click at [396, 315] on span at bounding box center [395, 319] width 10 height 10
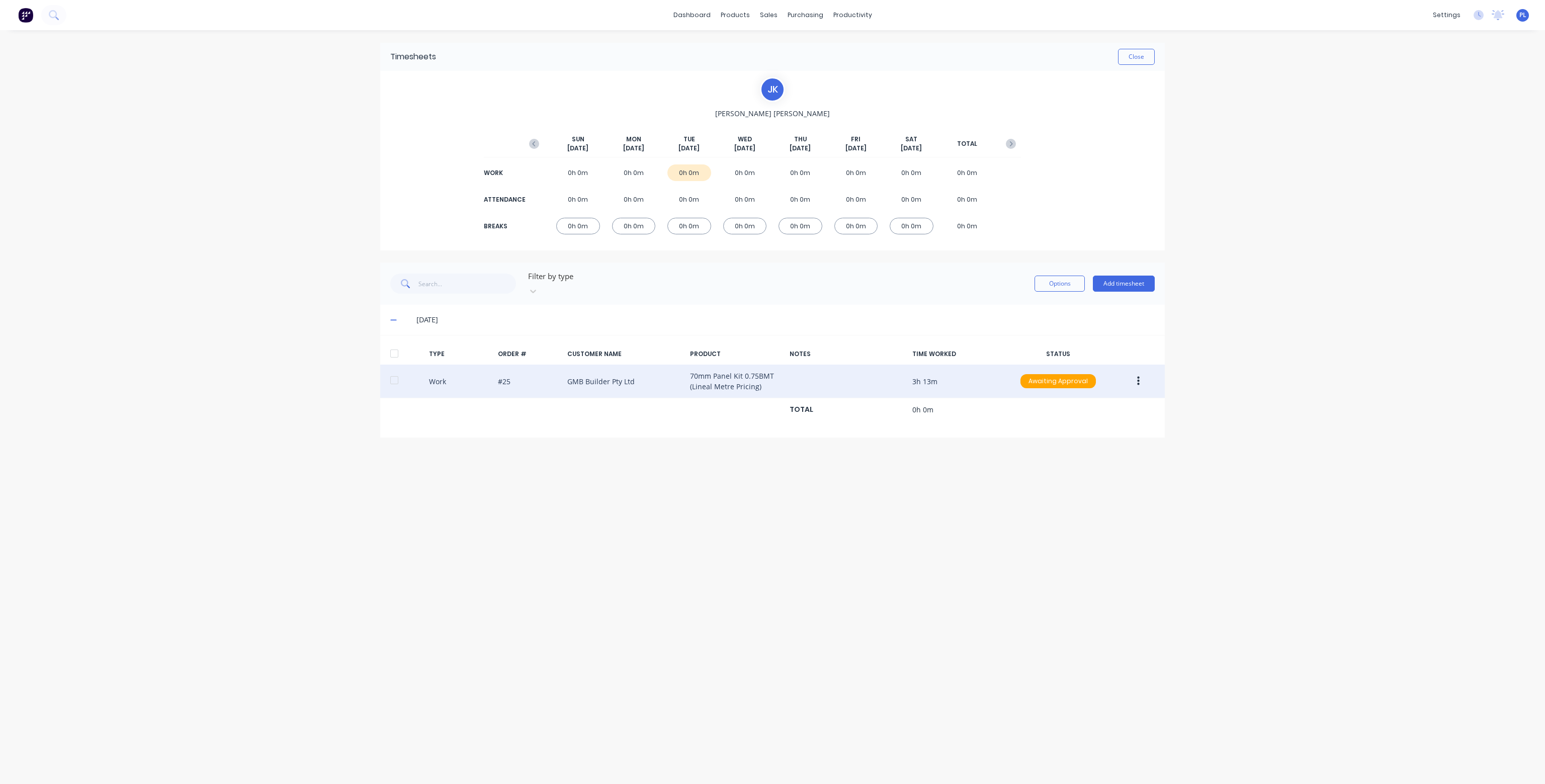
click at [821, 365] on div "Work #25 GMB Builder Pty Ltd 70mm Panel Kit 0.75BMT (Lineal Metre Pricing) 3h 1…" at bounding box center [772, 381] width 784 height 34
click at [1138, 376] on icon "button" at bounding box center [1138, 380] width 3 height 9
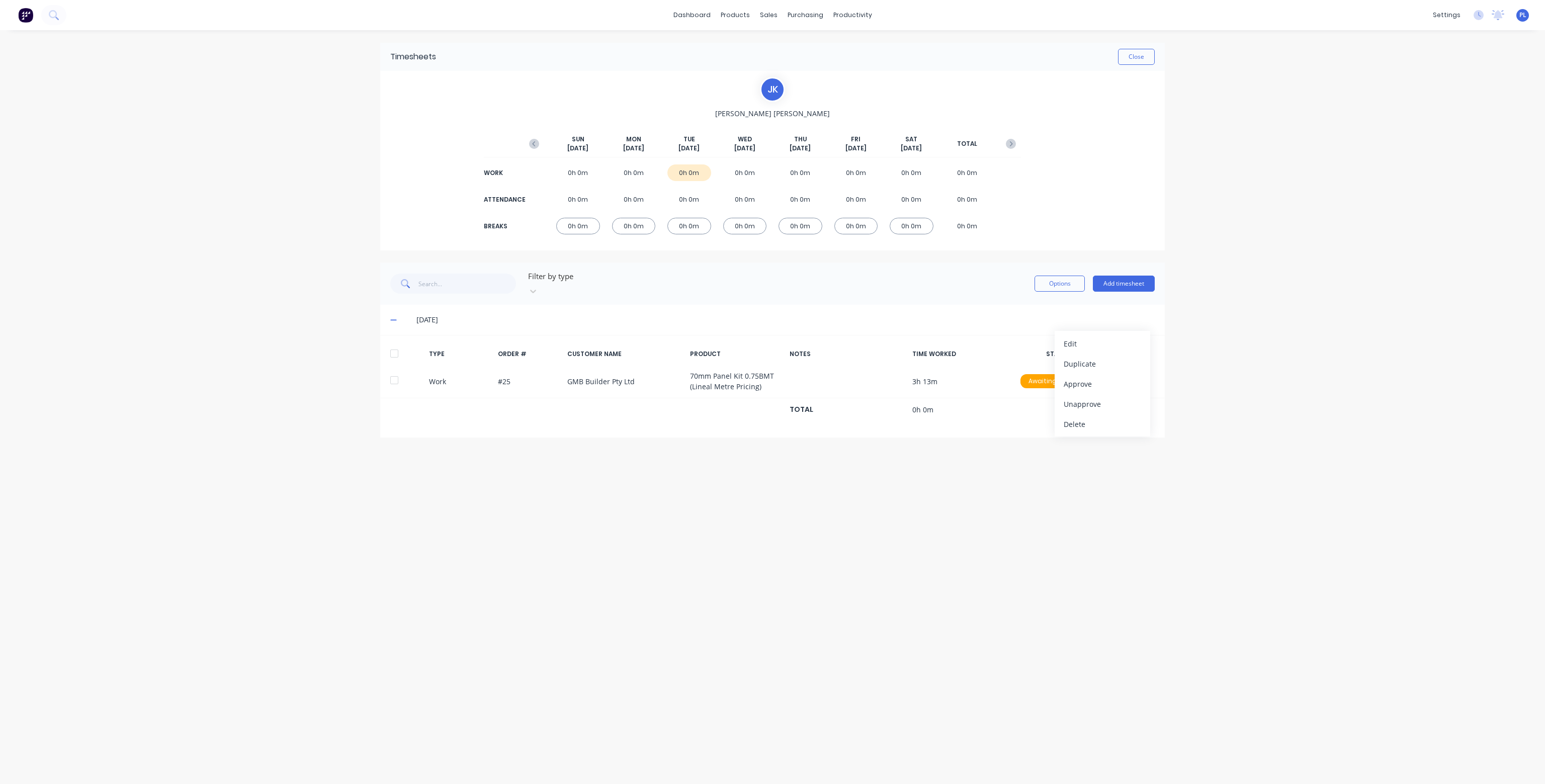
click at [1150, 314] on div "14/10/25" at bounding box center [785, 319] width 738 height 11
click at [1136, 57] on button "Close" at bounding box center [1136, 57] width 36 height 16
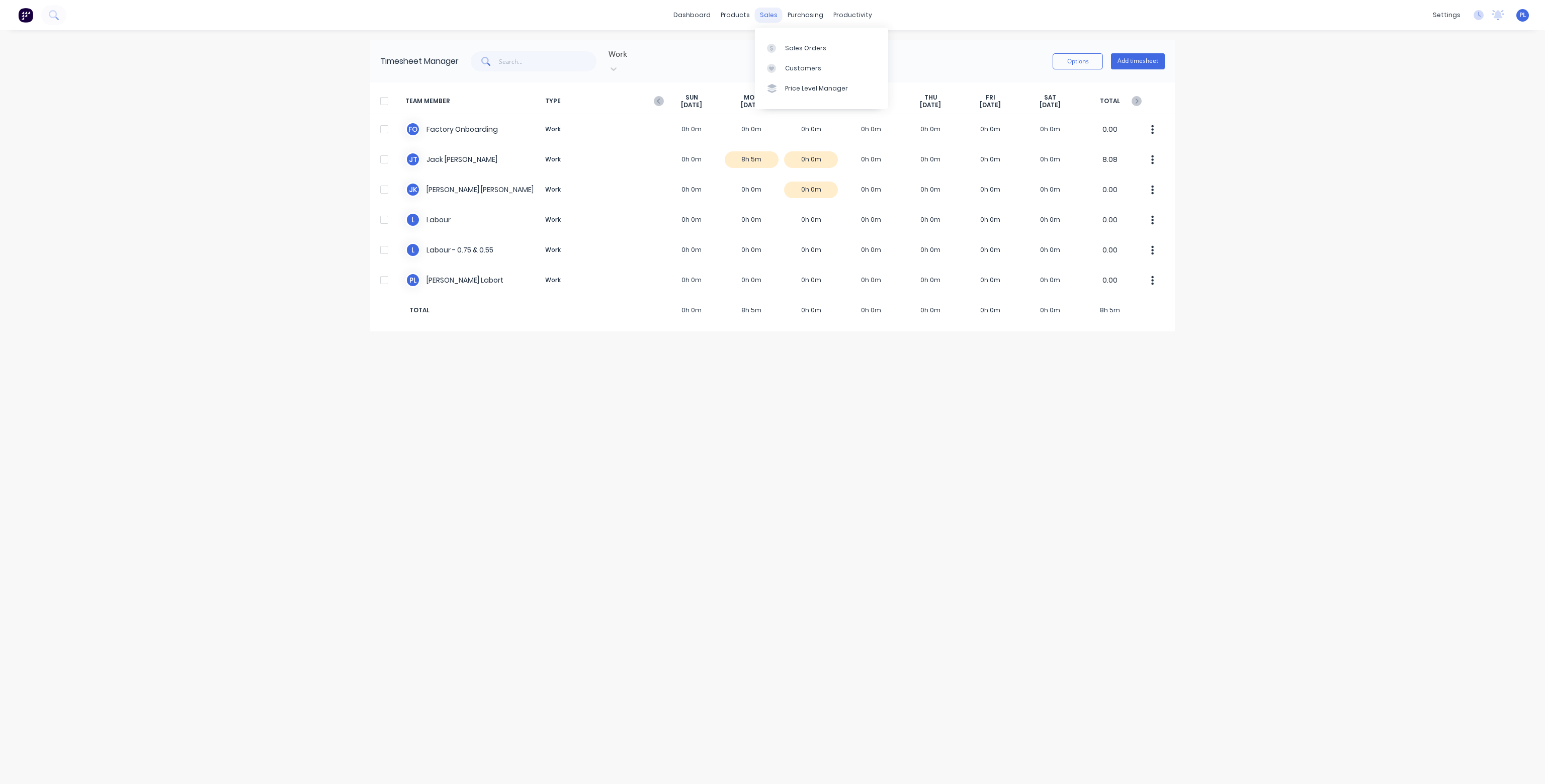
click at [763, 13] on div "sales" at bounding box center [768, 15] width 27 height 15
click at [804, 49] on div "Sales Orders" at bounding box center [805, 48] width 41 height 9
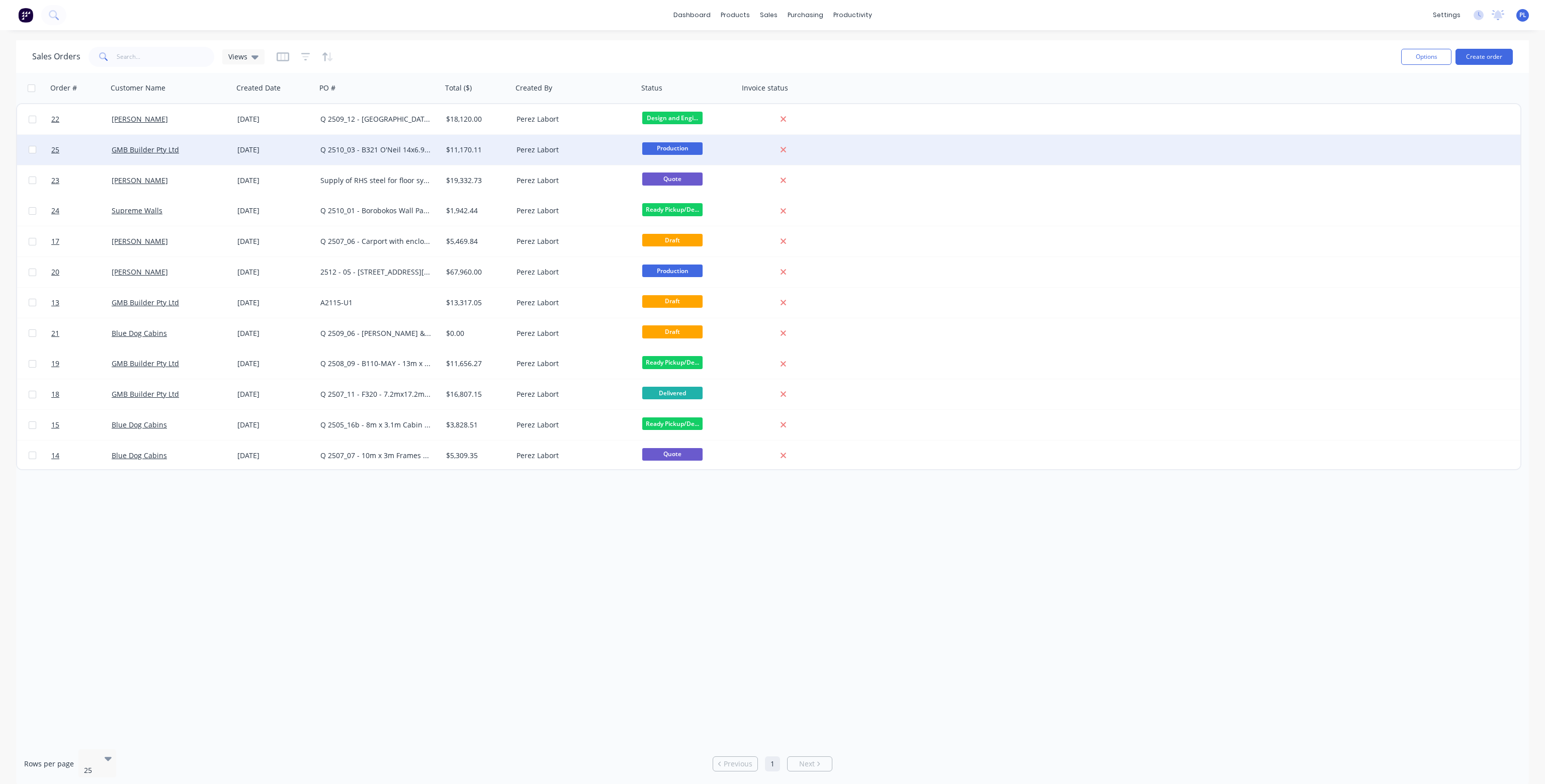
click at [202, 150] on div "GMB Builder Pty Ltd" at bounding box center [167, 150] width 111 height 10
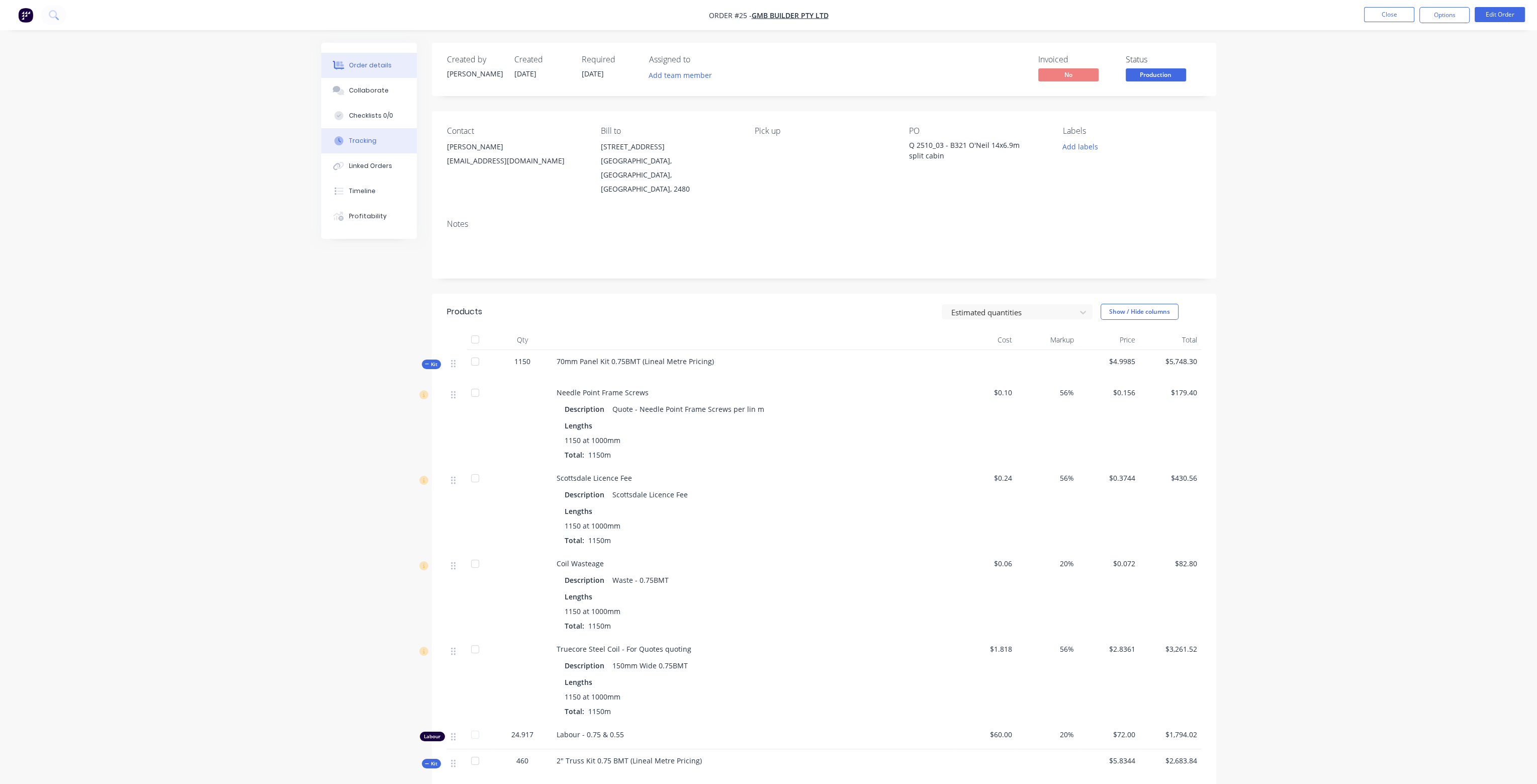
click at [374, 143] on div "Tracking" at bounding box center [362, 140] width 27 height 9
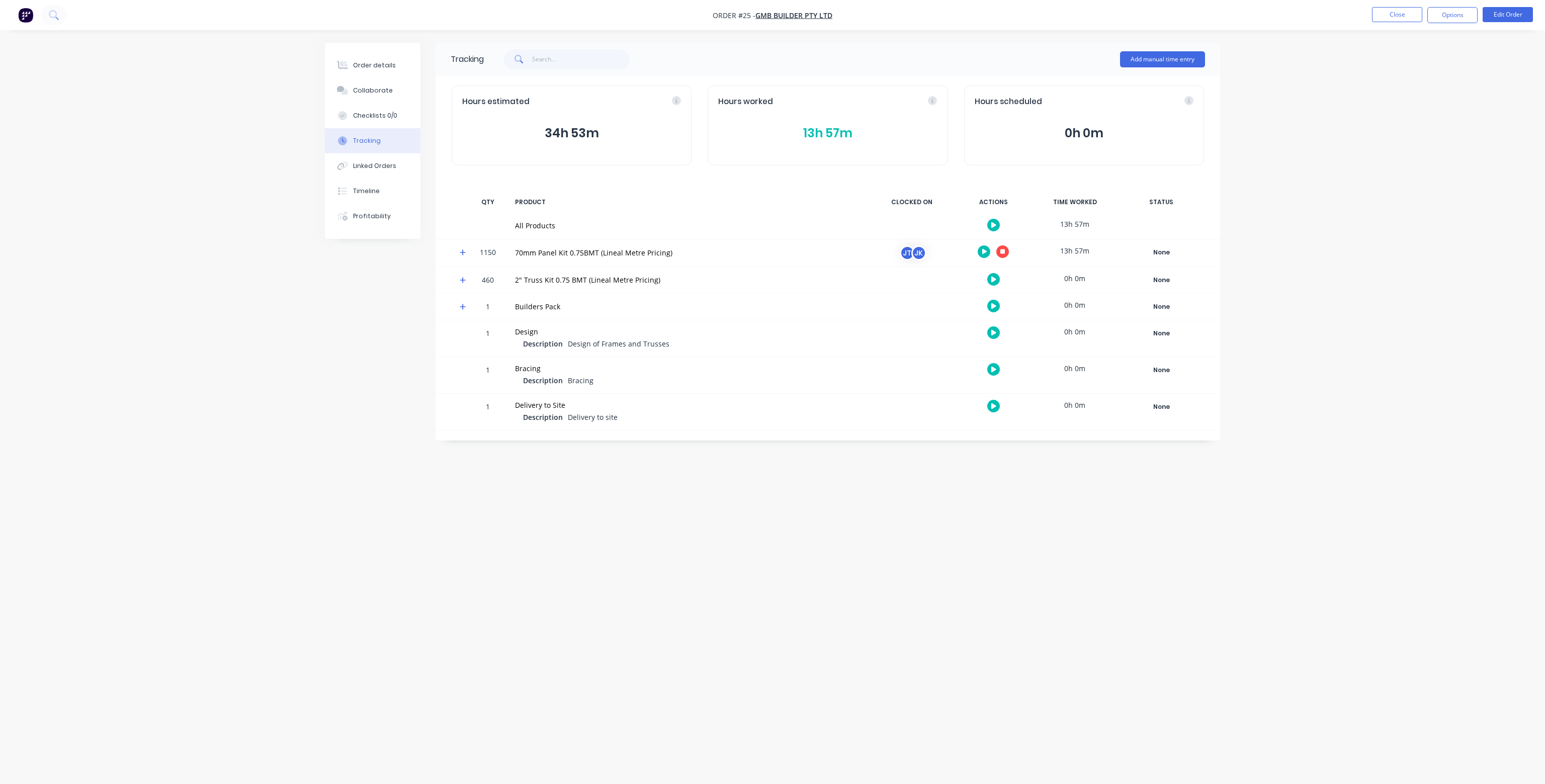
click at [463, 251] on icon at bounding box center [463, 252] width 6 height 6
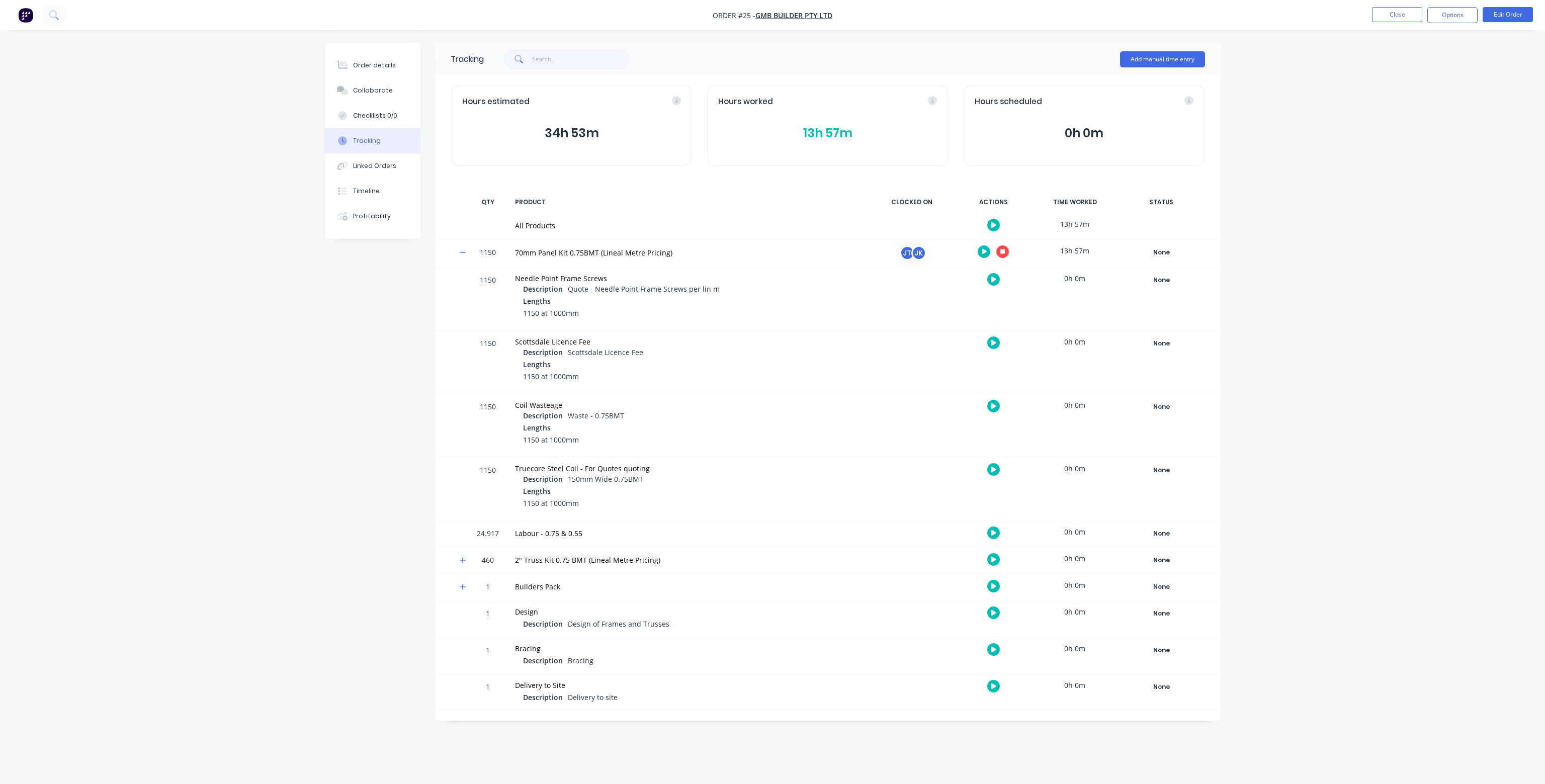
click at [918, 253] on div "JK" at bounding box center [919, 253] width 15 height 15
click at [1004, 251] on icon "button" at bounding box center [1002, 251] width 5 height 5
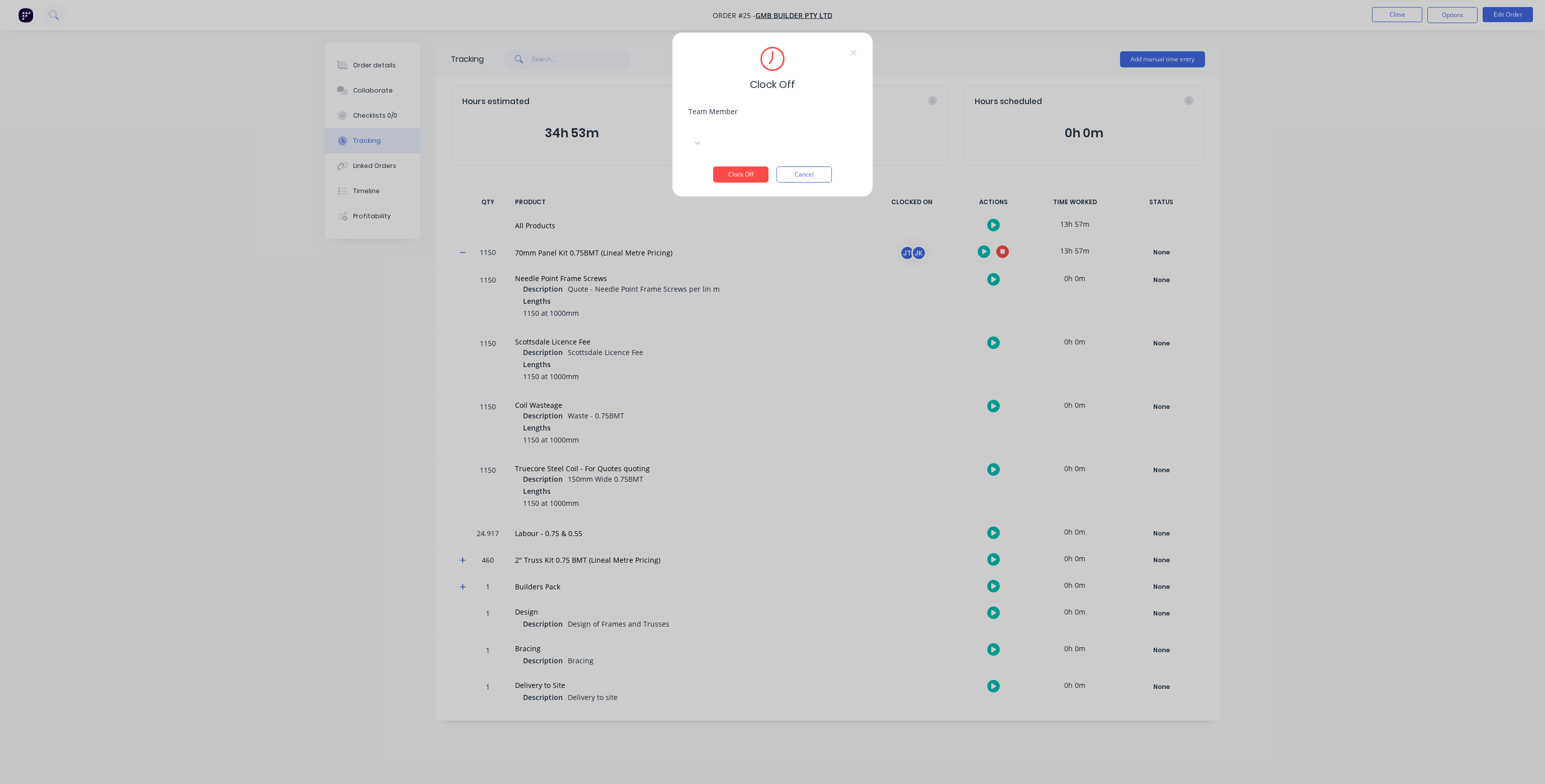
click at [768, 122] on div at bounding box center [763, 126] width 145 height 13
click at [772, 783] on div "JAMIE KNOWLES" at bounding box center [772, 799] width 1545 height 11
click at [742, 166] on button "Clock Off" at bounding box center [740, 174] width 55 height 16
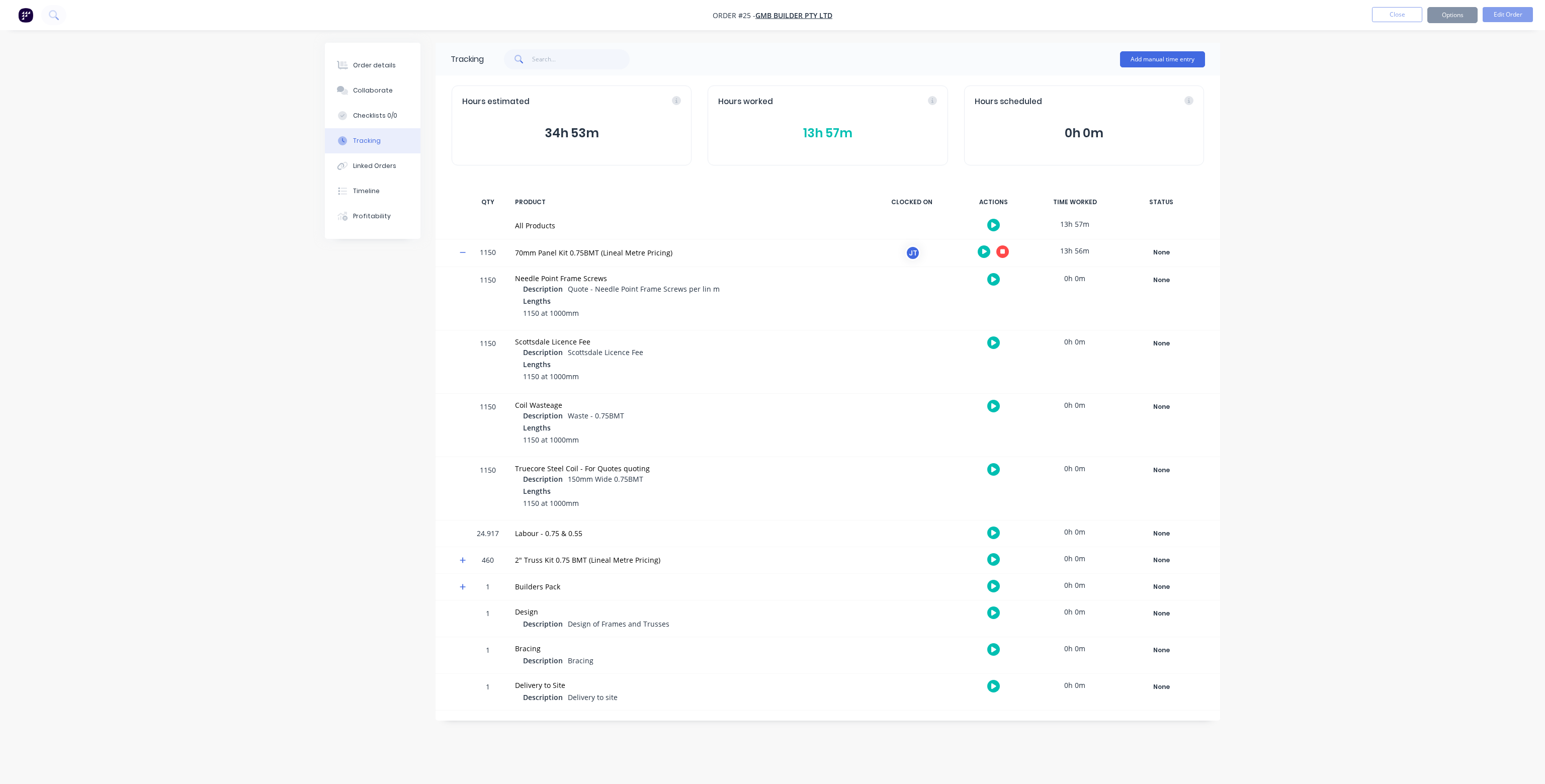
click at [1005, 250] on button "button" at bounding box center [1002, 252] width 13 height 13
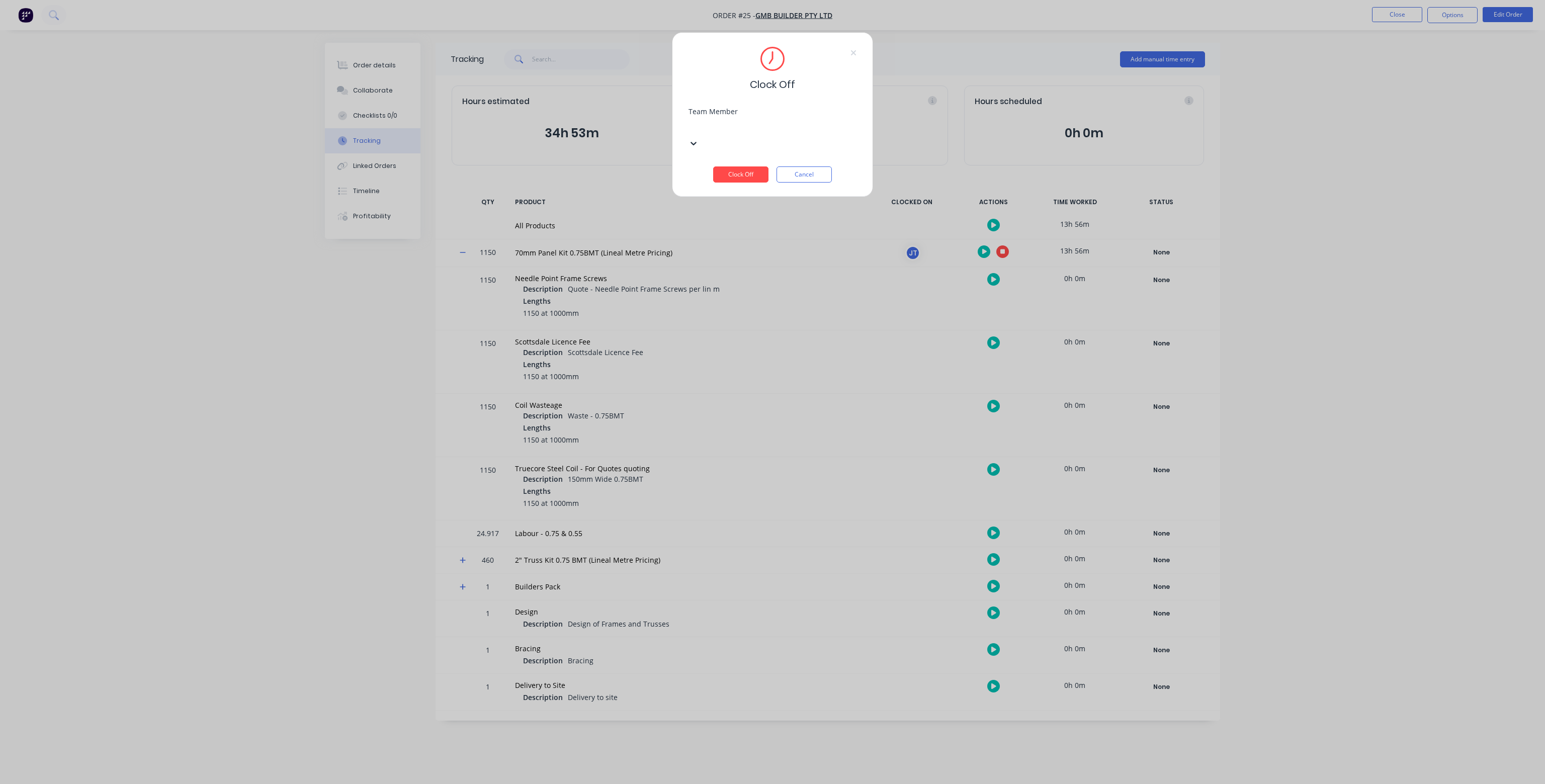
click at [738, 129] on div at bounding box center [763, 126] width 145 height 13
click at [736, 783] on div "[PERSON_NAME]" at bounding box center [772, 789] width 1545 height 11
click at [737, 166] on button "Clock Off" at bounding box center [740, 174] width 55 height 16
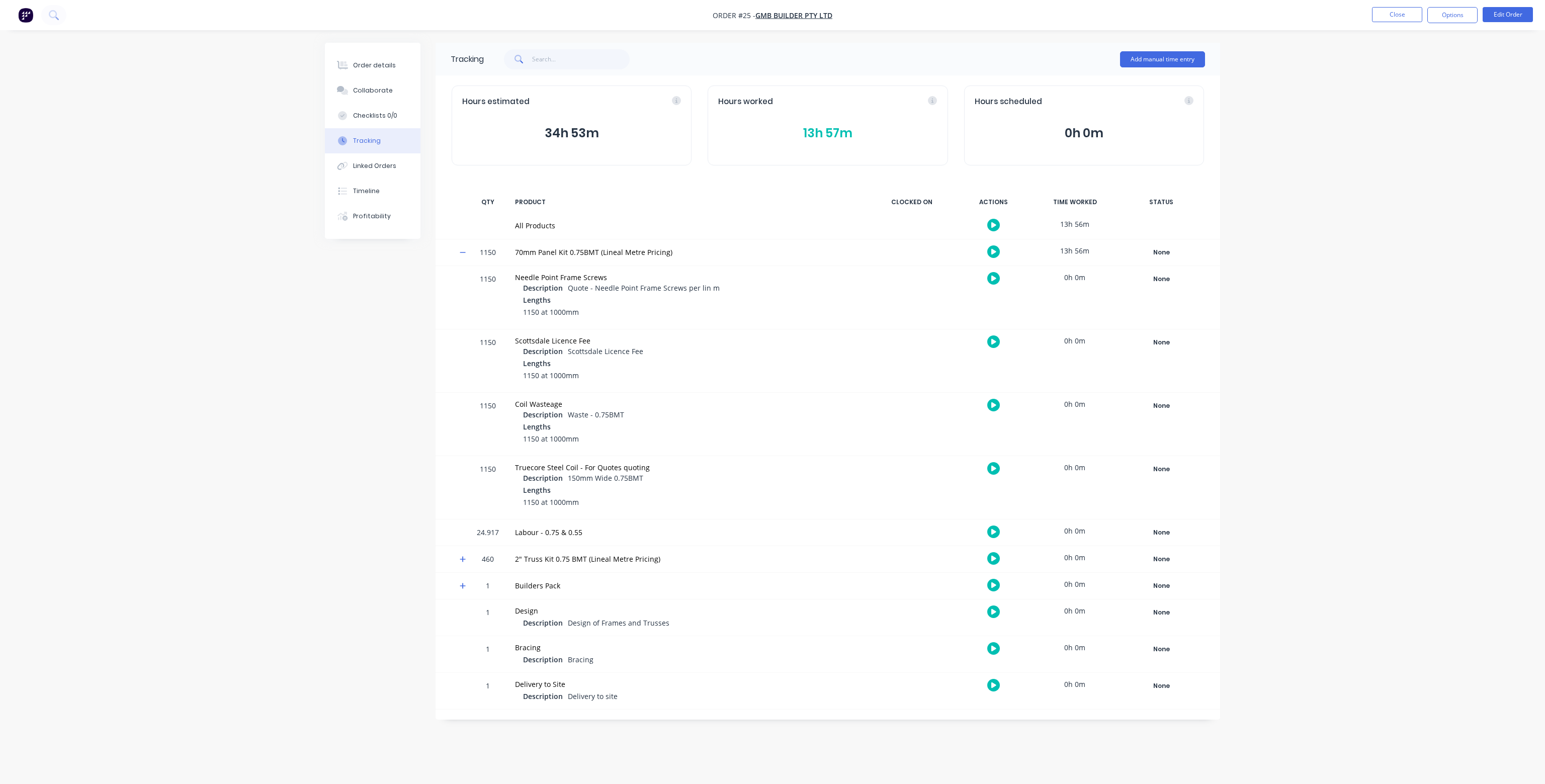
click at [825, 132] on button "13h 57m" at bounding box center [828, 132] width 219 height 19
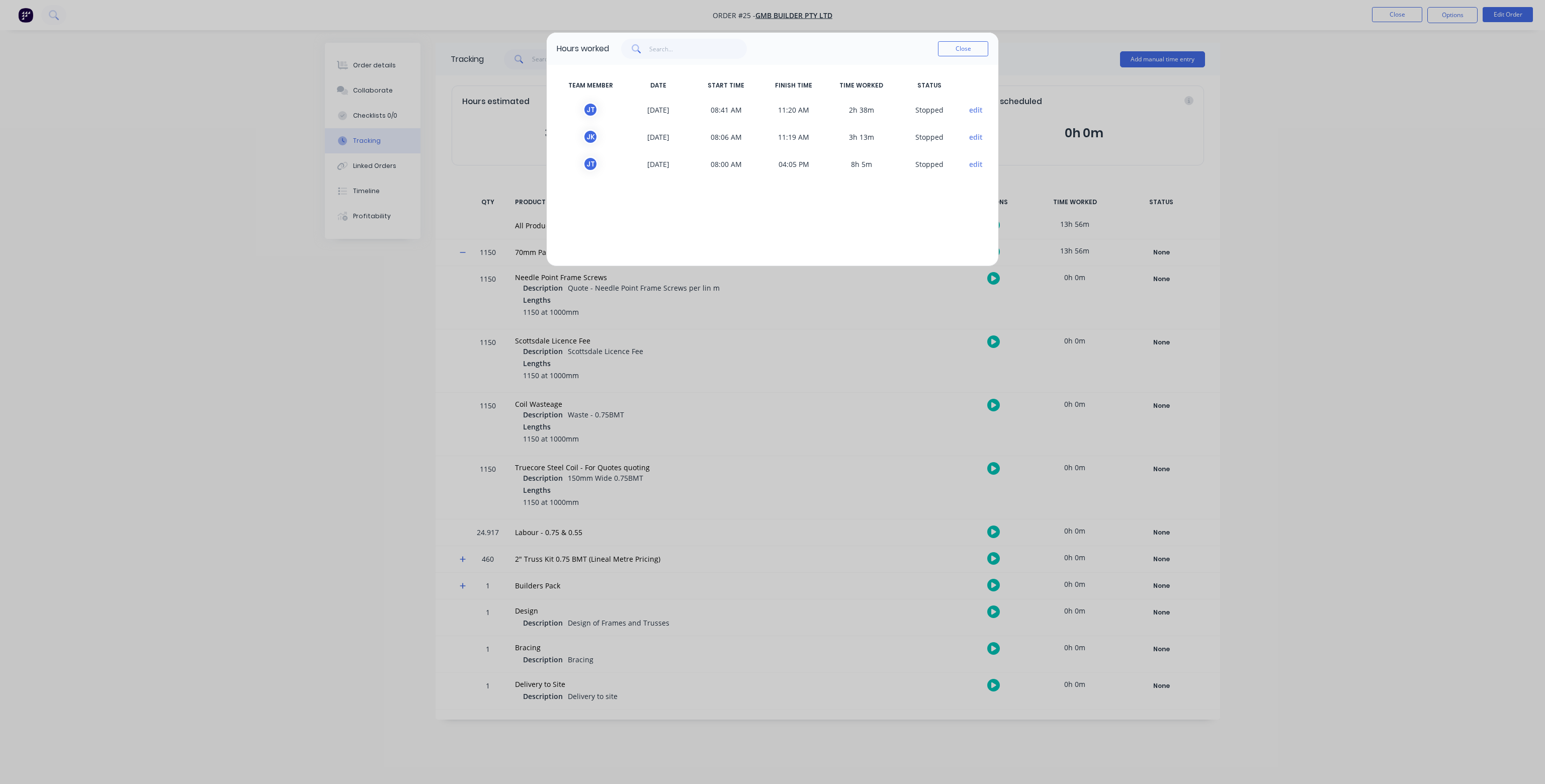
click at [976, 109] on button "edit" at bounding box center [976, 109] width 13 height 11
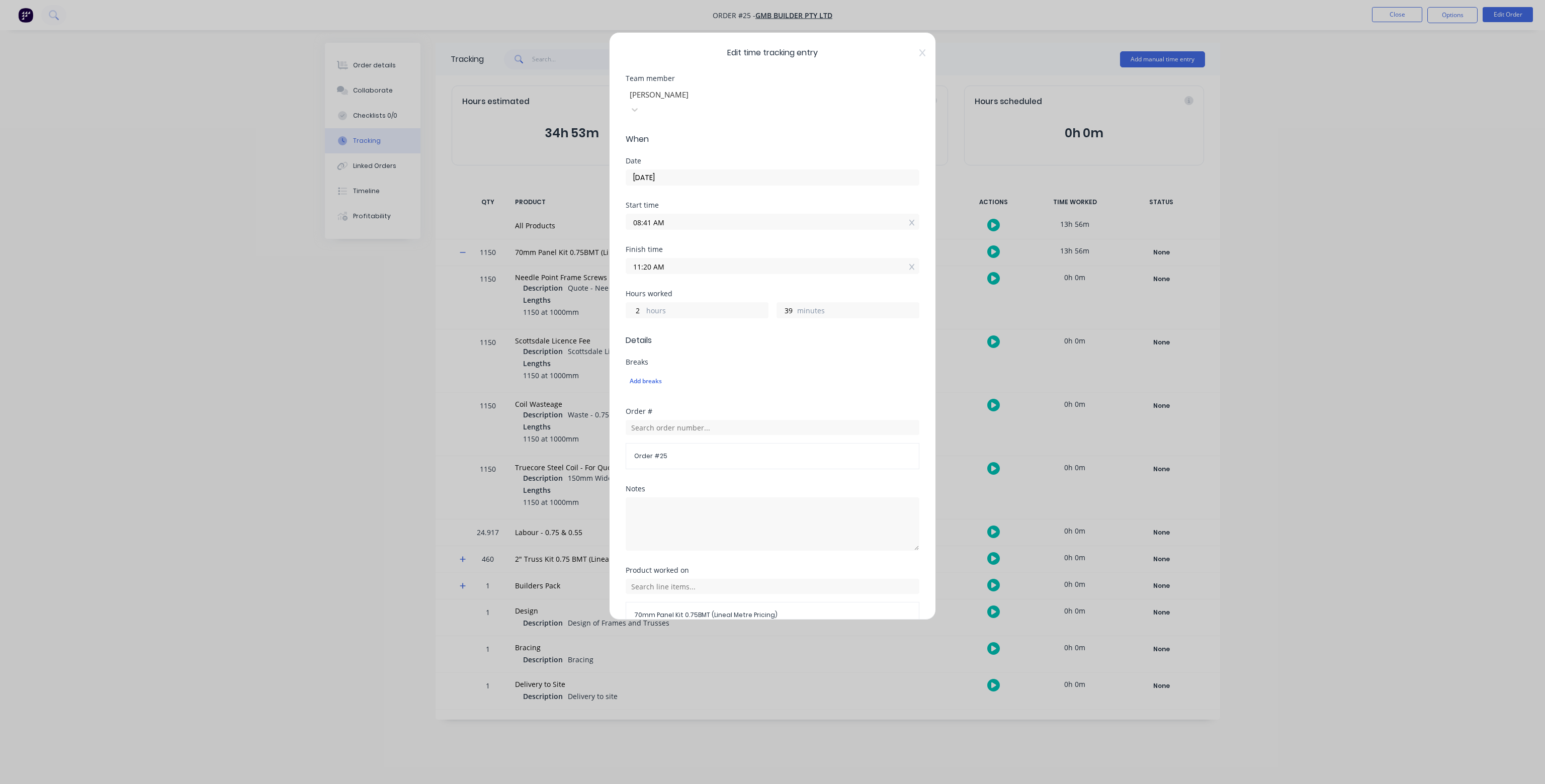
click at [651, 214] on input "08:41 AM" at bounding box center [772, 222] width 293 height 15
type input "08:06 AM"
type input "3"
type input "14"
click at [739, 177] on div "Date 14/10/2025" at bounding box center [772, 179] width 294 height 44
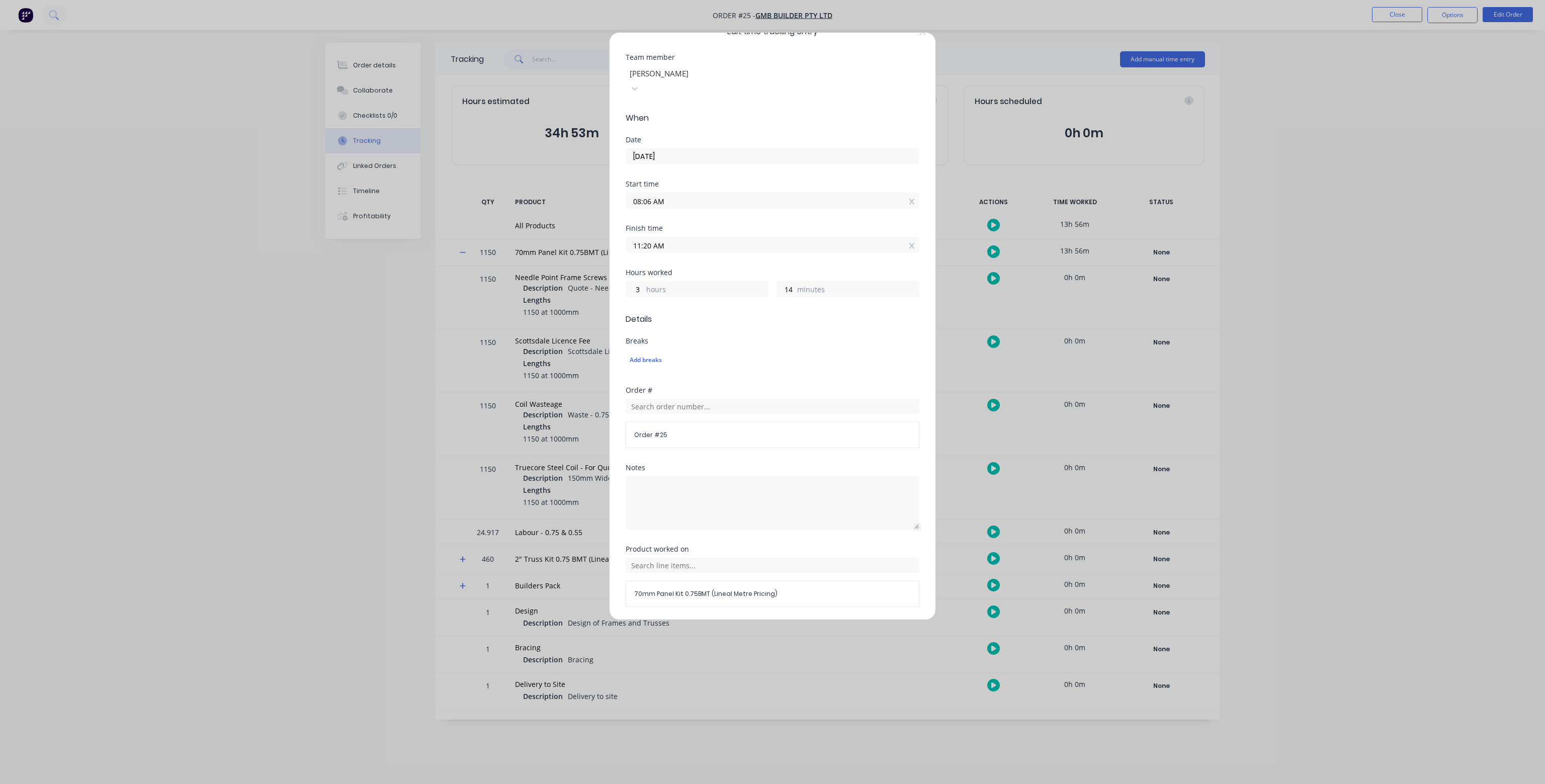
scroll to position [38, 0]
click at [738, 606] on button "Done" at bounding box center [740, 614] width 55 height 16
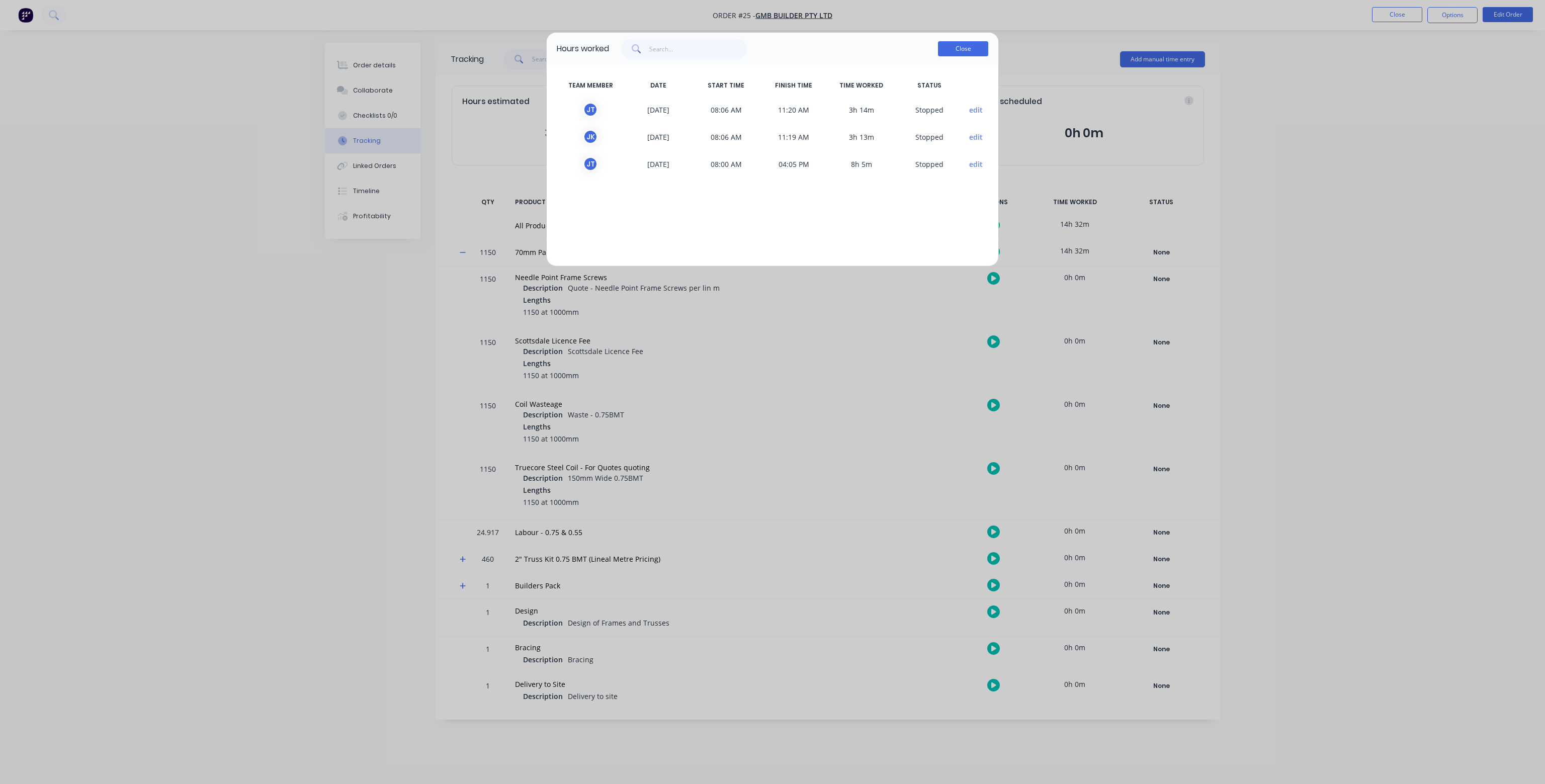
click at [958, 50] on button "Close" at bounding box center [963, 49] width 50 height 15
